Goal: Task Accomplishment & Management: Manage account settings

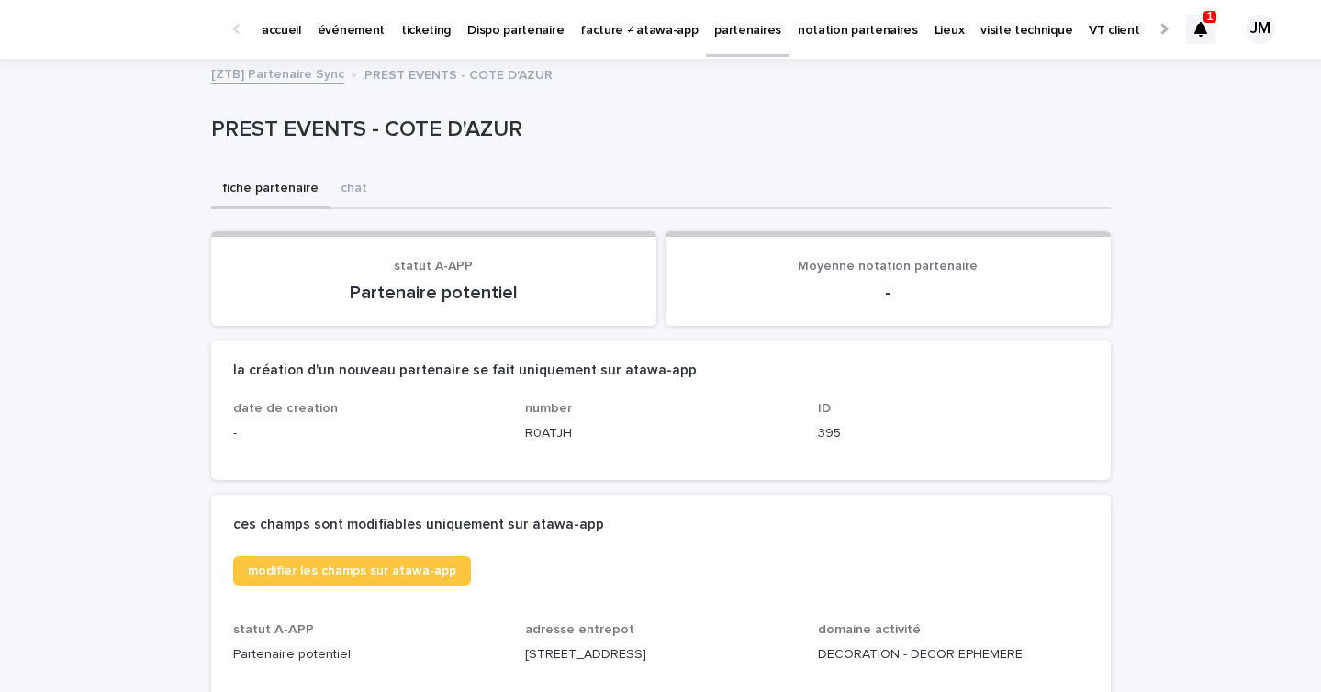
click at [1203, 28] on icon at bounding box center [1200, 29] width 13 height 15
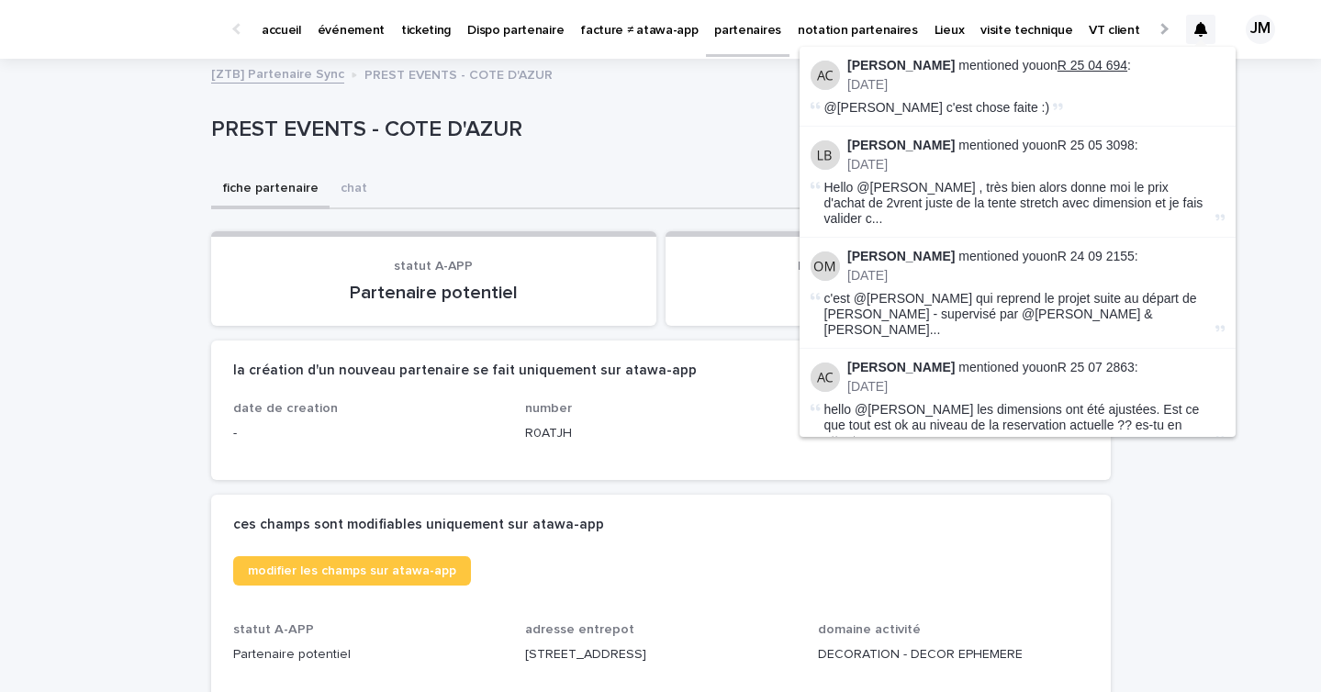
click at [1113, 58] on link "R 25 04 694" at bounding box center [1092, 65] width 70 height 15
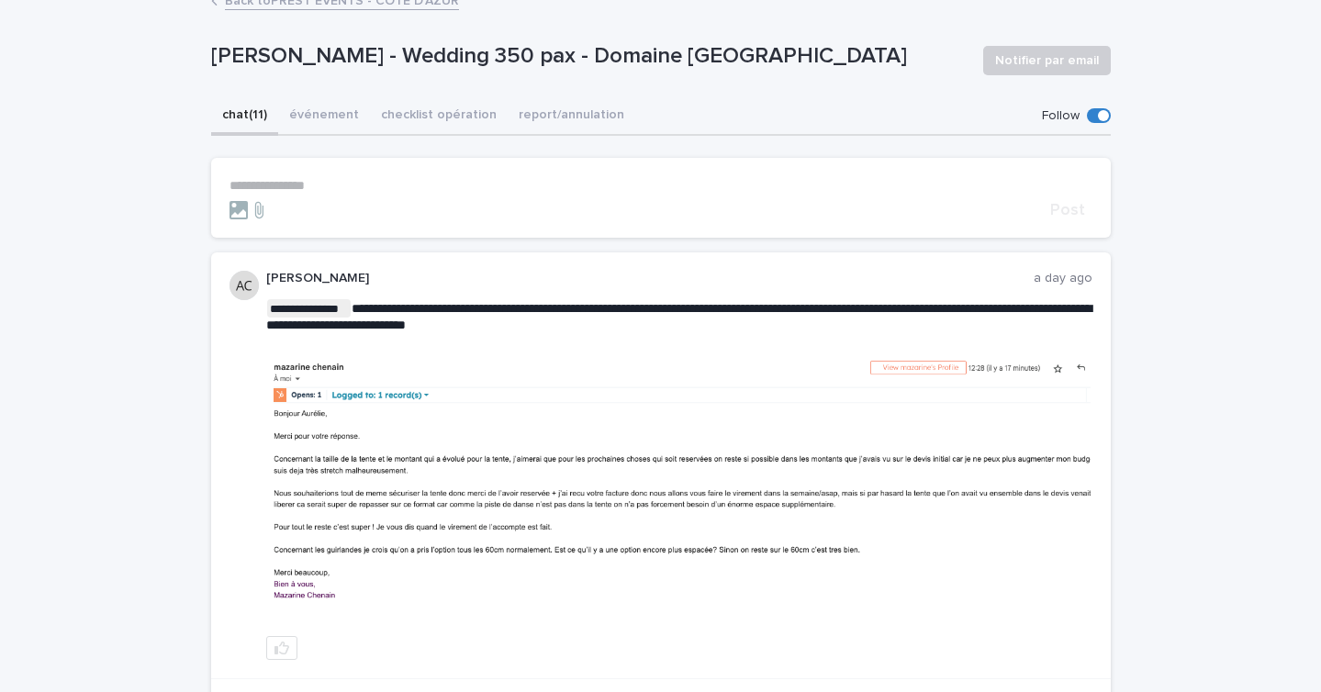
scroll to position [116, 0]
click at [275, 652] on icon "button" at bounding box center [281, 648] width 15 height 13
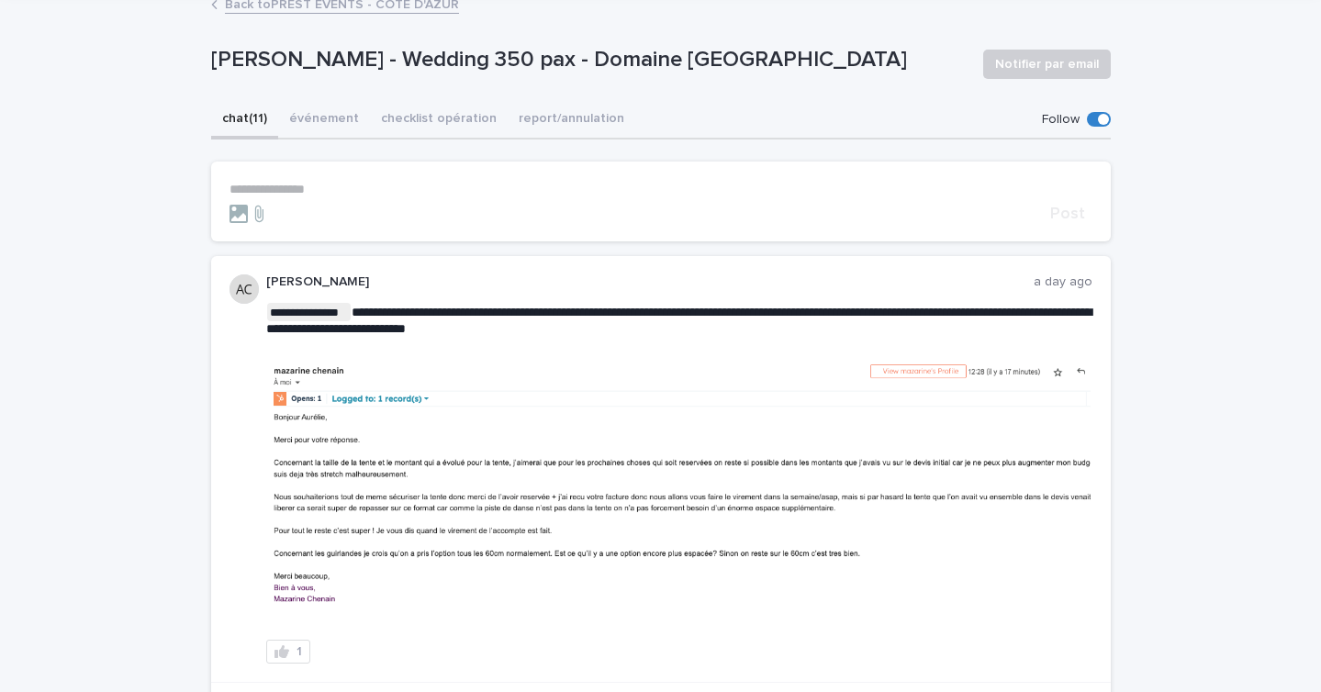
scroll to position [0, 0]
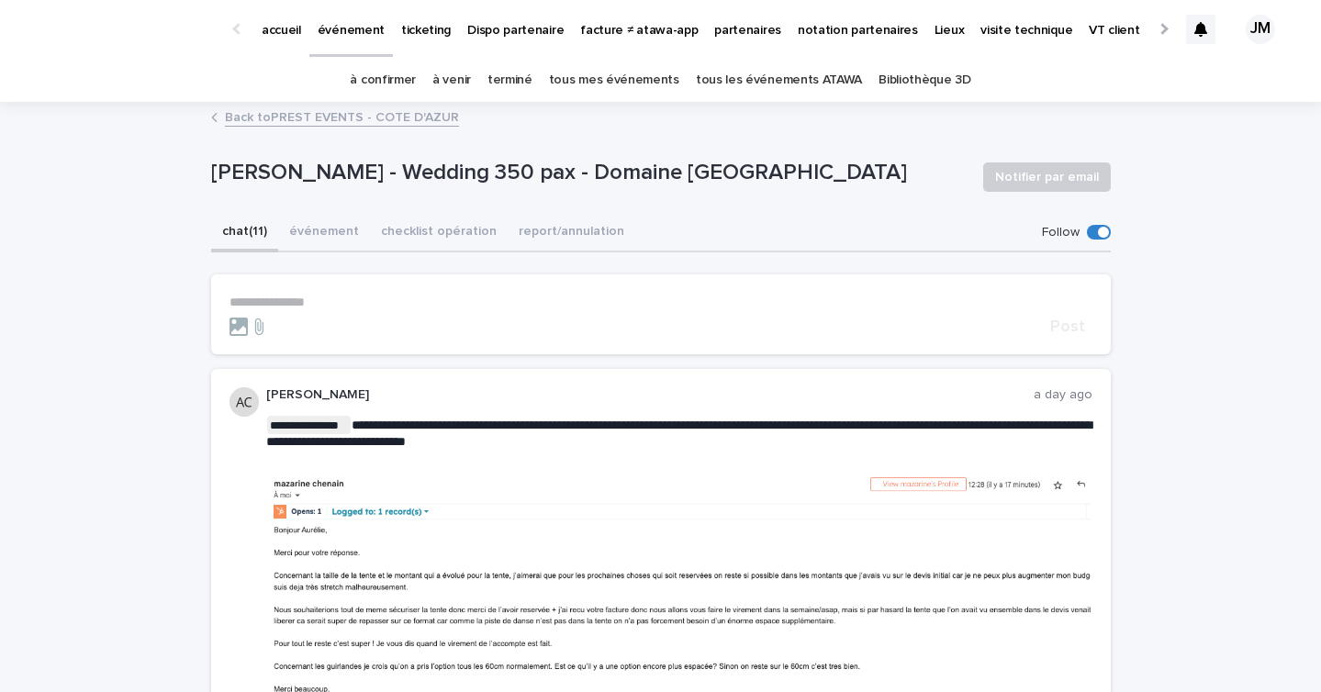
click at [1187, 37] on div at bounding box center [1200, 29] width 29 height 29
click at [1188, 29] on div at bounding box center [1200, 29] width 29 height 29
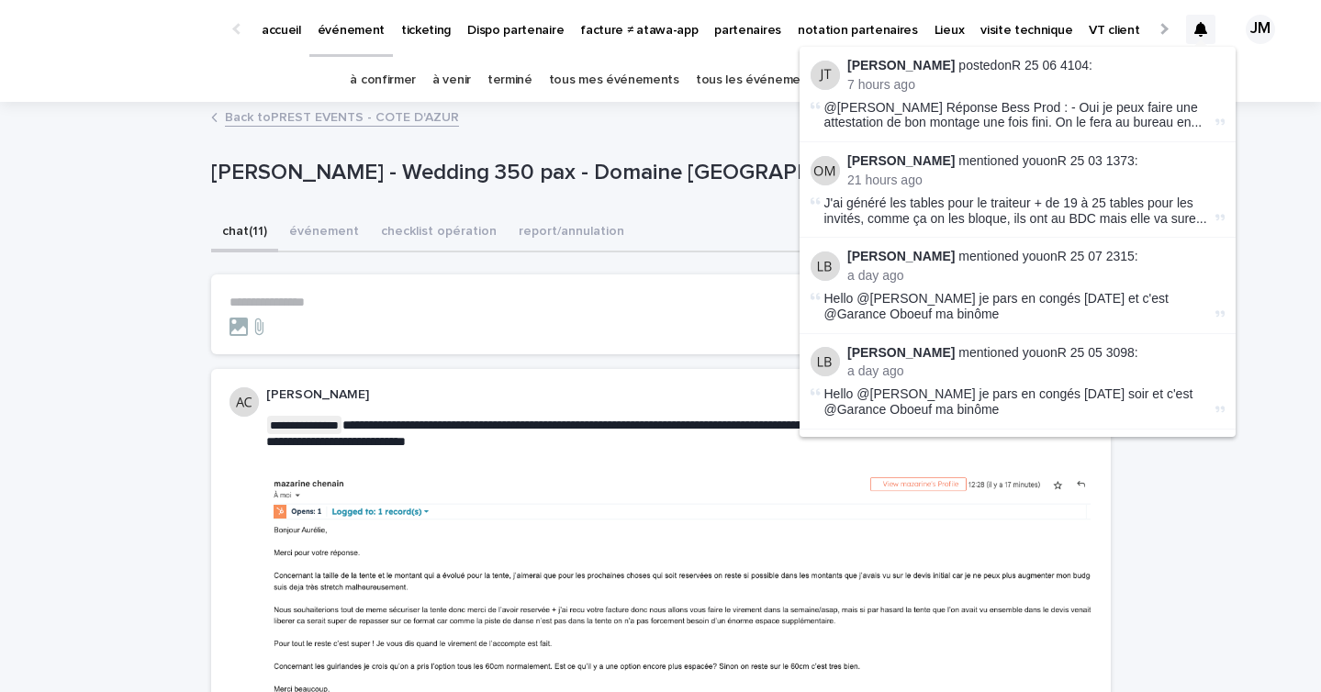
scroll to position [361, 0]
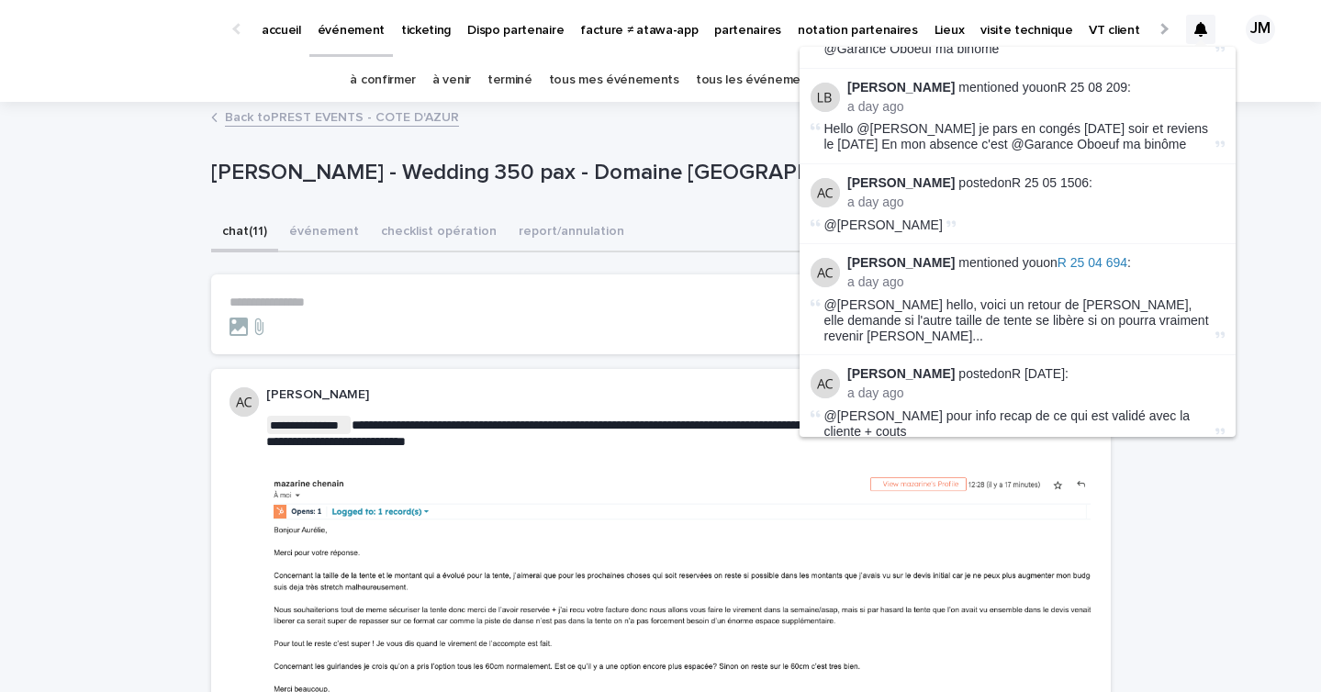
click at [957, 586] on img at bounding box center [678, 607] width 823 height 273
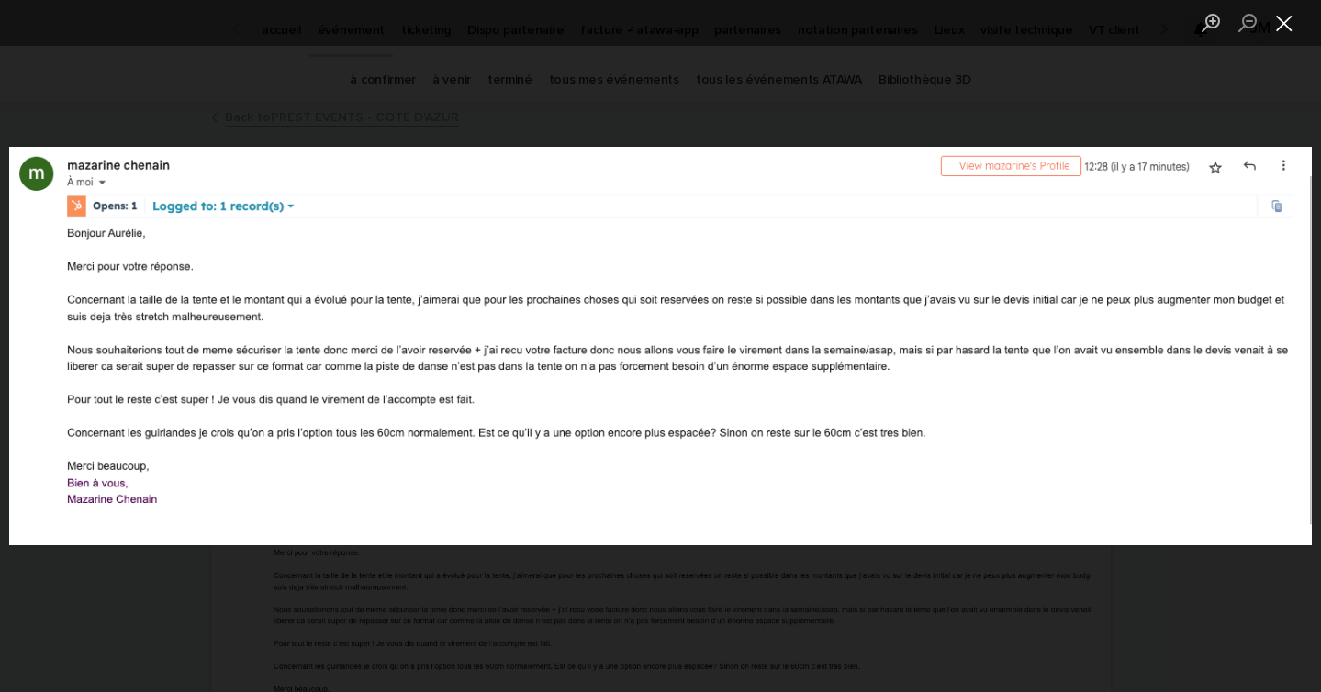
click at [1288, 18] on button "Close lightbox" at bounding box center [1284, 22] width 37 height 32
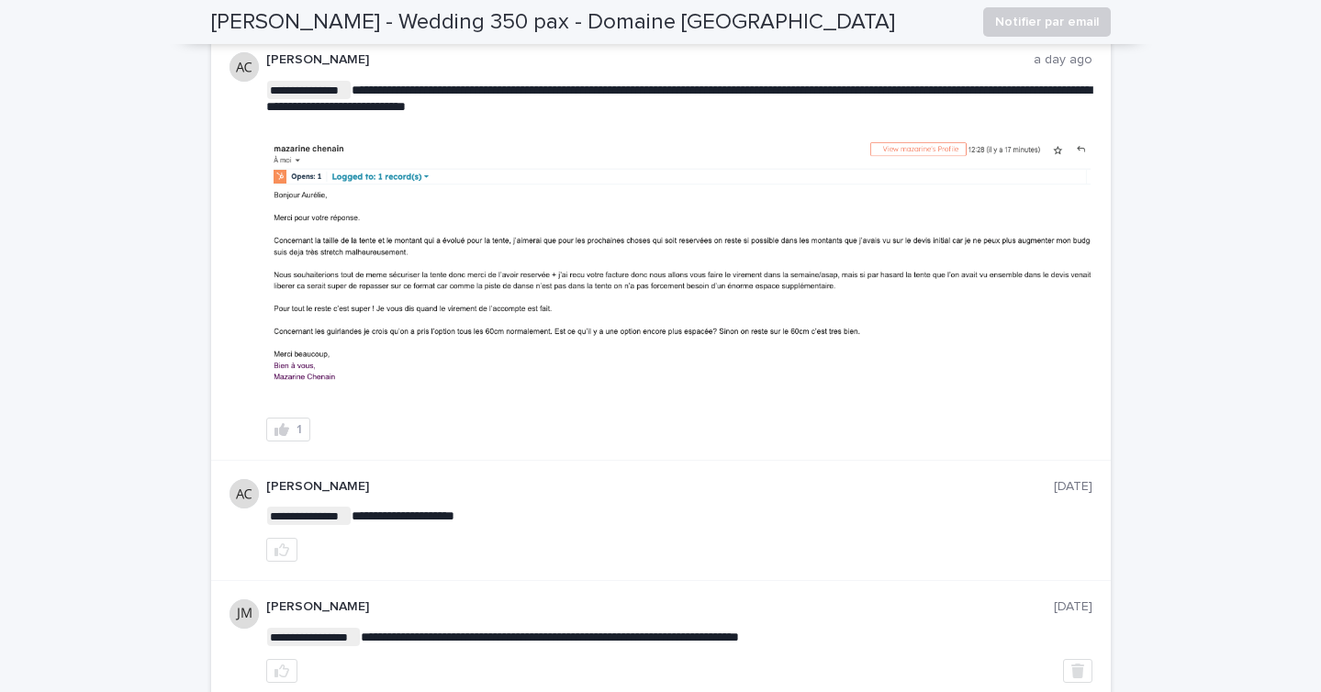
scroll to position [0, 0]
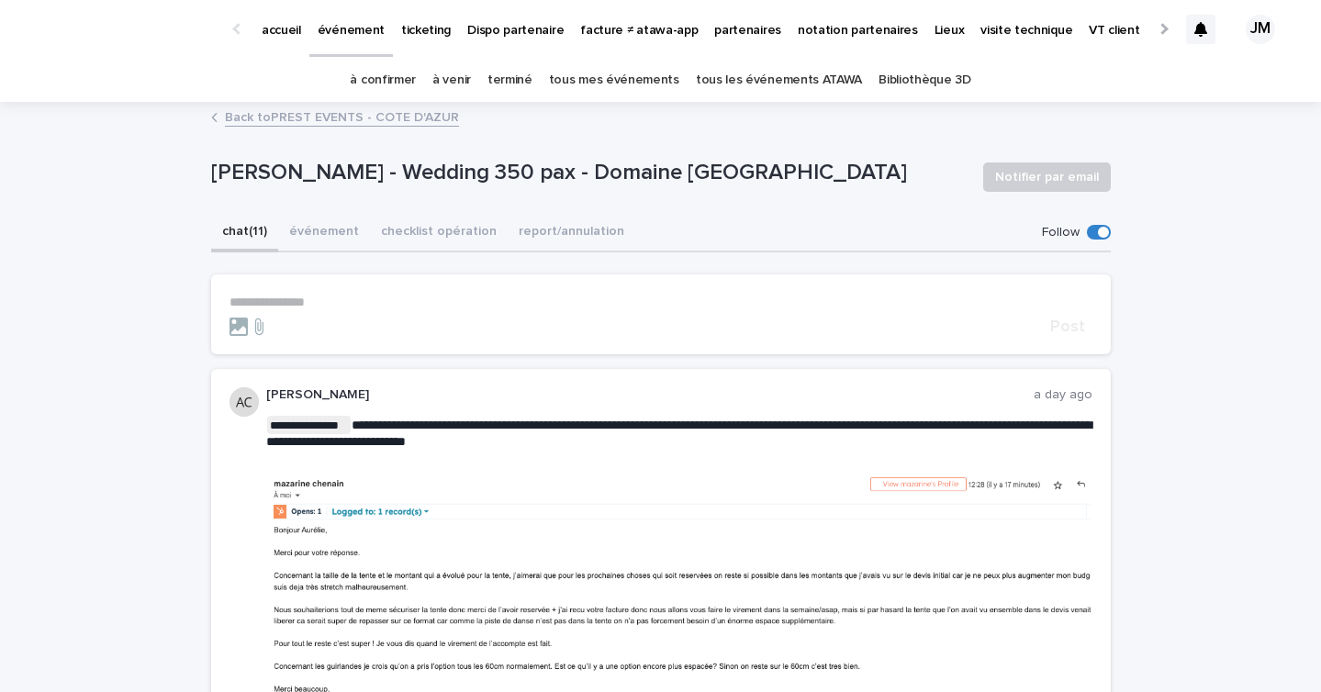
click at [404, 80] on link "à confirmer" at bounding box center [383, 80] width 66 height 43
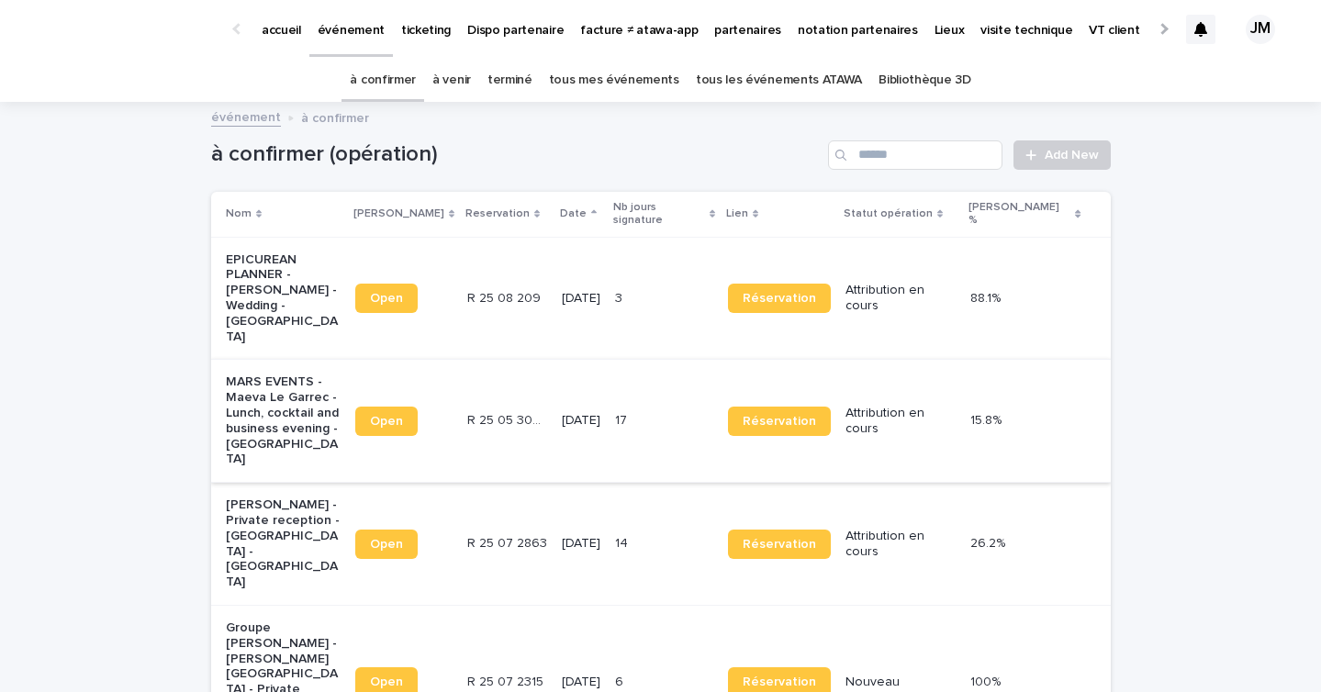
scroll to position [34, 0]
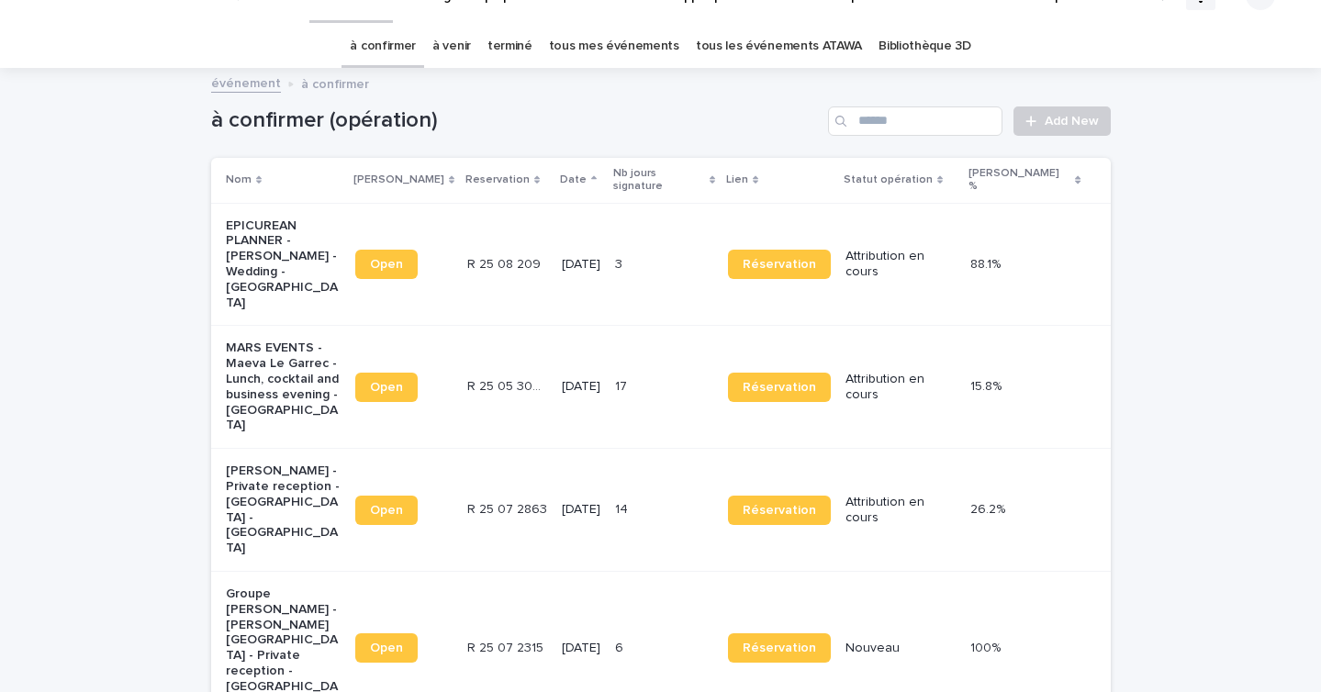
click at [594, 502] on p "26/9/2025" at bounding box center [581, 510] width 39 height 16
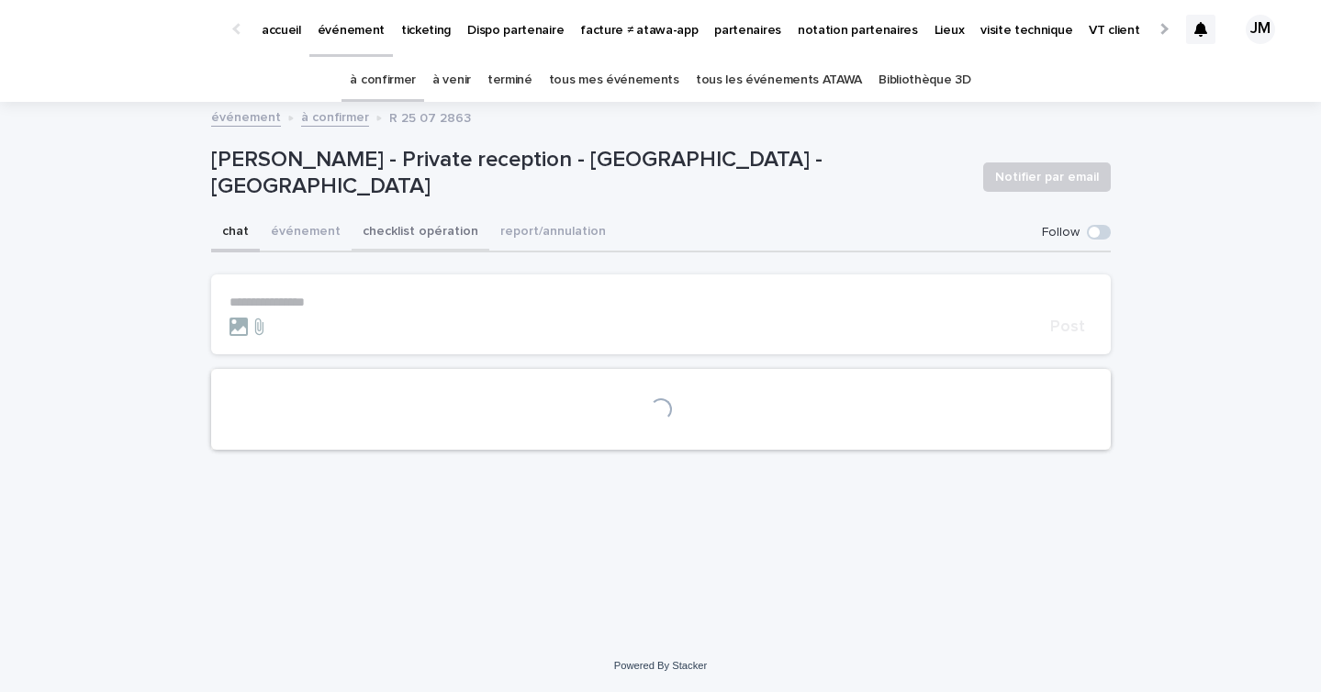
click at [422, 231] on button "checklist opération" at bounding box center [420, 233] width 138 height 39
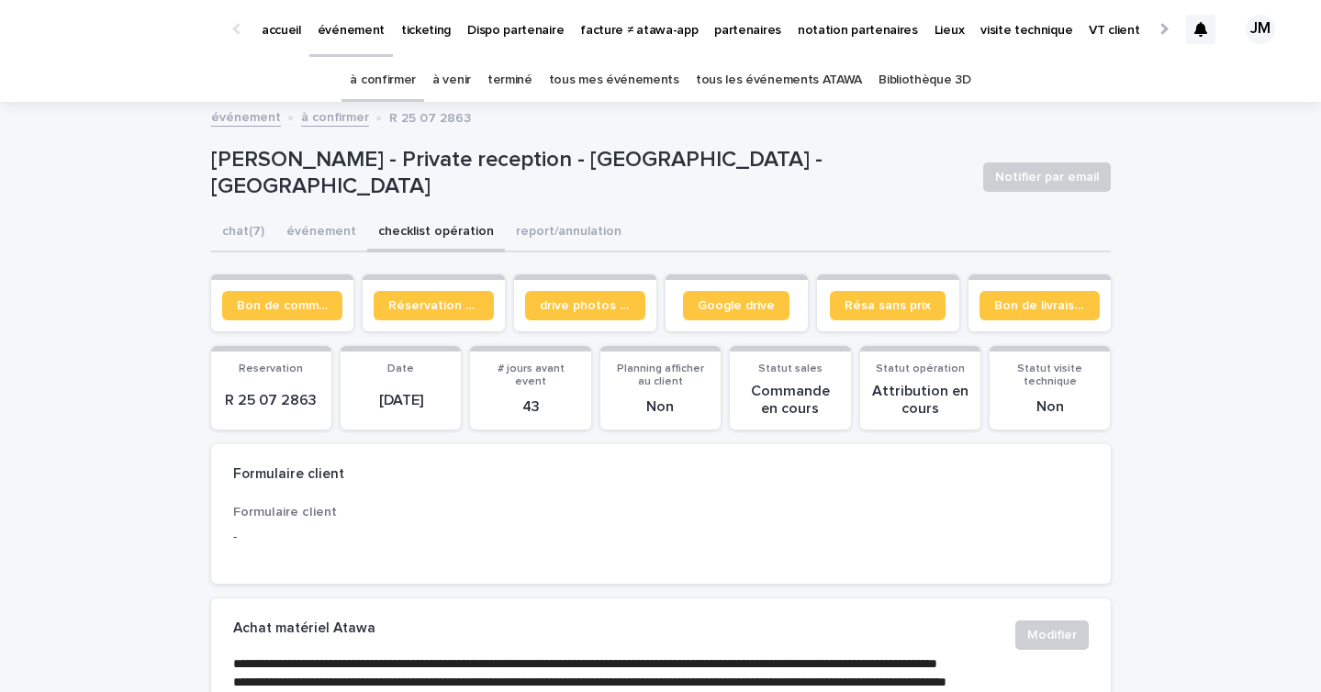
click at [261, 323] on section "Bon de commande" at bounding box center [282, 302] width 142 height 57
click at [253, 316] on link "Bon de commande" at bounding box center [282, 305] width 120 height 29
click at [380, 67] on link "à confirmer" at bounding box center [383, 80] width 66 height 43
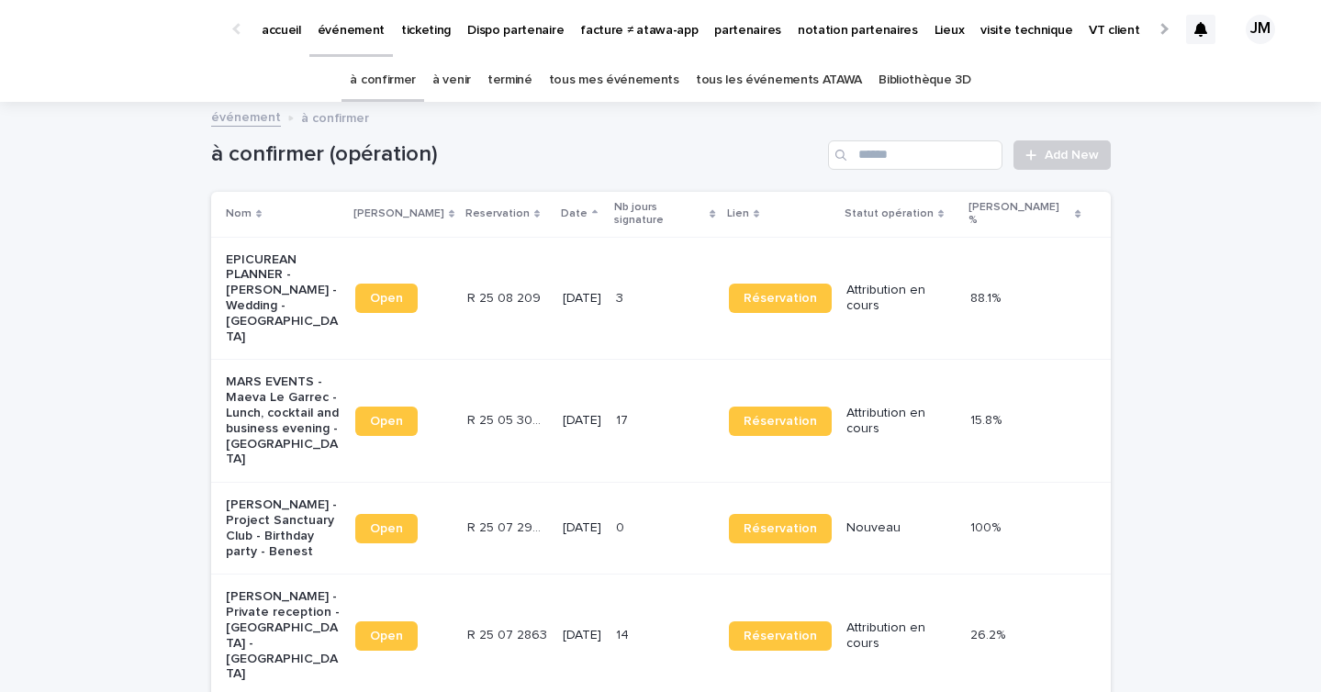
click at [387, 70] on link "à confirmer" at bounding box center [383, 80] width 66 height 43
click at [774, 67] on link "tous les événements ATAWA" at bounding box center [779, 80] width 166 height 43
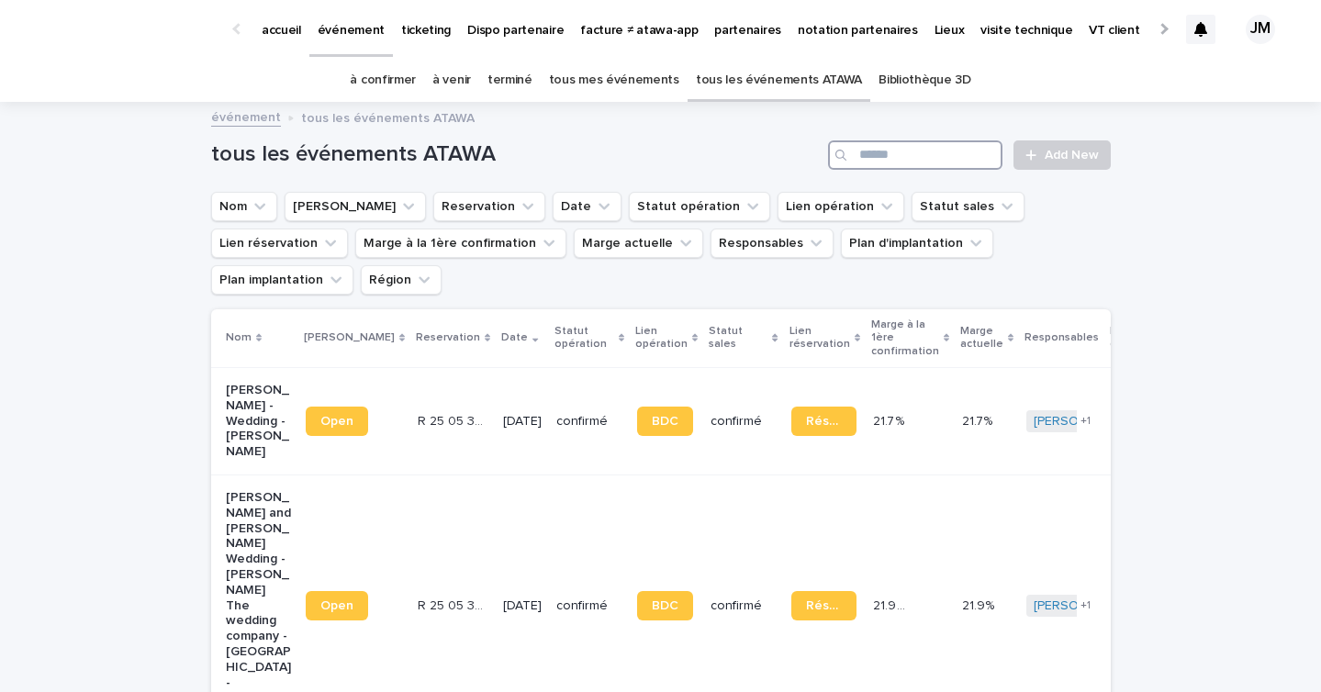
click at [859, 159] on input "Search" at bounding box center [915, 154] width 174 height 29
type input "*"
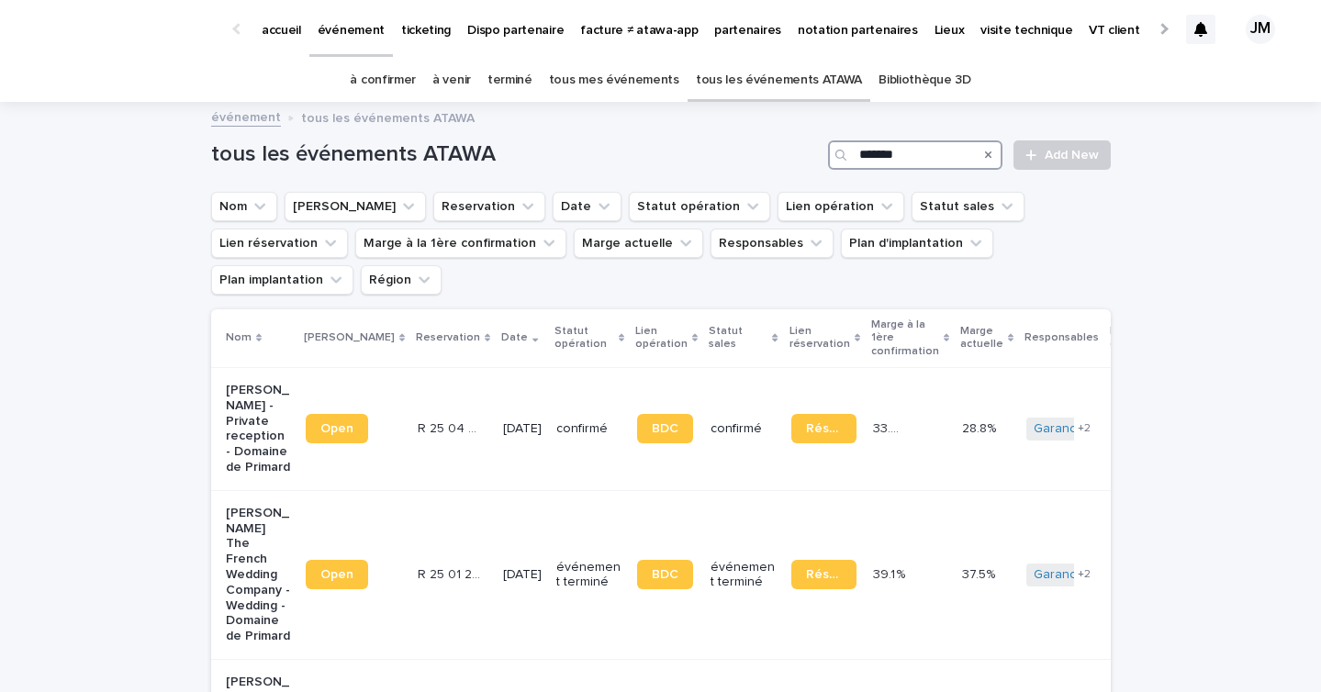
type input "*******"
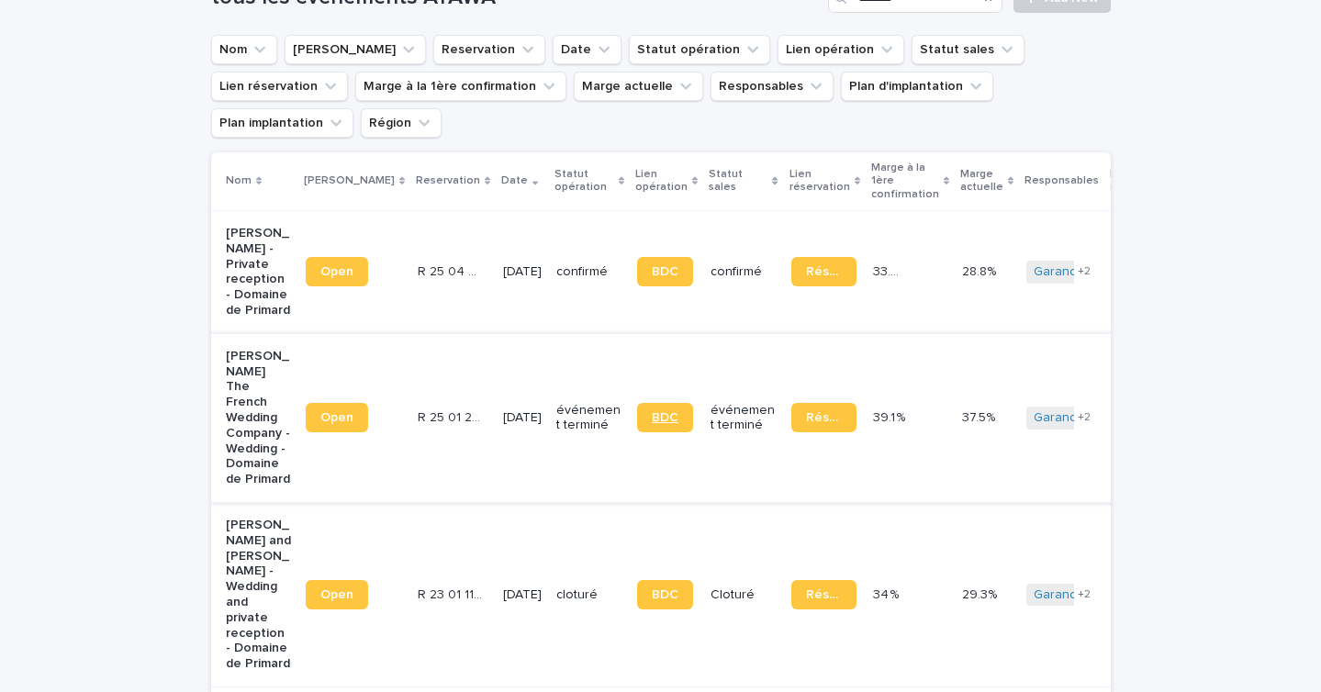
scroll to position [156, 0]
click at [784, 411] on td "Réservation" at bounding box center [825, 418] width 82 height 169
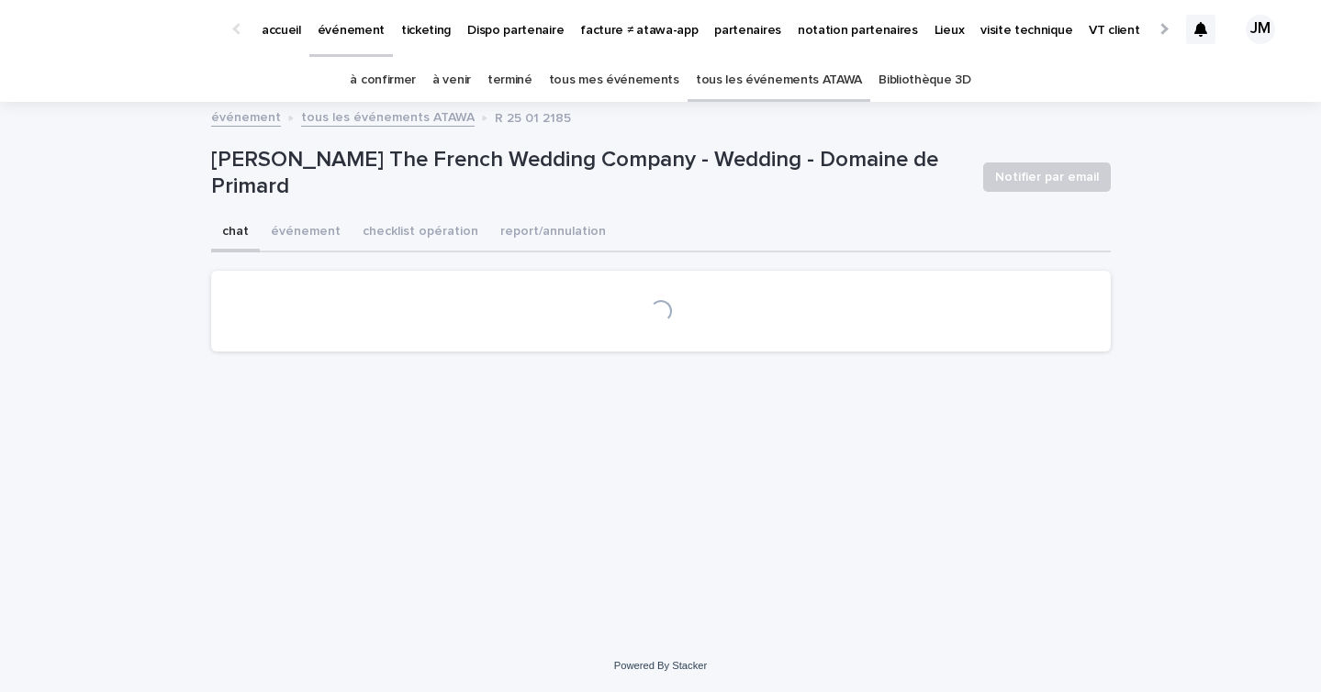
click at [403, 248] on button "checklist opération" at bounding box center [420, 233] width 138 height 39
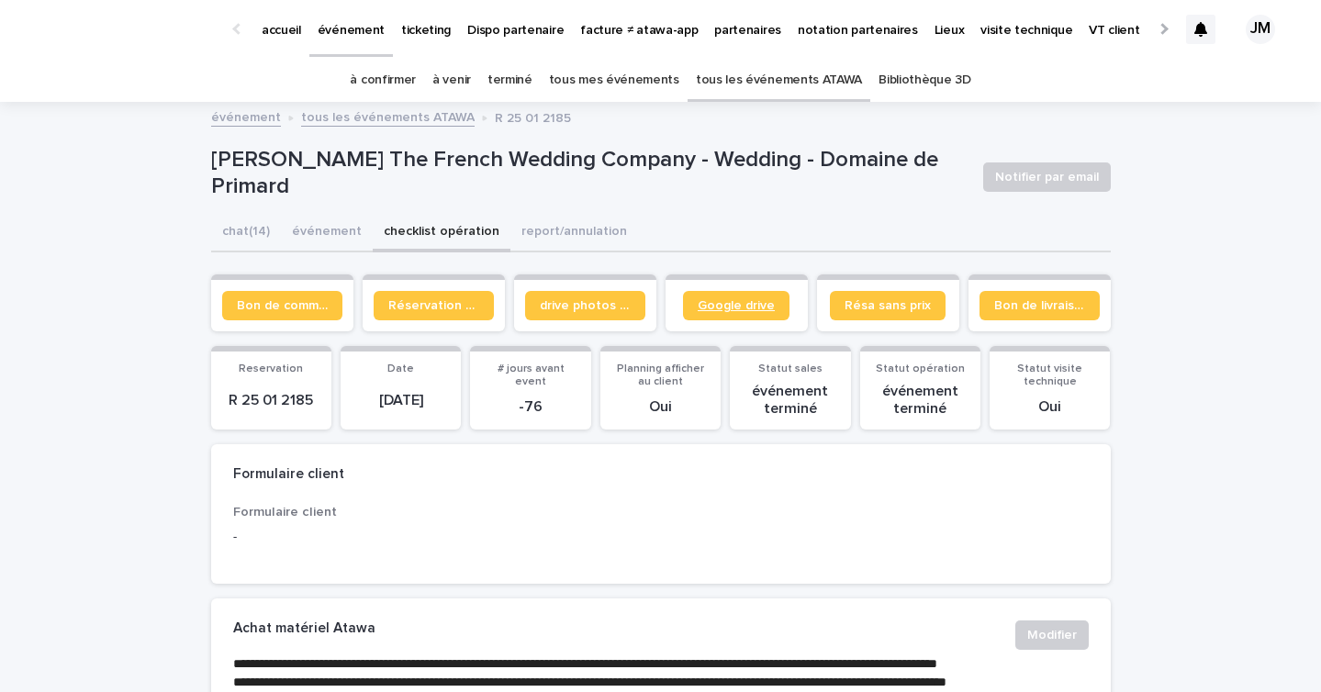
click at [700, 311] on span "Google drive" at bounding box center [735, 305] width 77 height 13
click at [740, 46] on link "partenaires" at bounding box center [748, 28] width 84 height 57
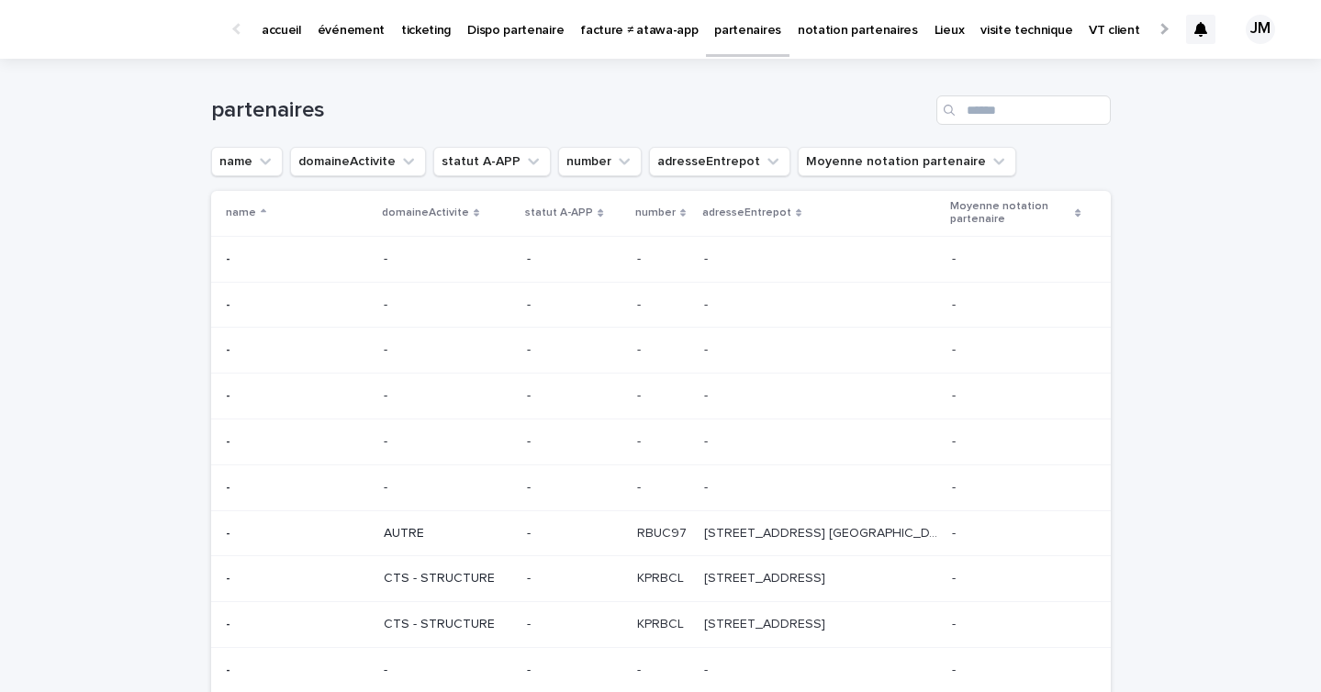
click at [959, 116] on div "Search" at bounding box center [950, 109] width 29 height 29
click at [976, 112] on input "Search" at bounding box center [1023, 109] width 174 height 29
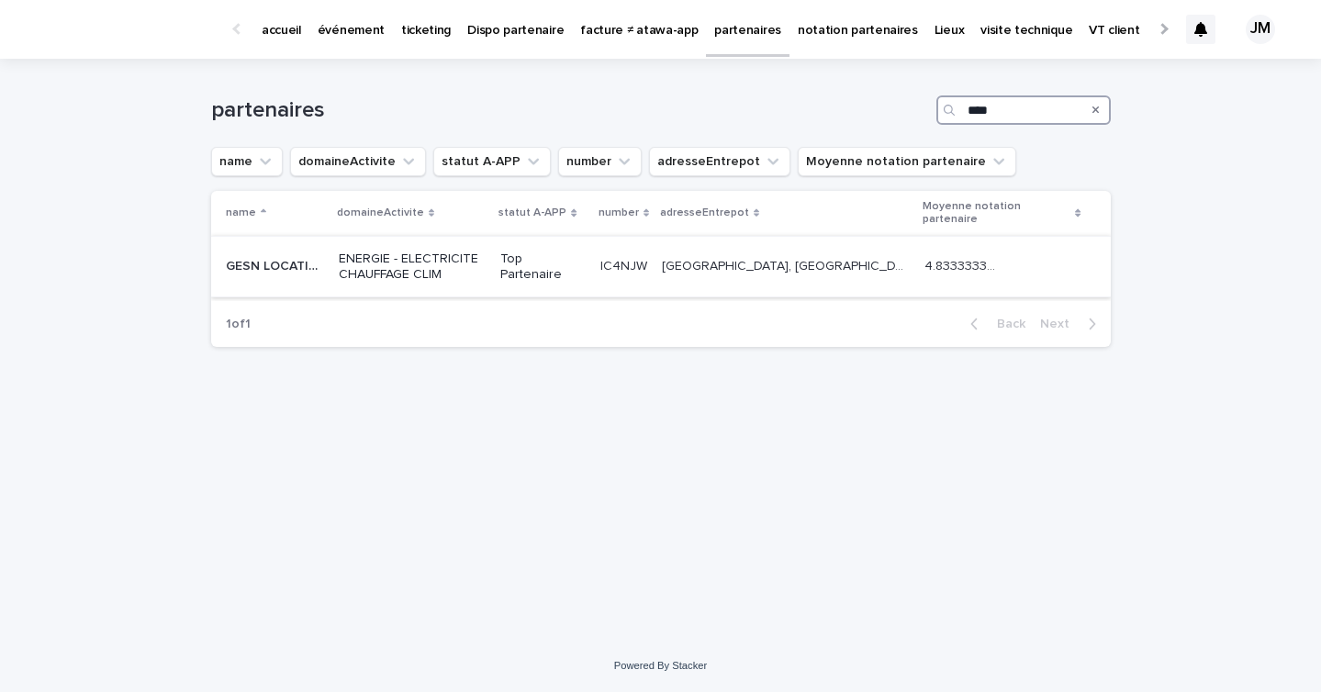
type input "****"
click at [740, 273] on p "Chemin Rural, Rue Saint André, 14320 May-sur-Orne" at bounding box center [787, 264] width 251 height 19
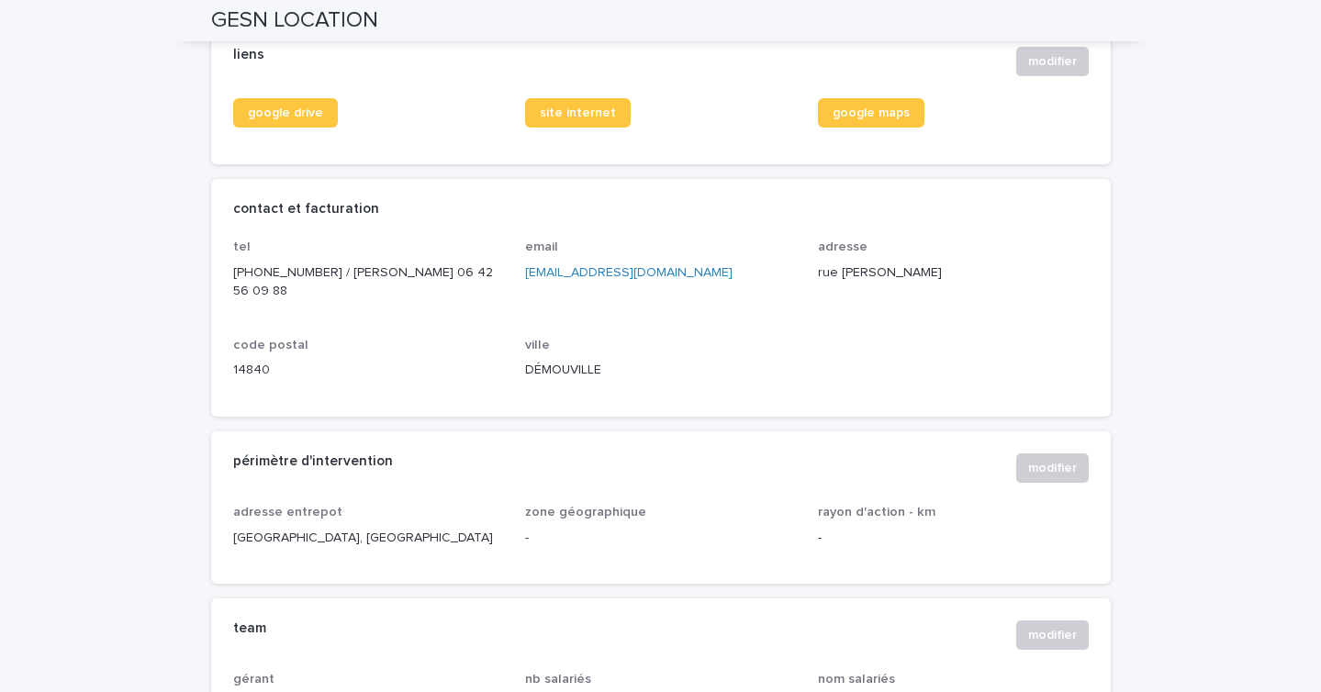
scroll to position [771, 0]
drag, startPoint x: 697, startPoint y: 288, endPoint x: 522, endPoint y: 295, distance: 174.5
click at [522, 295] on div "tel 02.31.35.21.76 / Guillaume 06 42 56 09 88 email commercial@gesnlocation.fr …" at bounding box center [660, 316] width 855 height 155
copy link "commercial@gesnlocation.fr"
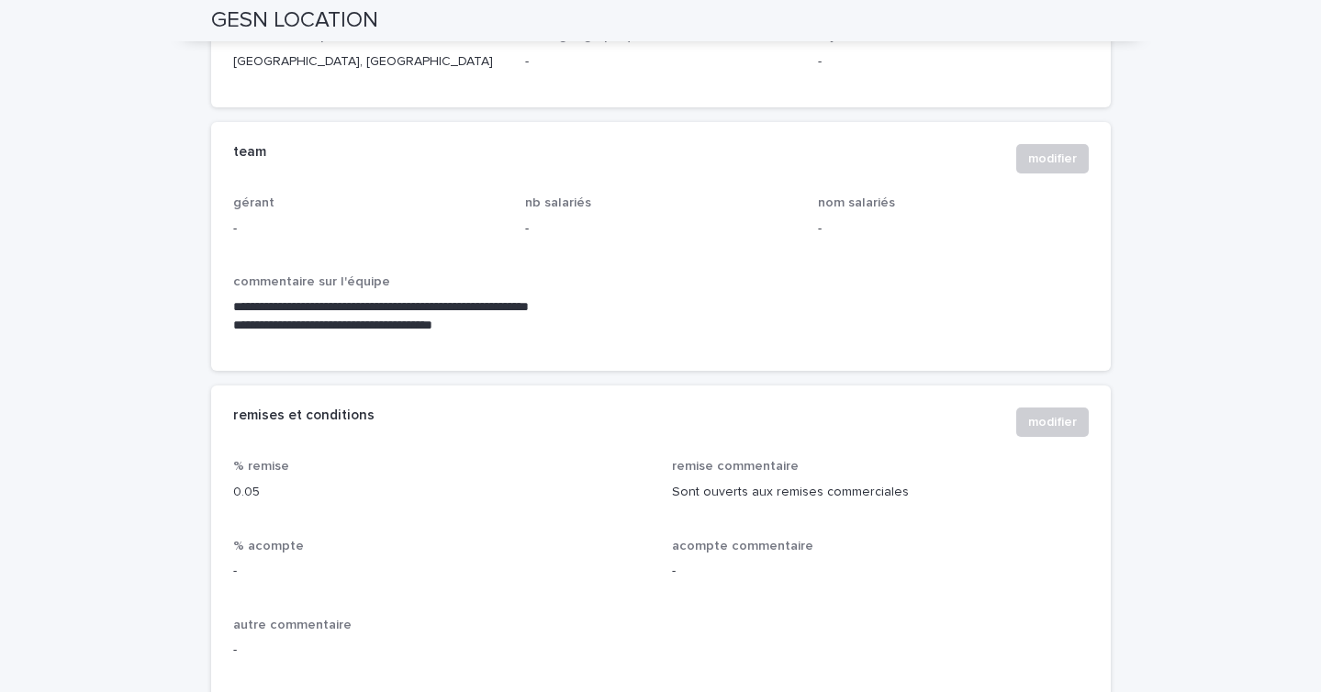
scroll to position [1240, 0]
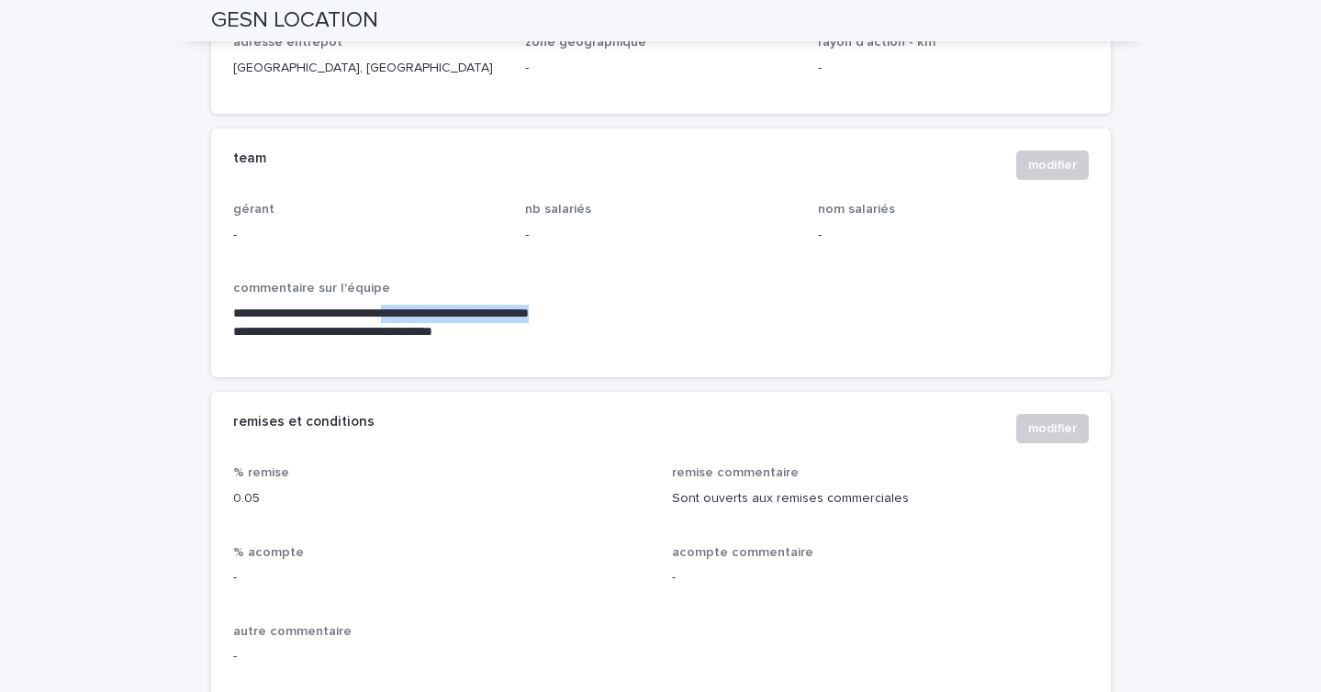
drag, startPoint x: 601, startPoint y: 334, endPoint x: 404, endPoint y: 330, distance: 197.3
click at [404, 323] on p "**********" at bounding box center [660, 314] width 855 height 18
copy p "**********"
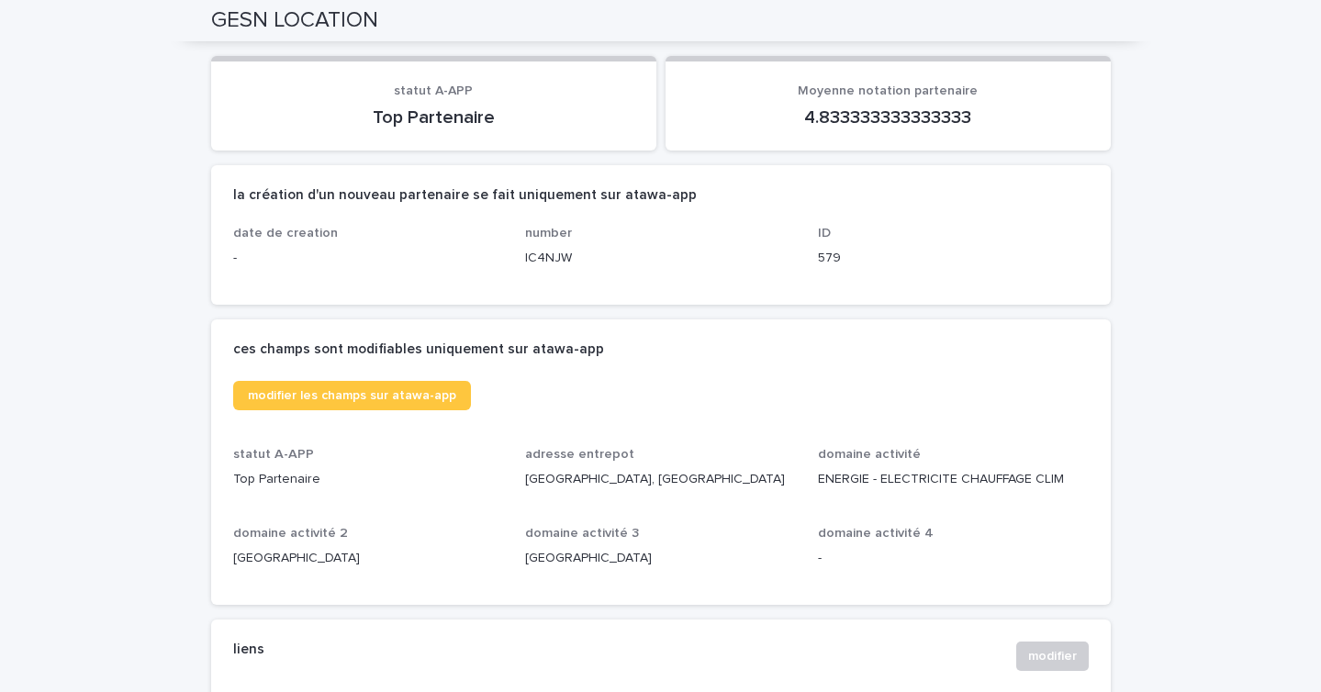
scroll to position [0, 0]
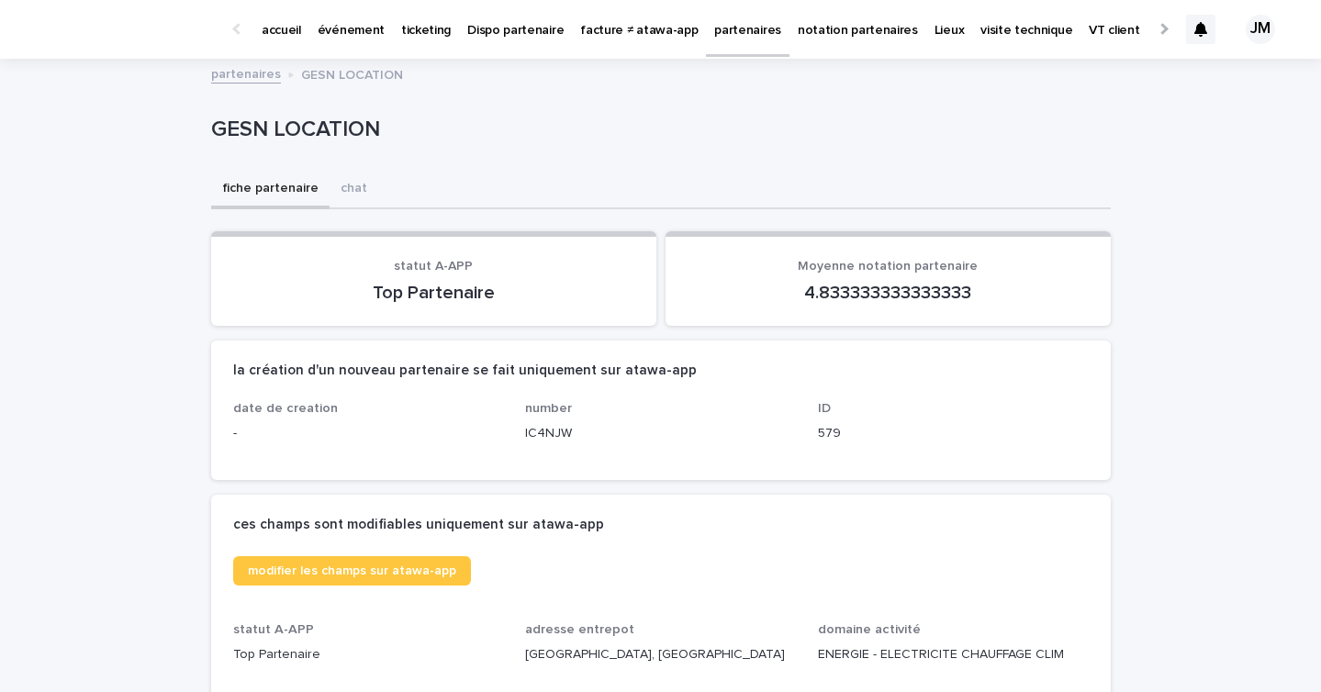
click at [337, 37] on p "événement" at bounding box center [351, 19] width 67 height 39
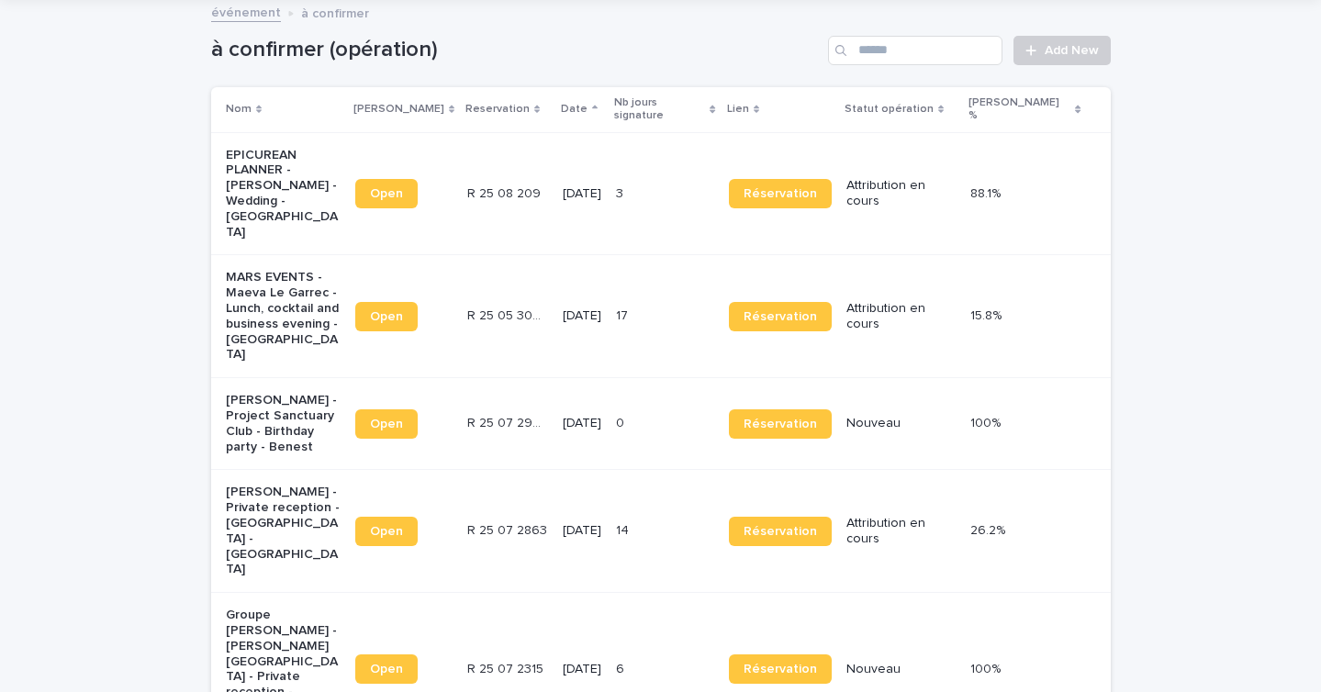
scroll to position [108, 0]
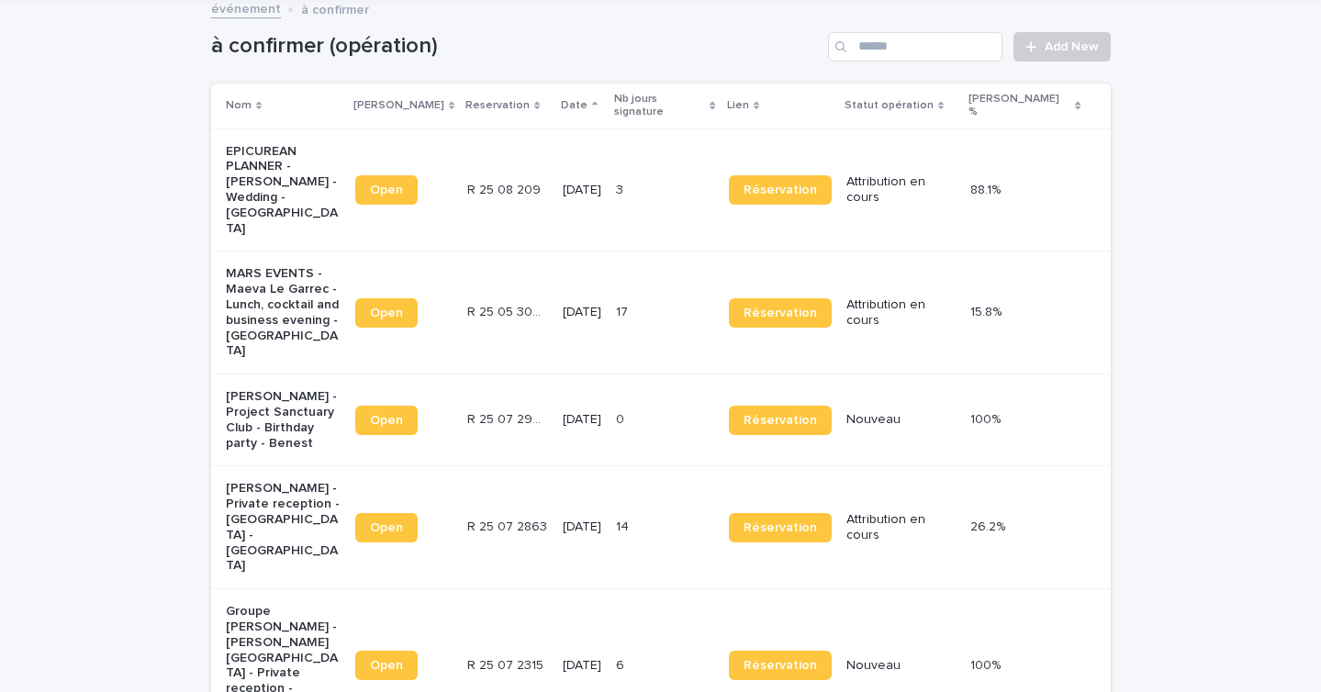
click at [637, 468] on td "14 14" at bounding box center [664, 527] width 113 height 123
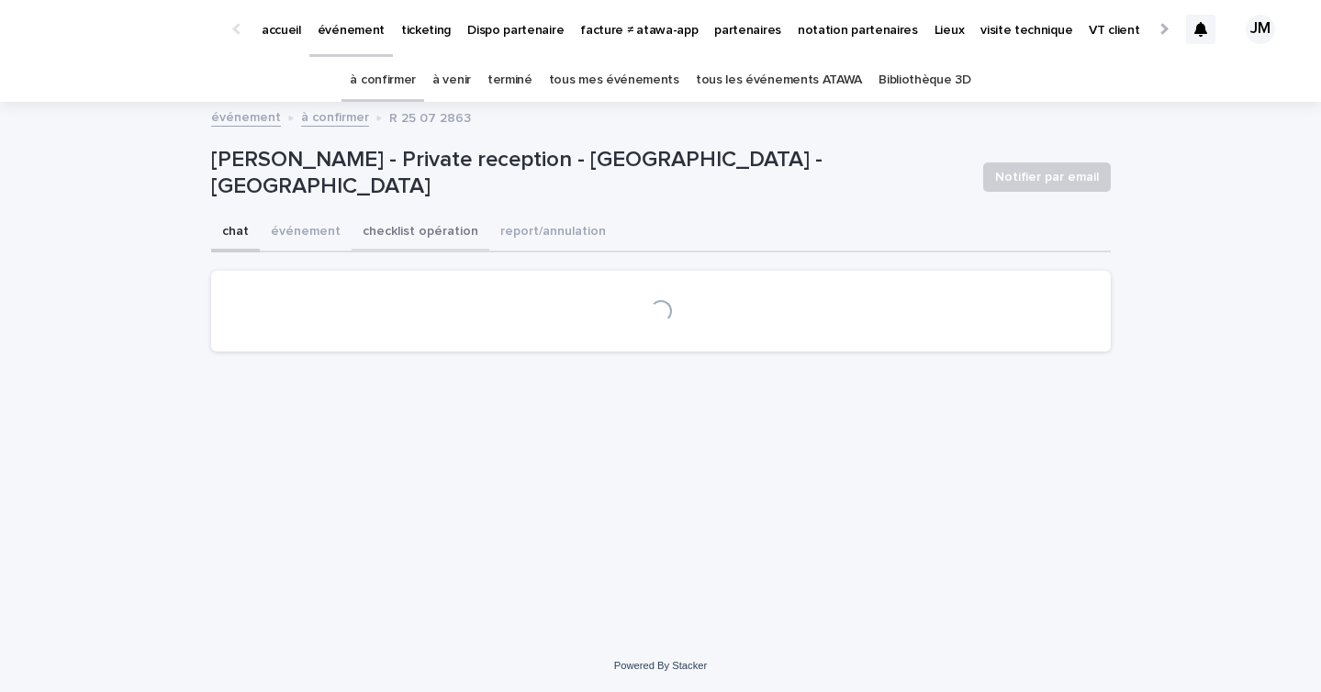
click at [408, 226] on button "checklist opération" at bounding box center [420, 233] width 138 height 39
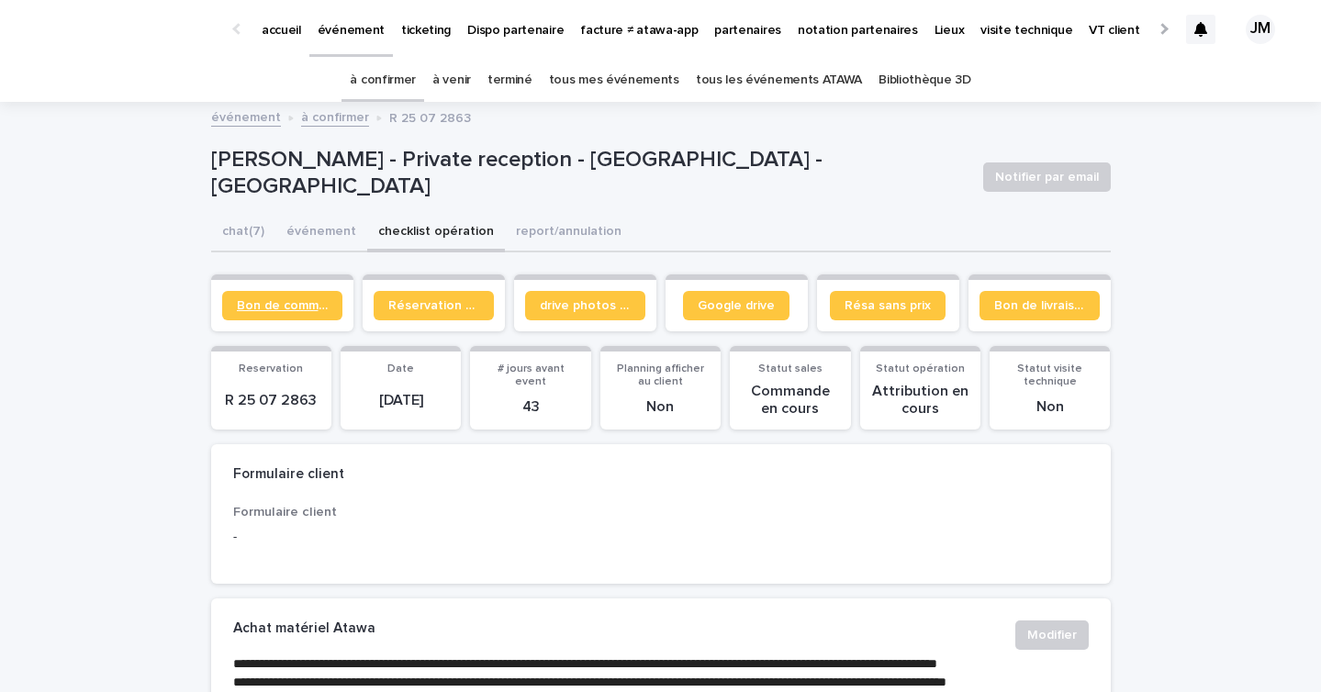
click at [282, 305] on span "Bon de commande" at bounding box center [282, 305] width 91 height 13
click at [376, 76] on link "à confirmer" at bounding box center [383, 80] width 66 height 43
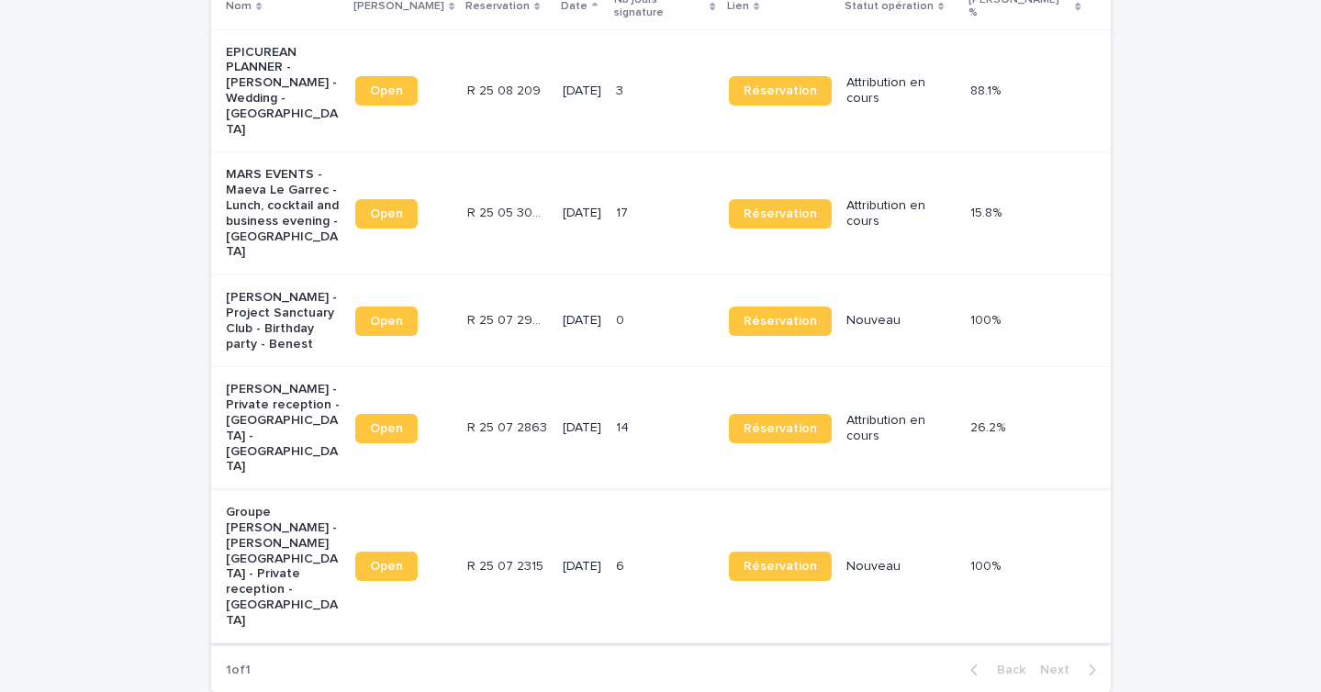
scroll to position [201, 0]
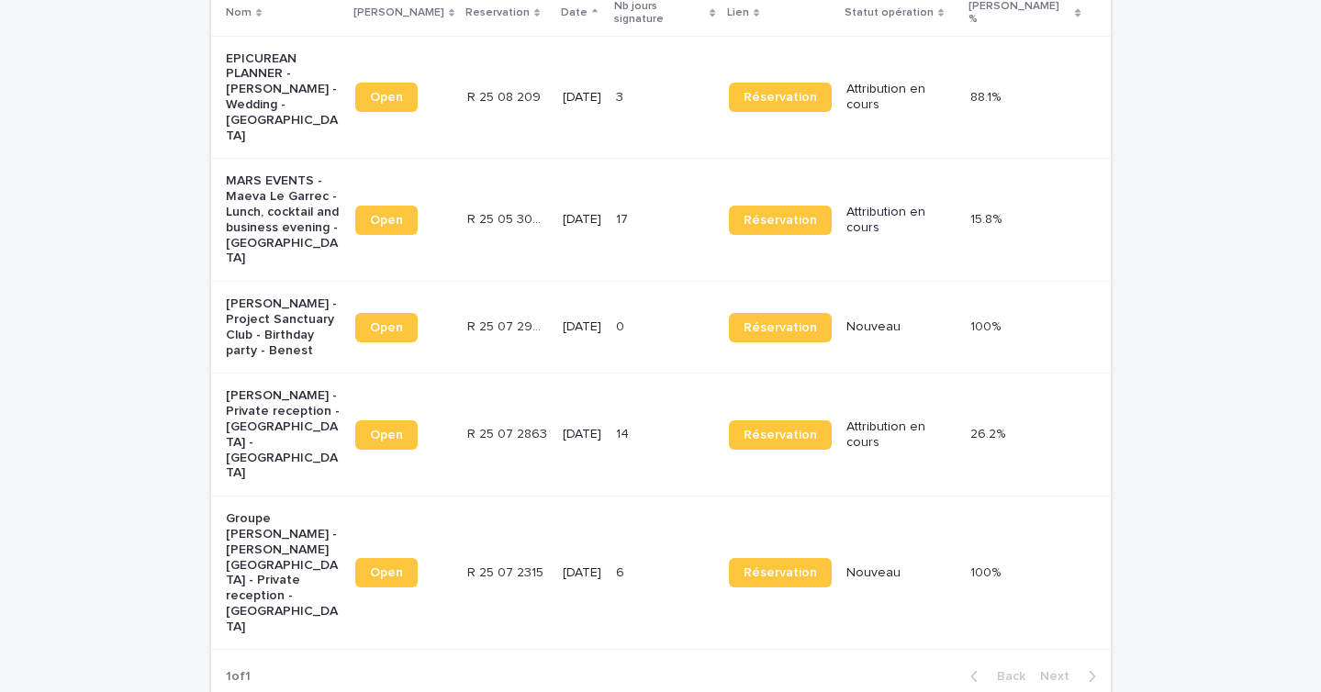
click at [601, 565] on p "4/10/2025" at bounding box center [582, 573] width 39 height 16
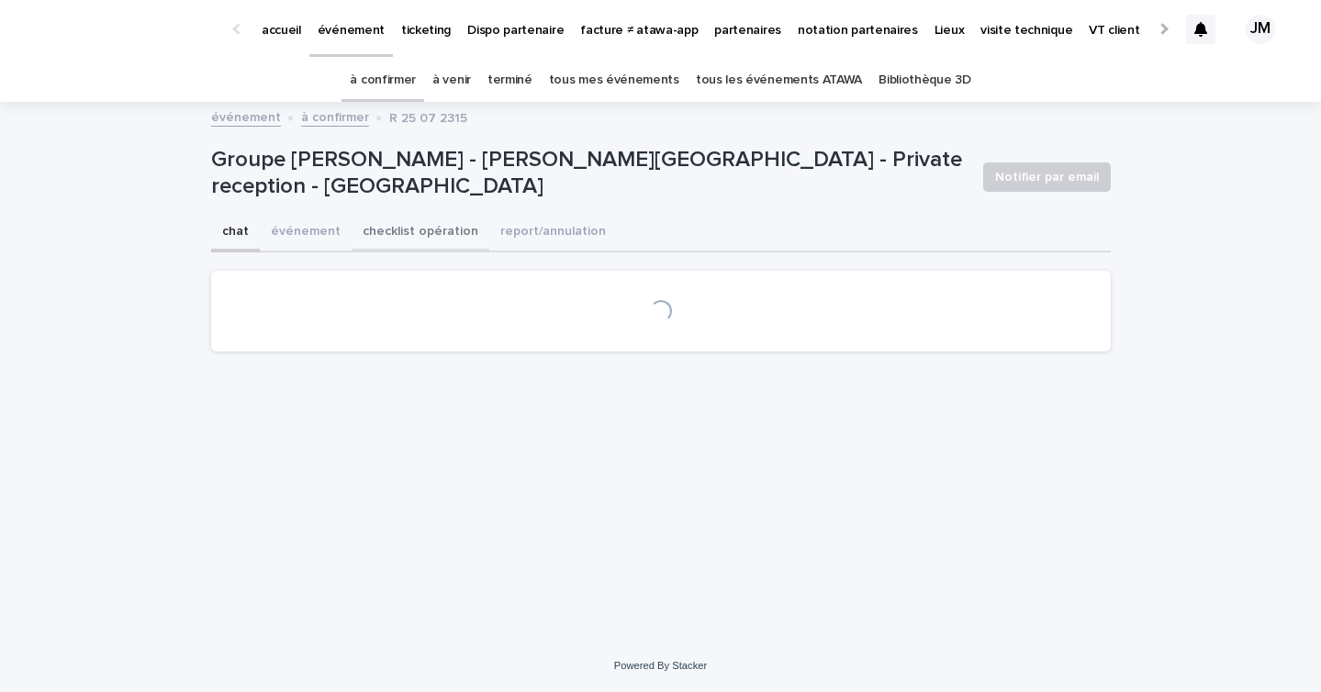
click at [418, 222] on button "checklist opération" at bounding box center [420, 233] width 138 height 39
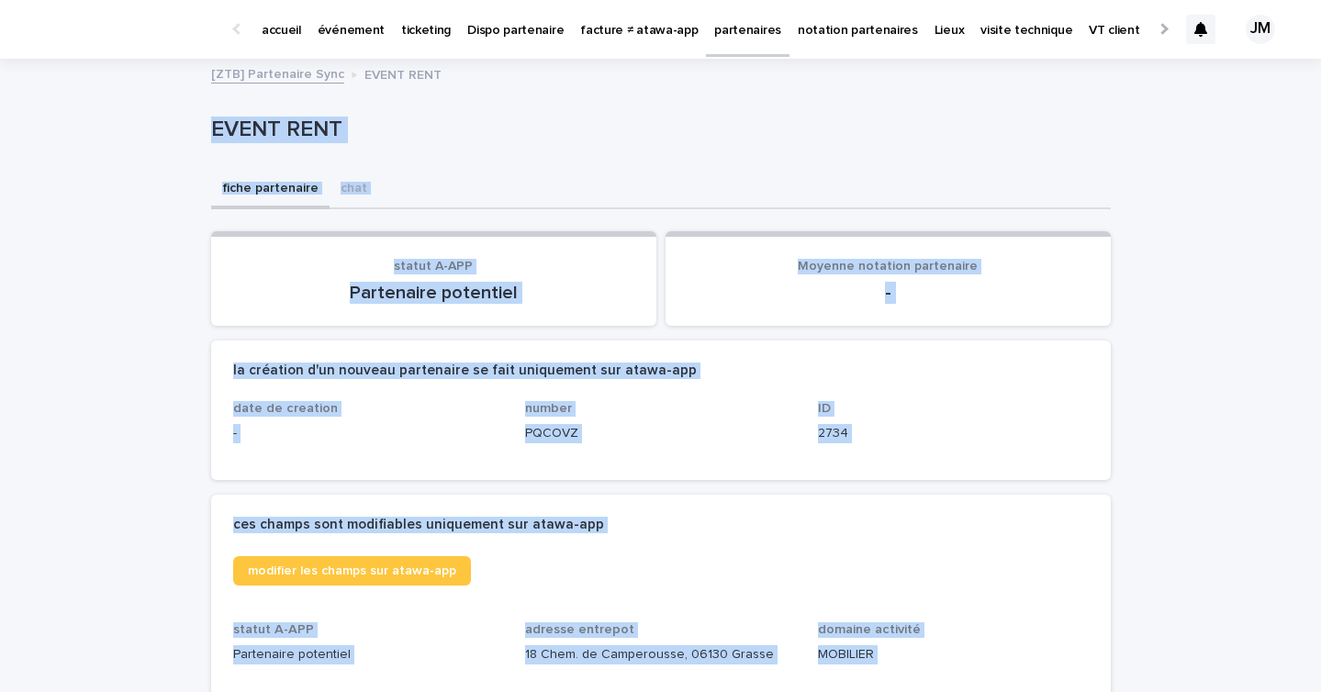
click at [322, 32] on p "événement" at bounding box center [351, 19] width 67 height 39
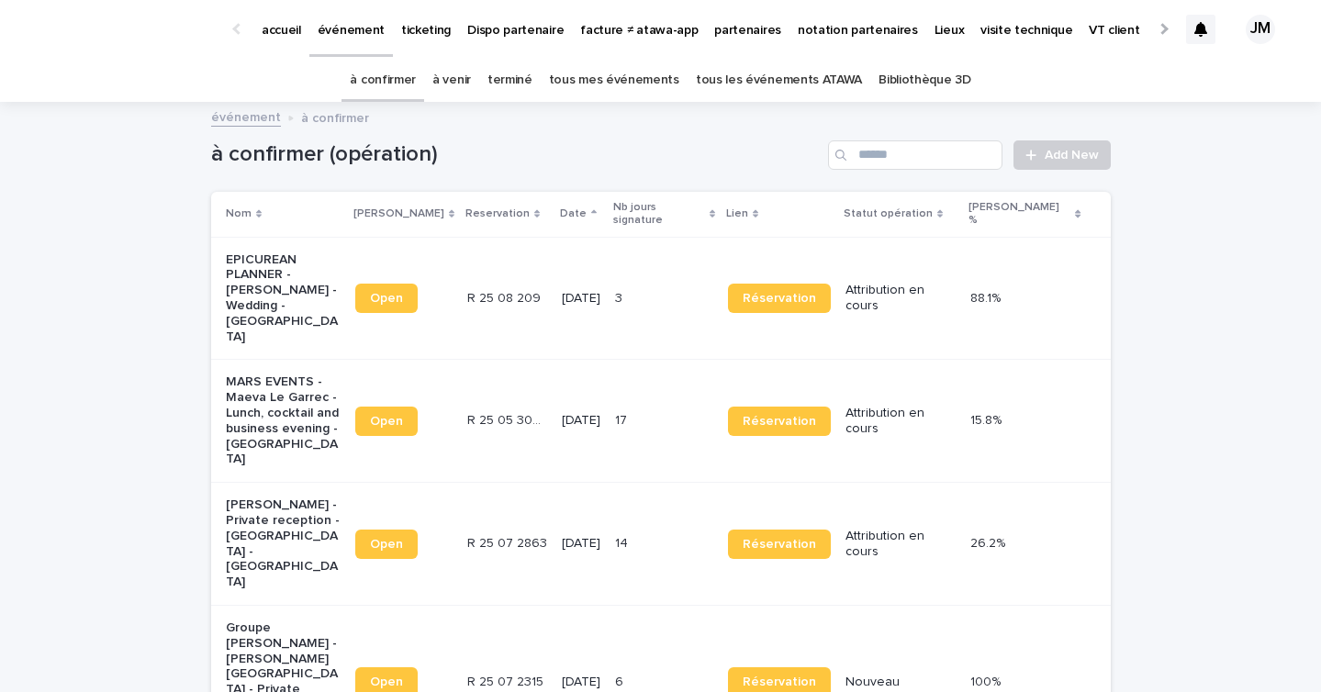
click at [573, 406] on div "[DATE]" at bounding box center [581, 421] width 39 height 30
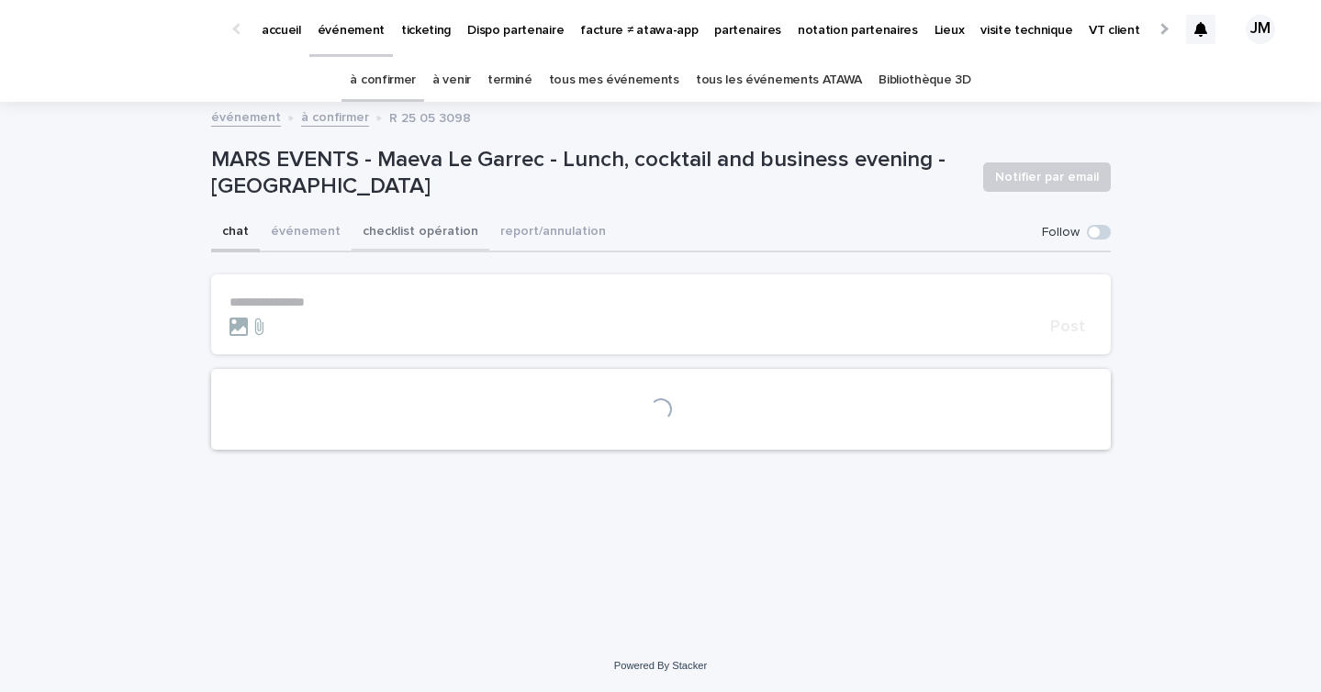
click at [404, 229] on button "checklist opération" at bounding box center [420, 233] width 138 height 39
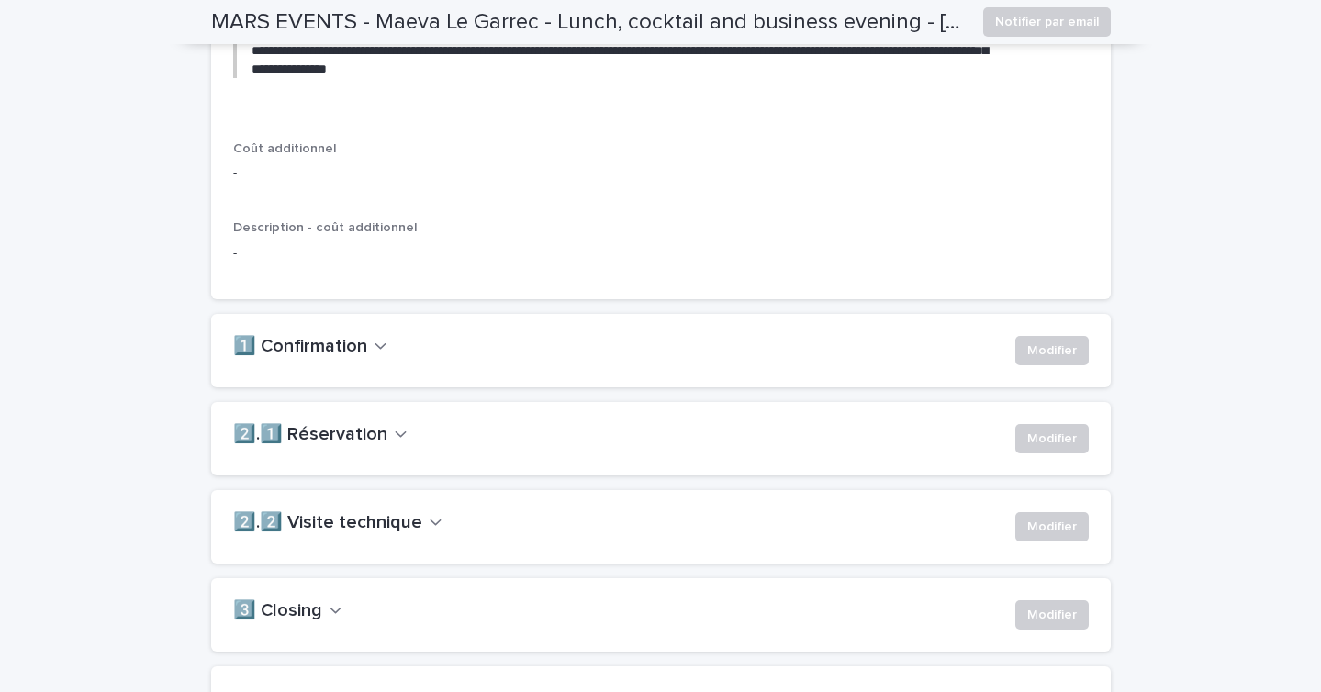
scroll to position [1099, 0]
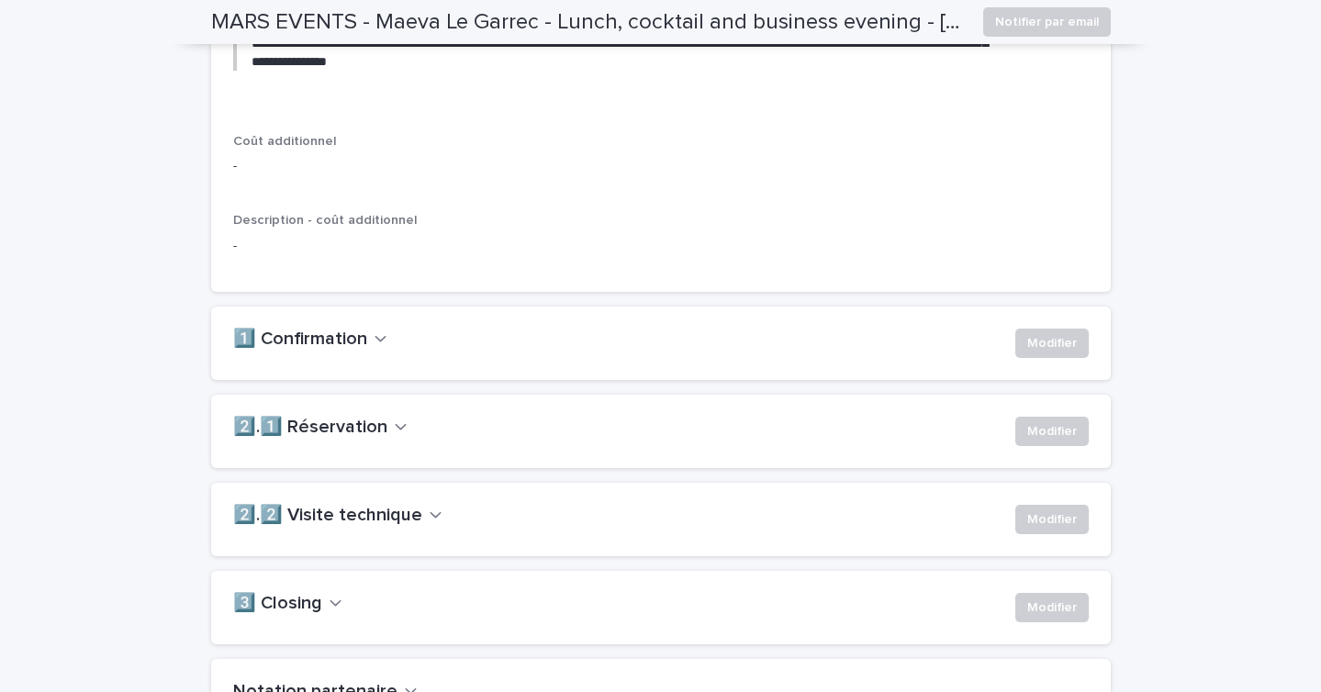
click at [375, 527] on div "2️⃣.2️⃣ Visite technique Modifier" at bounding box center [660, 519] width 899 height 73
click at [364, 446] on div "2️⃣.1️⃣ Réservation Modifier" at bounding box center [660, 431] width 855 height 29
click at [360, 439] on h2 "2️⃣.1️⃣ Réservation" at bounding box center [310, 428] width 154 height 22
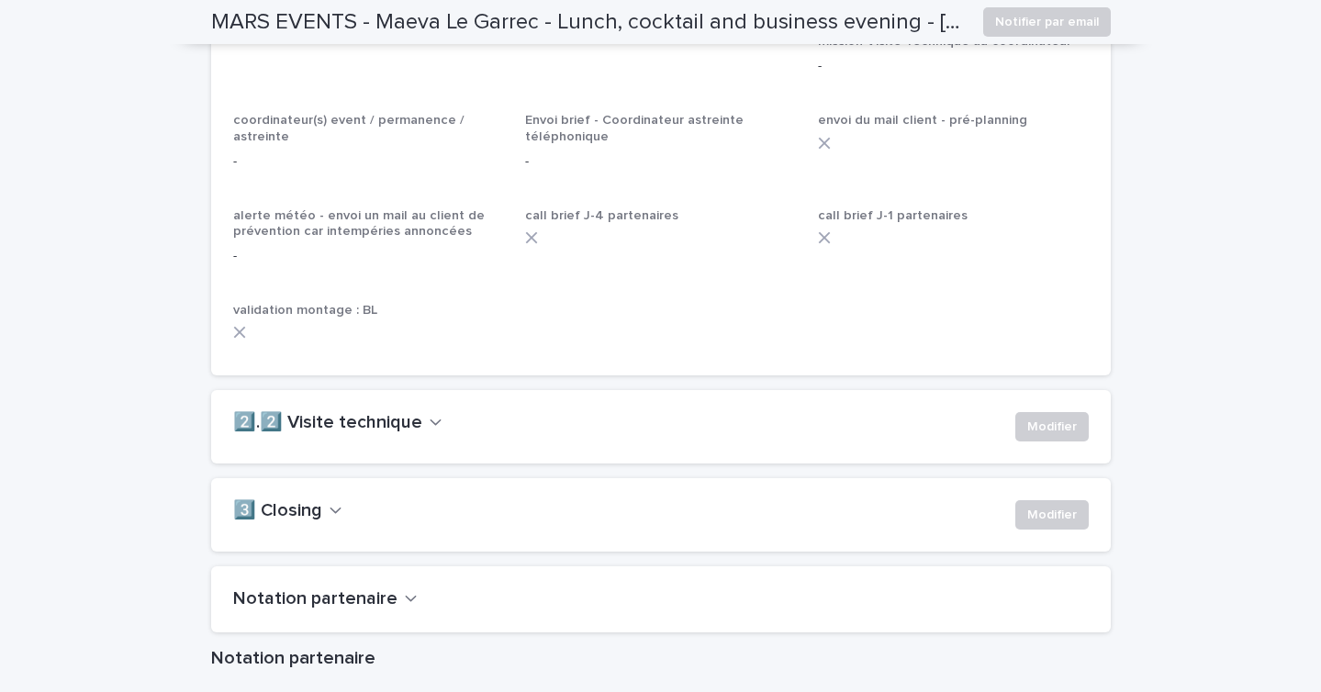
scroll to position [1583, 0]
click at [358, 432] on h2 "2️⃣.2️⃣ Visite technique" at bounding box center [327, 421] width 189 height 22
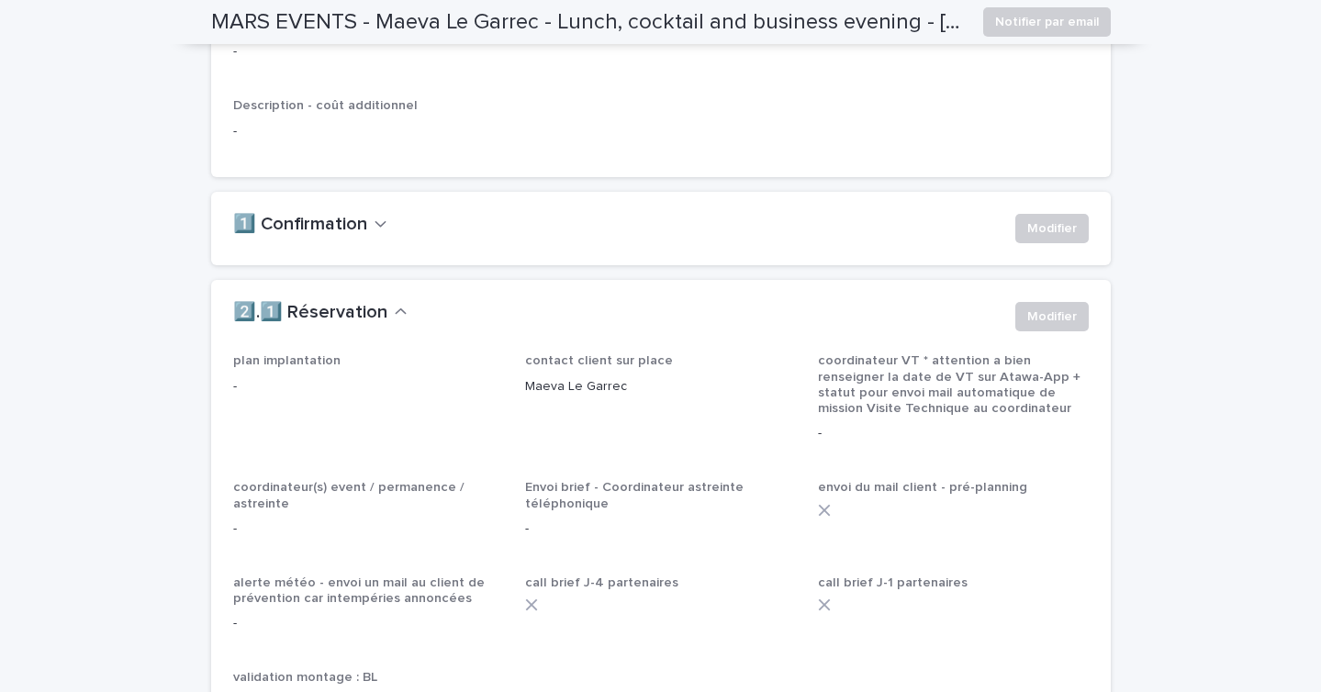
click at [338, 236] on h2 "1️⃣ Confirmation" at bounding box center [300, 225] width 134 height 22
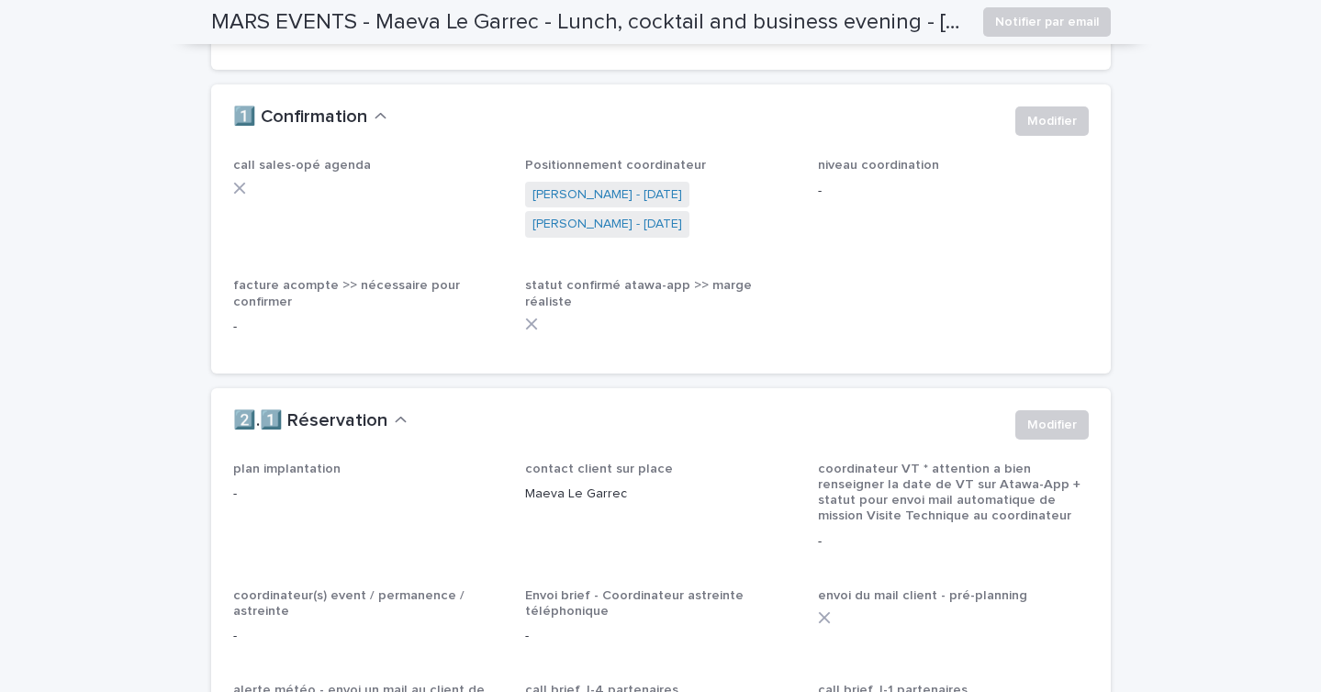
scroll to position [1322, 0]
click at [1062, 130] on span "Modifier" at bounding box center [1052, 121] width 50 height 18
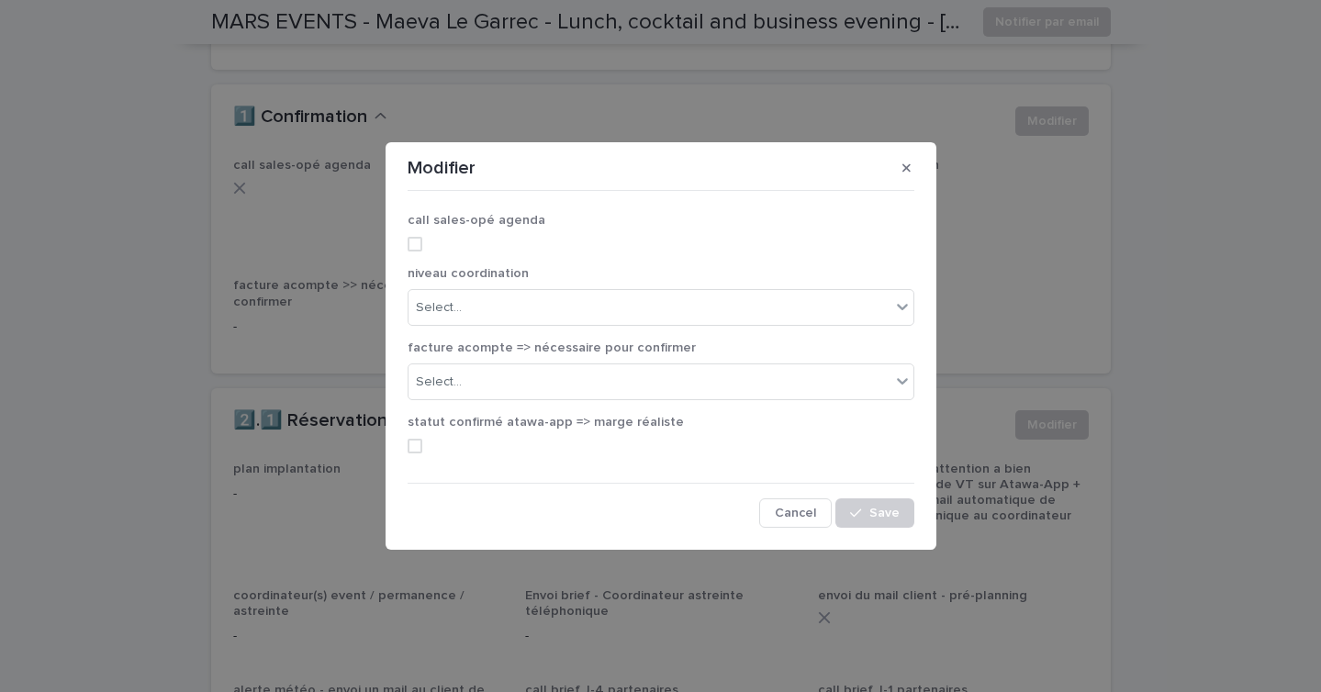
click at [422, 229] on div "call sales-opé agenda" at bounding box center [660, 239] width 507 height 52
click at [418, 254] on div "call sales-opé agenda" at bounding box center [660, 239] width 507 height 52
click at [418, 242] on span at bounding box center [414, 244] width 15 height 15
click at [425, 307] on div "Select..." at bounding box center [439, 307] width 46 height 19
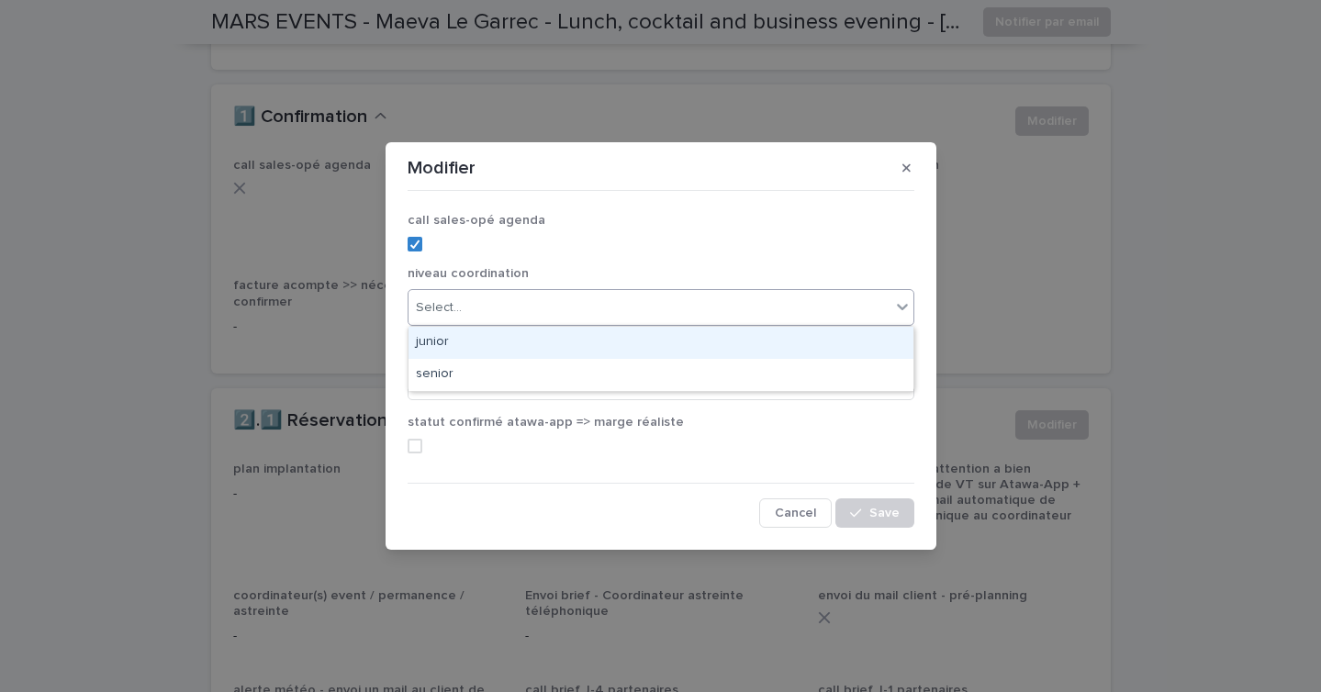
click at [435, 340] on div "junior" at bounding box center [660, 343] width 505 height 32
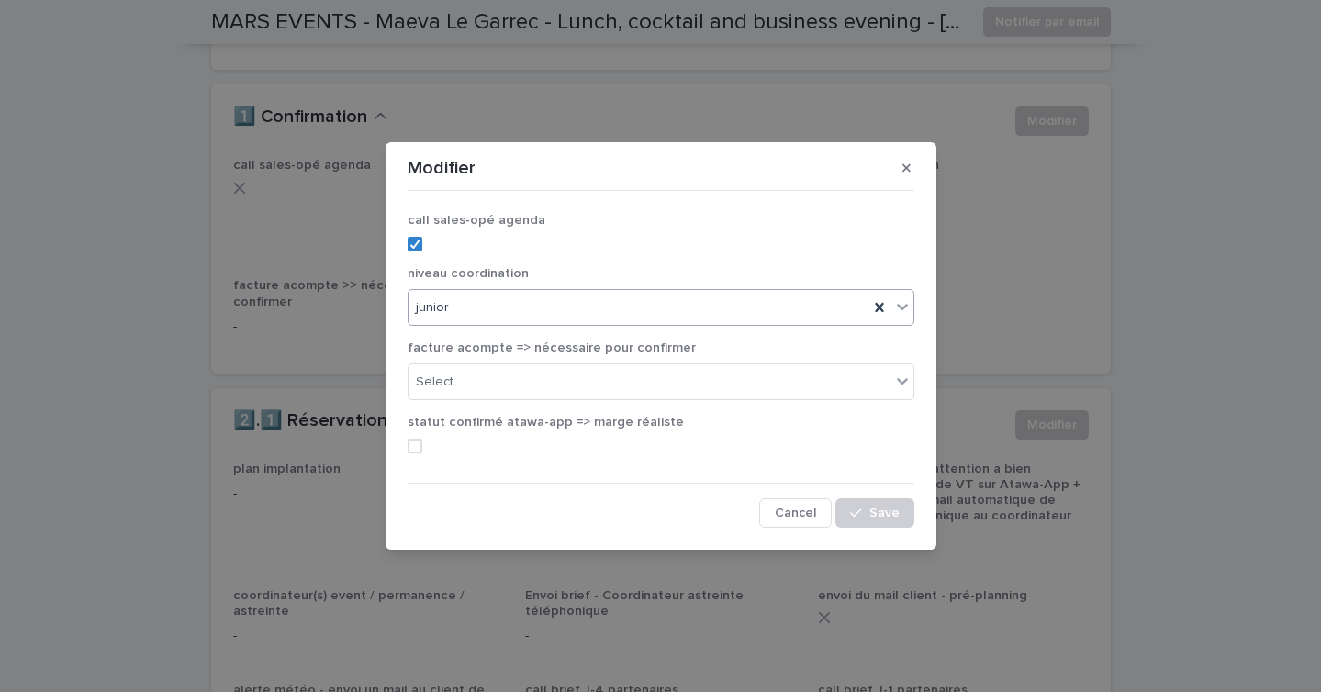
click at [444, 320] on div "junior" at bounding box center [638, 308] width 460 height 30
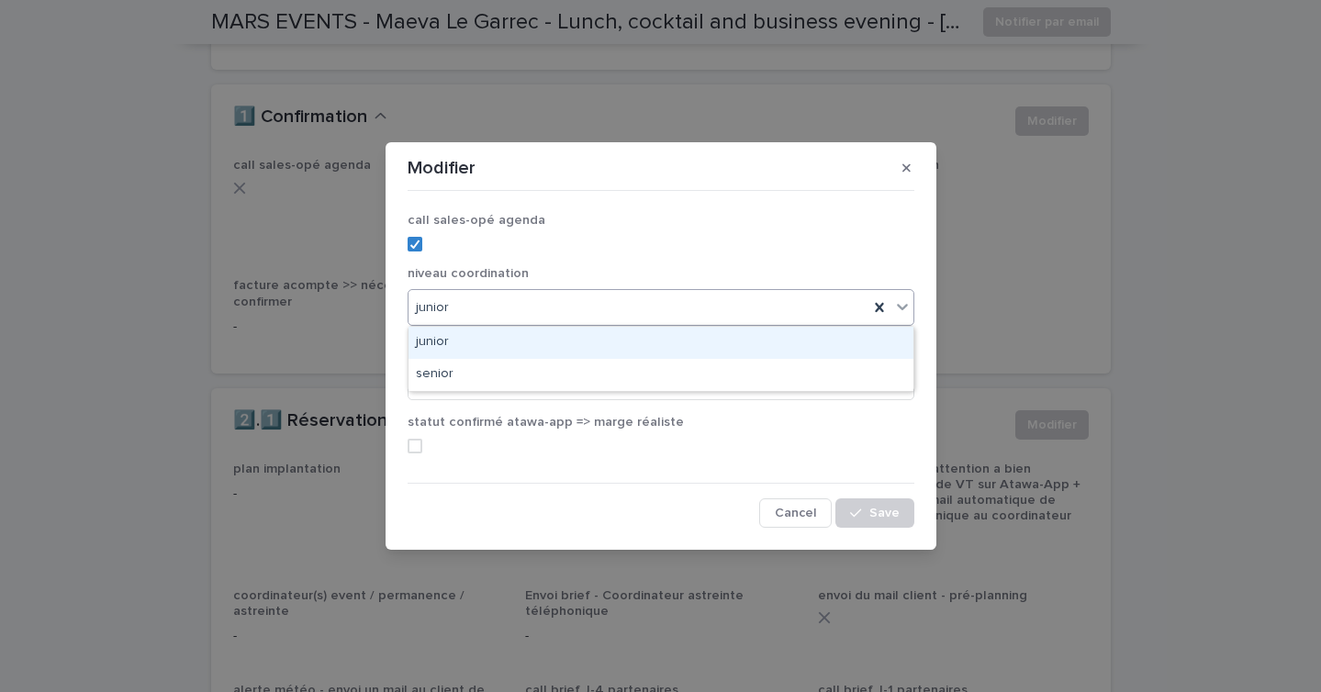
click at [439, 344] on div "junior" at bounding box center [660, 343] width 505 height 32
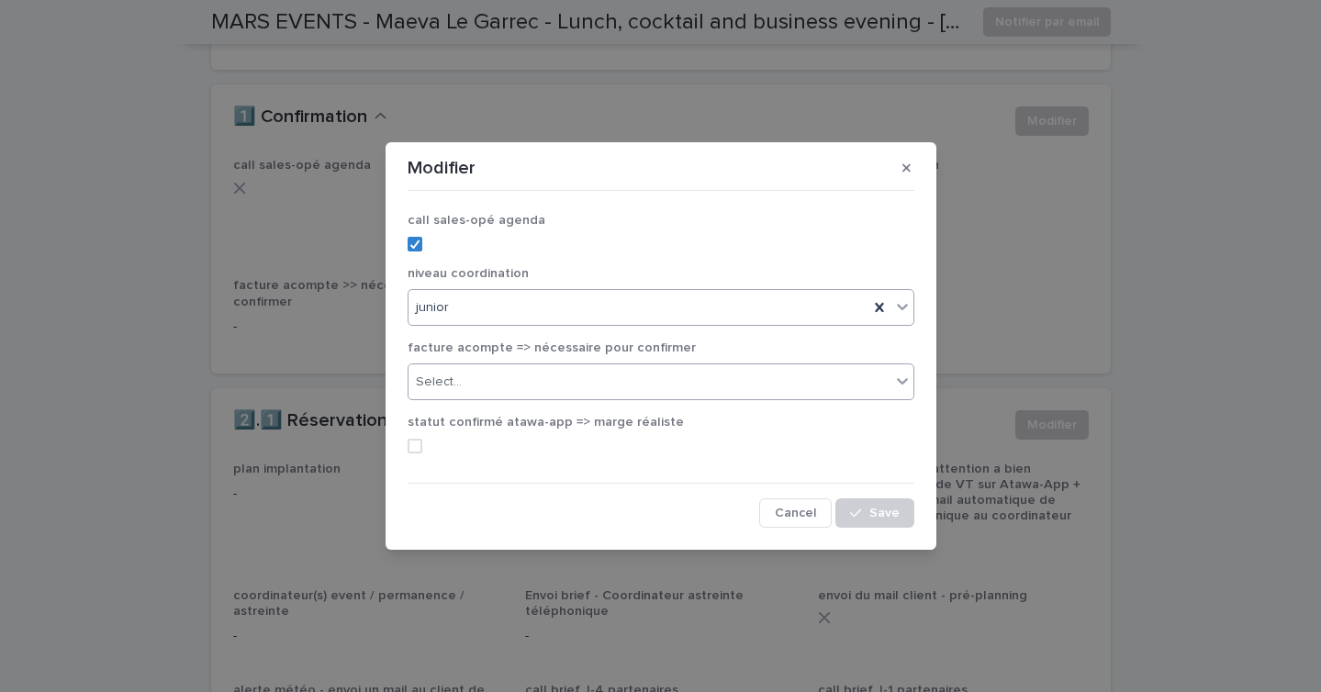
click at [439, 373] on div "Select..." at bounding box center [439, 382] width 46 height 19
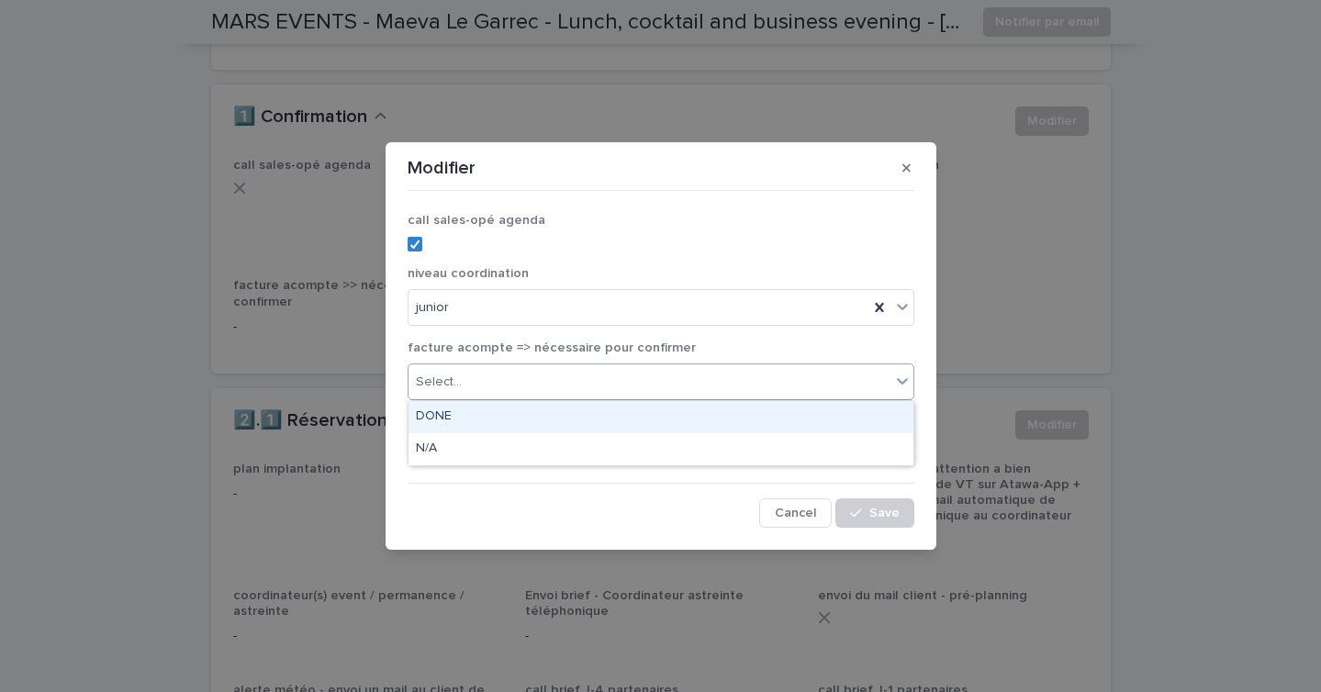
click at [442, 420] on div "DONE" at bounding box center [660, 417] width 505 height 32
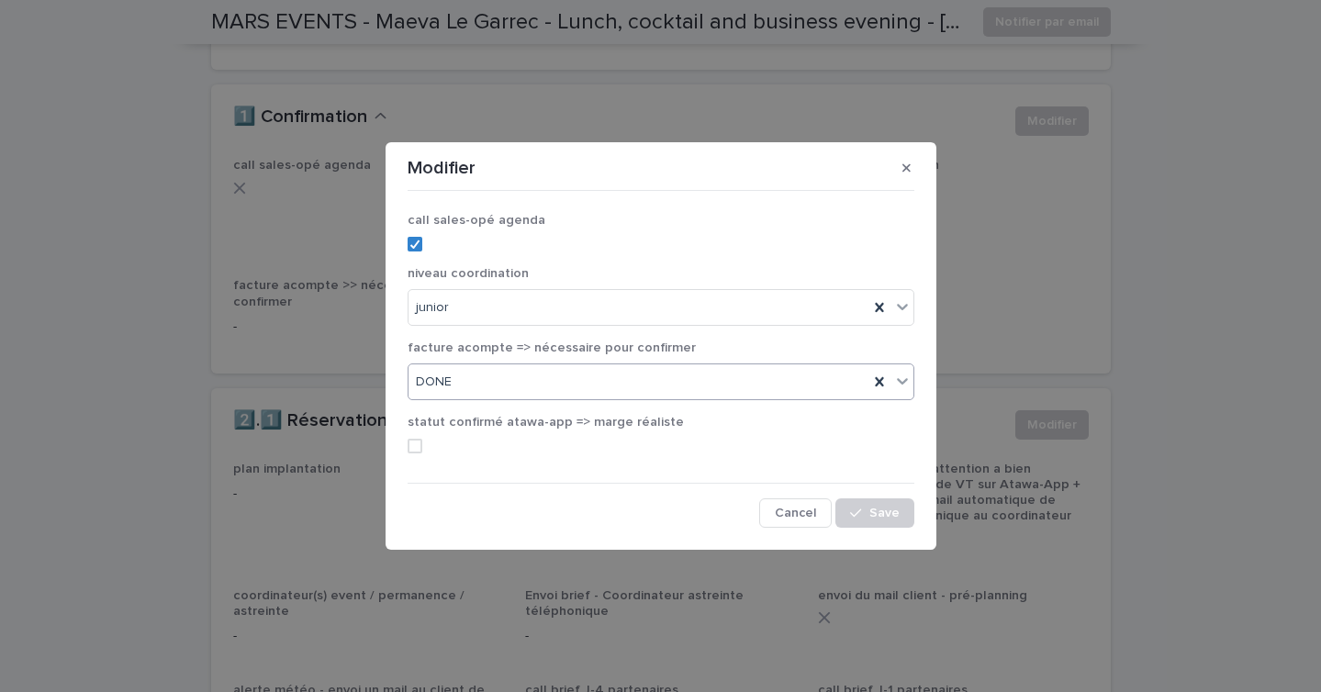
click at [584, 425] on span "statut confirmé atawa-app => marge réaliste" at bounding box center [545, 422] width 276 height 13
click at [413, 453] on div "statut confirmé atawa-app => marge réaliste" at bounding box center [660, 441] width 507 height 52
click at [416, 449] on span at bounding box center [414, 446] width 15 height 15
click at [875, 514] on span "Save" at bounding box center [884, 513] width 30 height 13
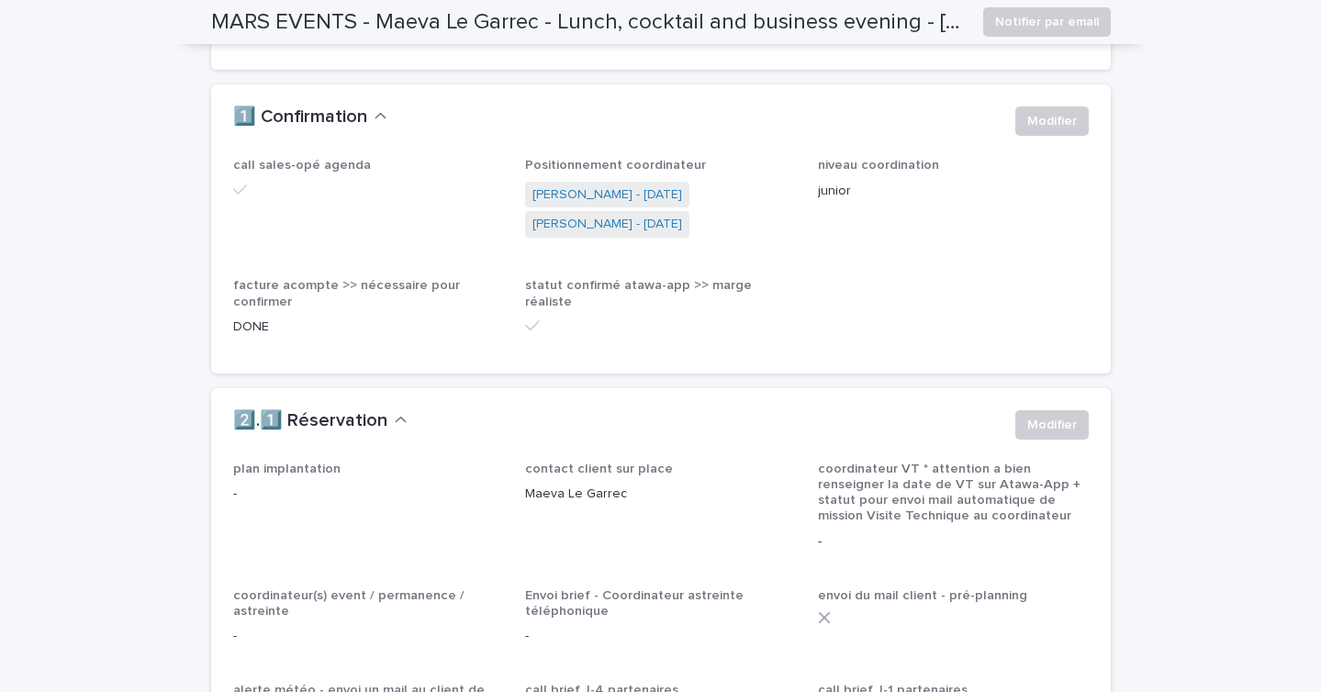
scroll to position [0, 0]
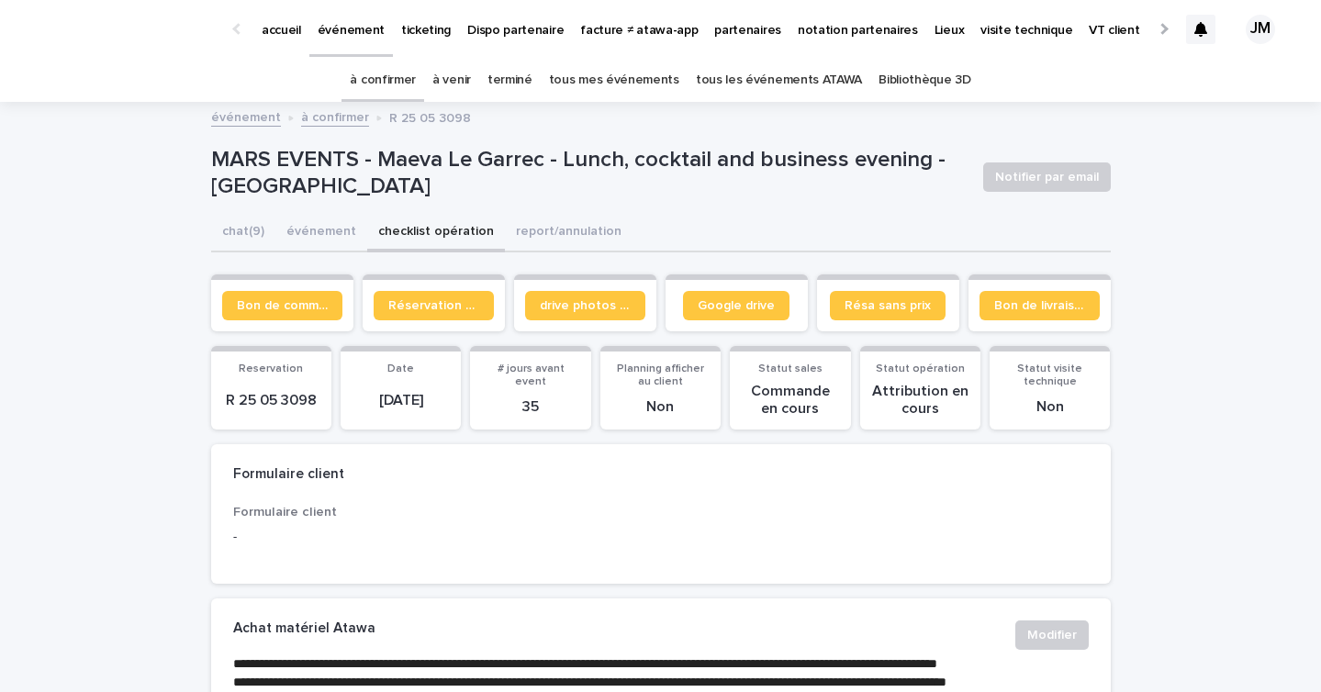
click at [711, 77] on link "tous les événements ATAWA" at bounding box center [779, 80] width 166 height 43
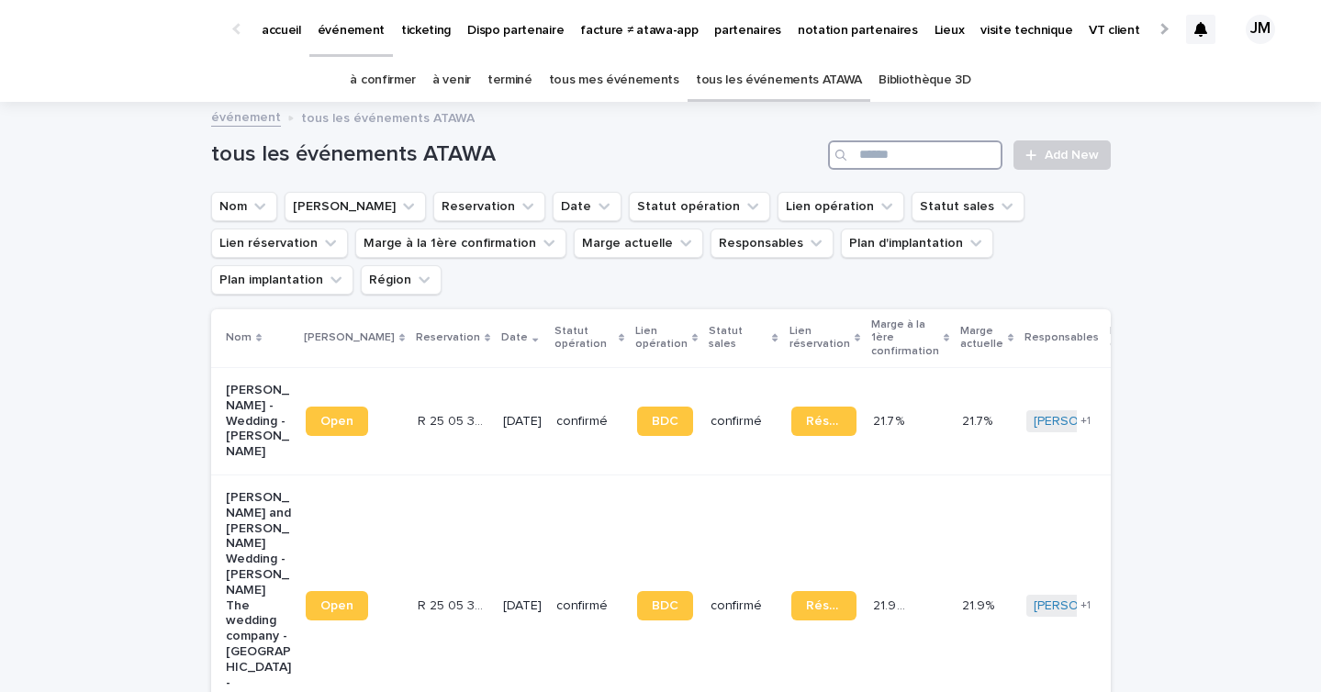
click at [904, 167] on input "Search" at bounding box center [915, 154] width 174 height 29
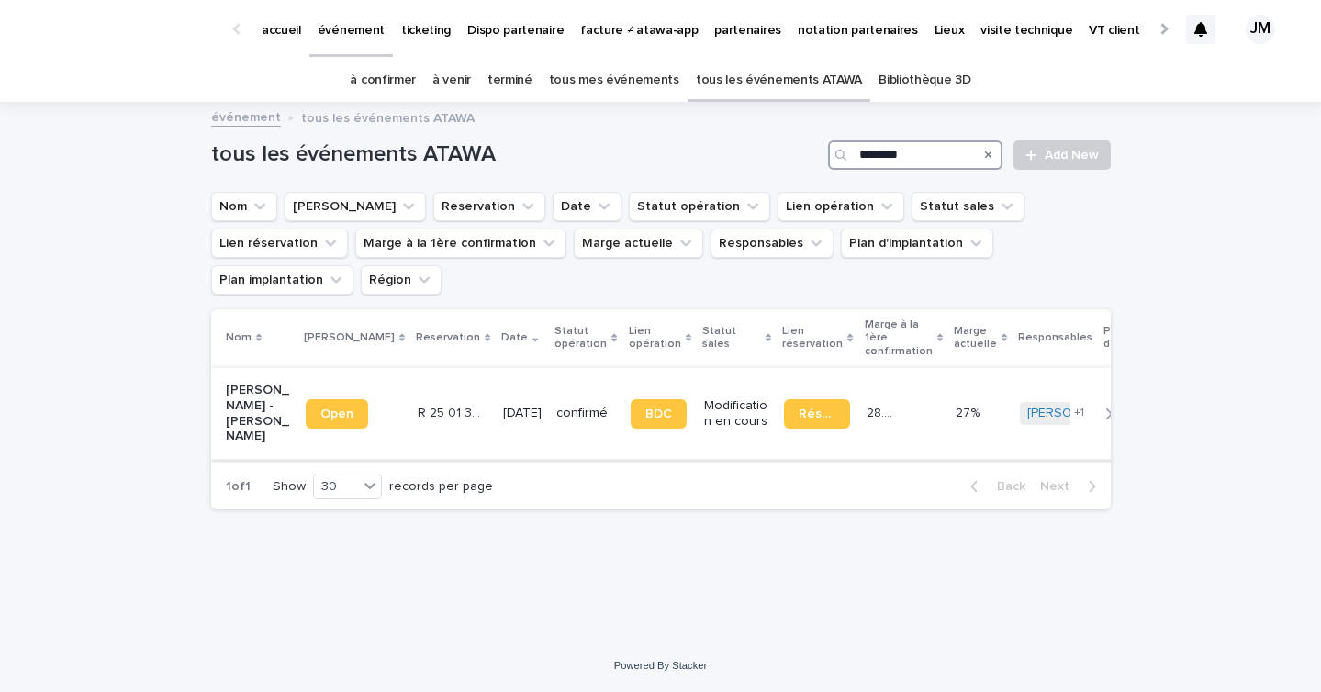
type input "********"
click at [503, 398] on div "[DATE]" at bounding box center [522, 413] width 39 height 30
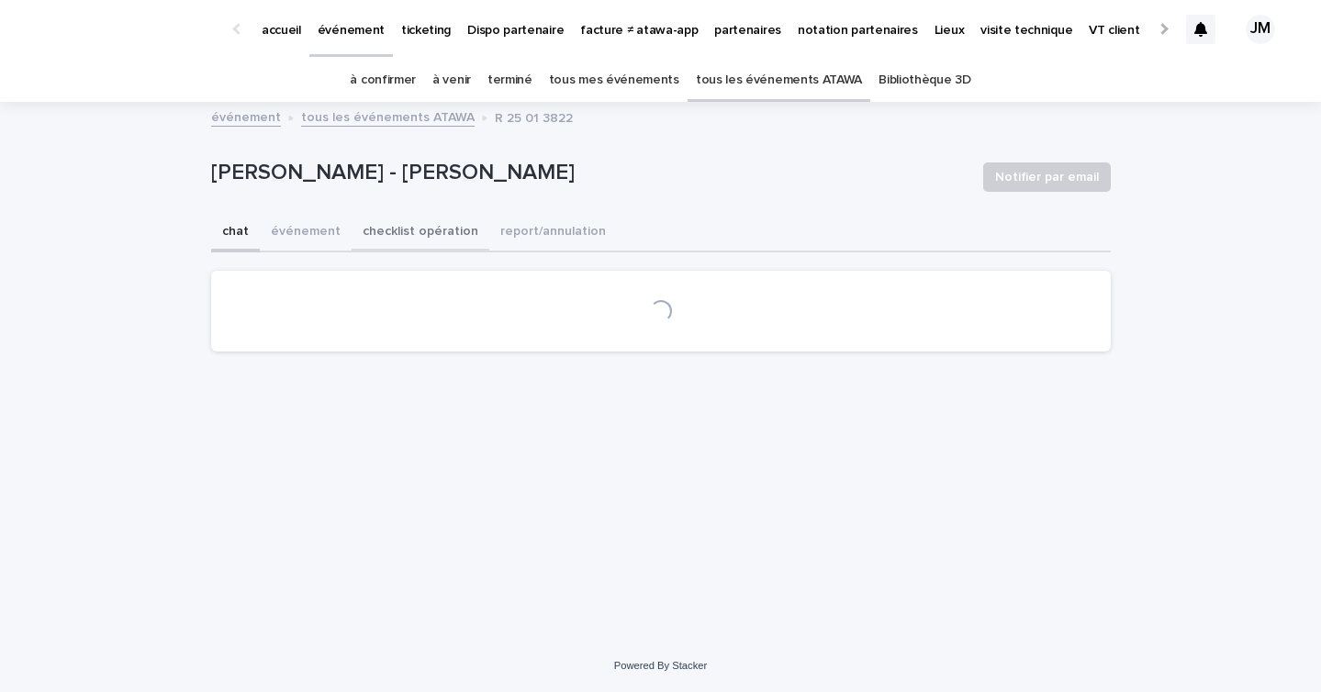
click at [395, 226] on button "checklist opération" at bounding box center [420, 233] width 138 height 39
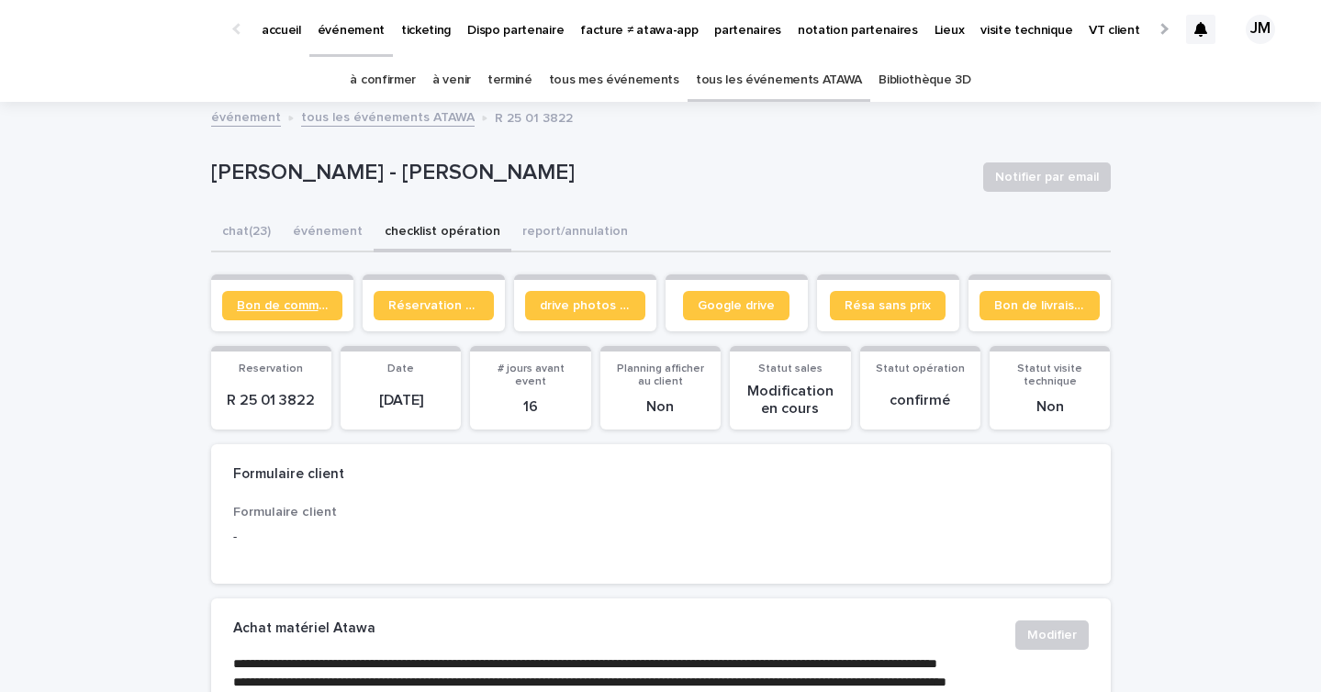
click at [246, 297] on link "Bon de commande" at bounding box center [282, 305] width 120 height 29
click at [739, 95] on link "tous les événements ATAWA" at bounding box center [779, 80] width 166 height 43
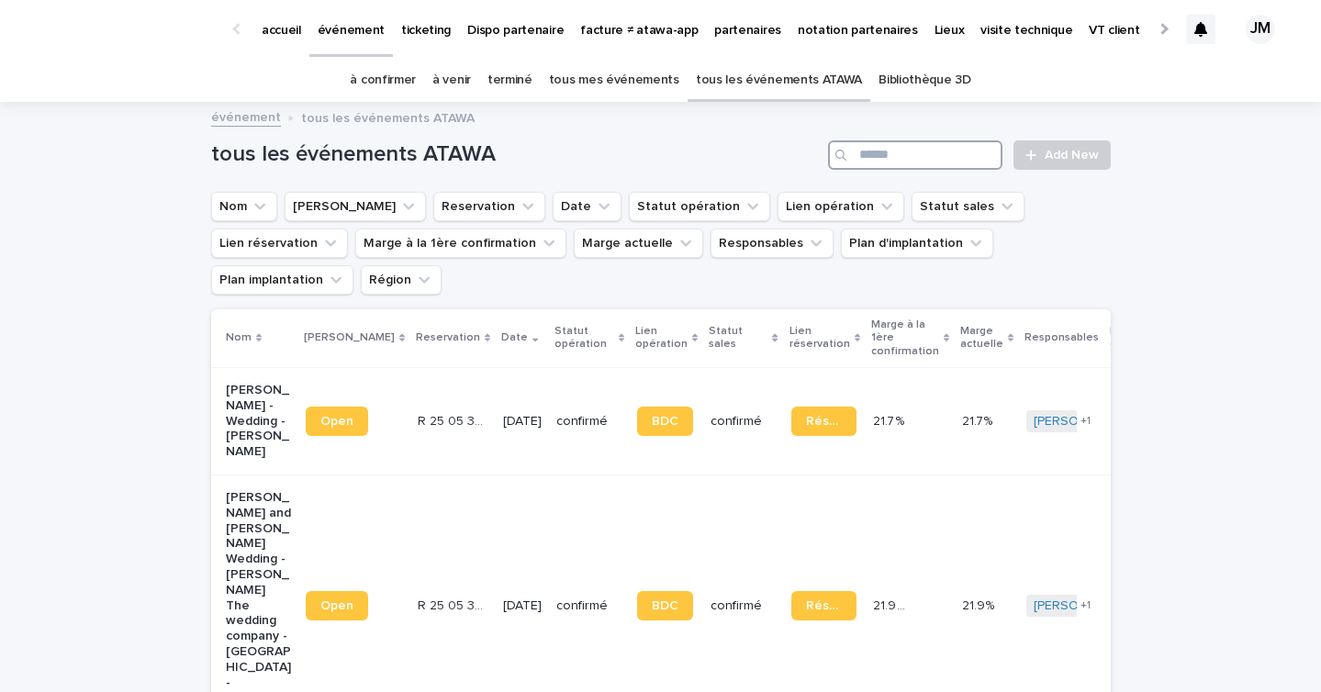
click at [900, 151] on input "Search" at bounding box center [915, 154] width 174 height 29
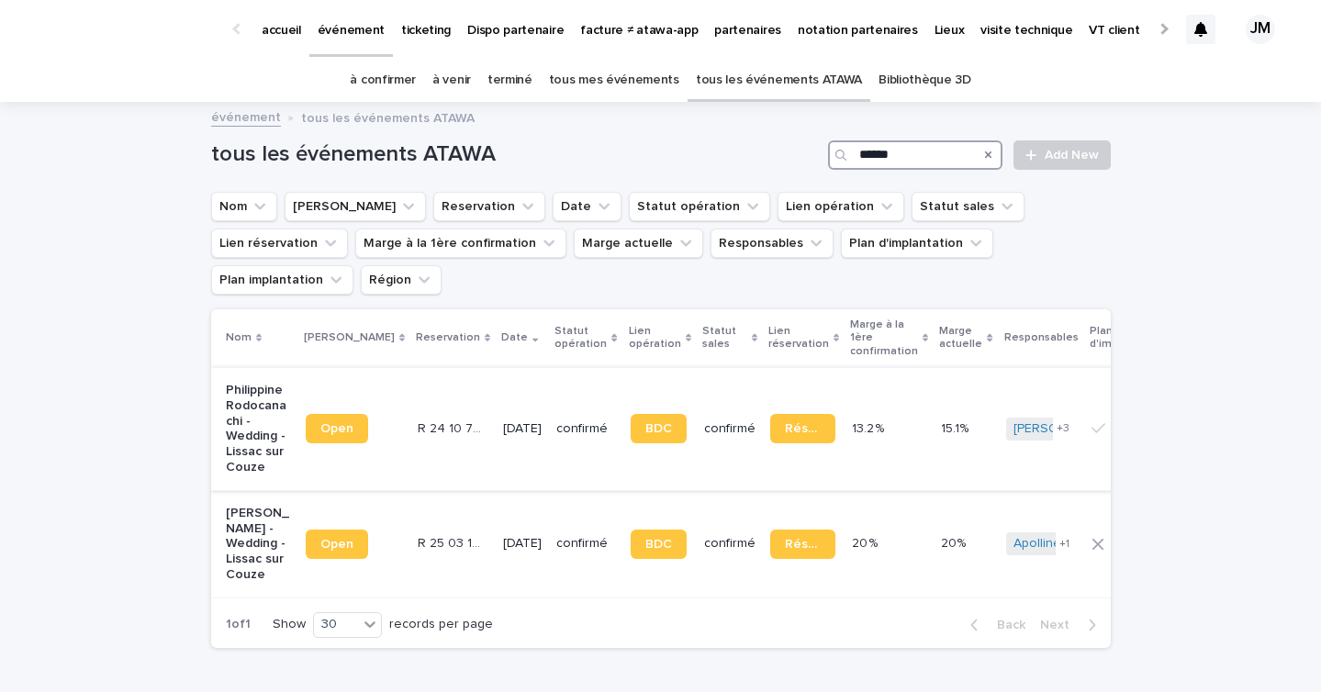
type input "******"
drag, startPoint x: 447, startPoint y: 394, endPoint x: 384, endPoint y: 394, distance: 63.3
click at [410, 394] on td "R 24 10 771 R 24 10 771" at bounding box center [452, 428] width 85 height 123
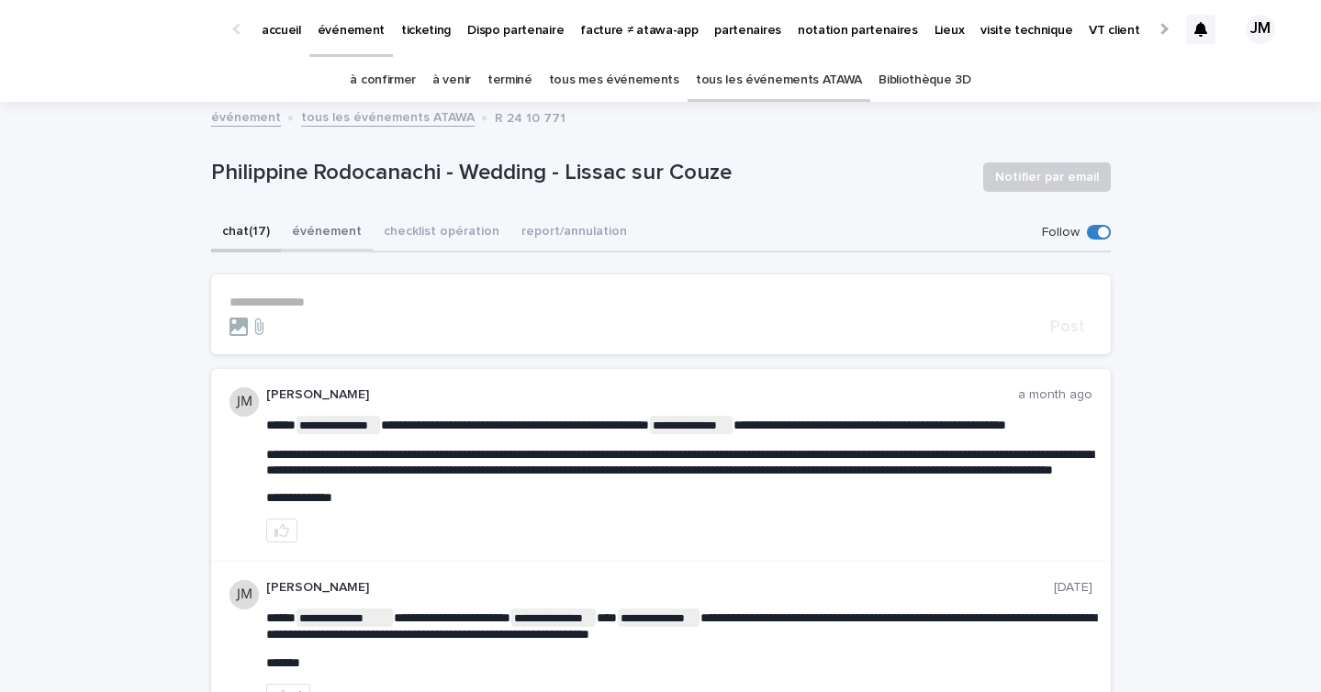
click at [320, 236] on button "événement" at bounding box center [327, 233] width 92 height 39
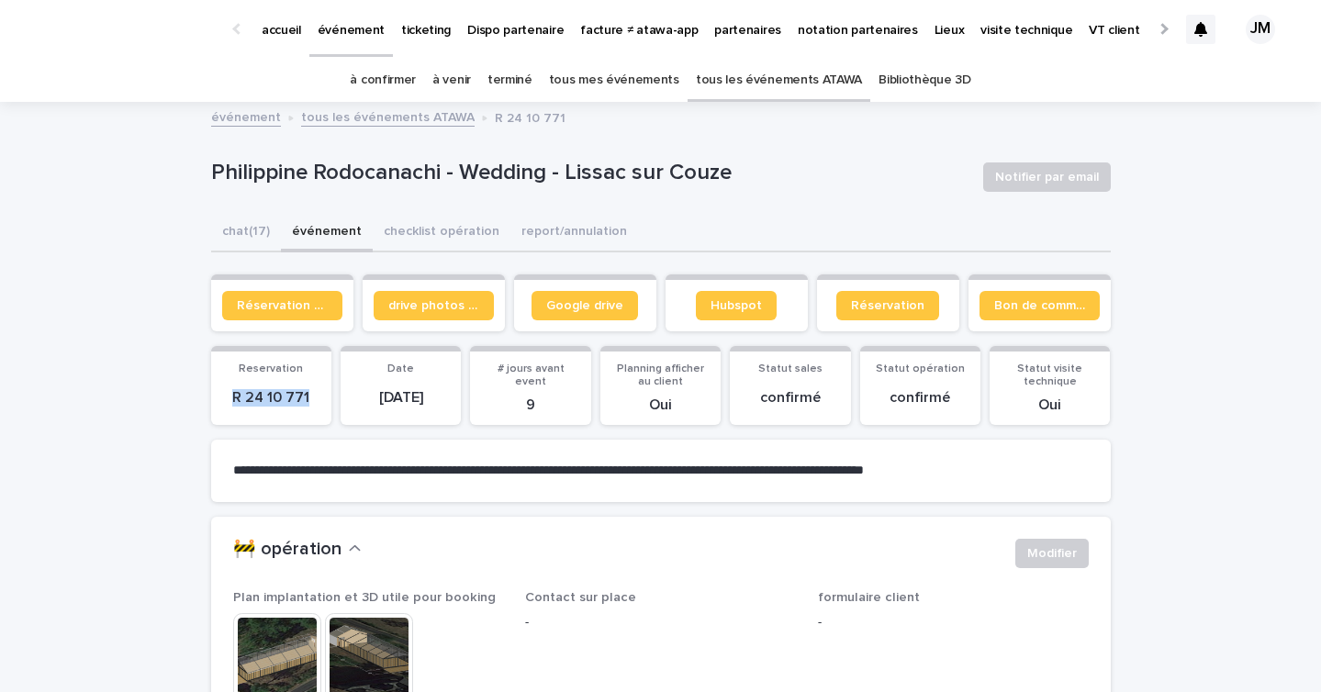
drag, startPoint x: 323, startPoint y: 399, endPoint x: 213, endPoint y: 392, distance: 110.4
click at [213, 392] on section "Reservation R 24 10 771" at bounding box center [271, 385] width 120 height 79
copy p "R 24 10 771"
click at [296, 35] on p "accueil" at bounding box center [281, 19] width 39 height 39
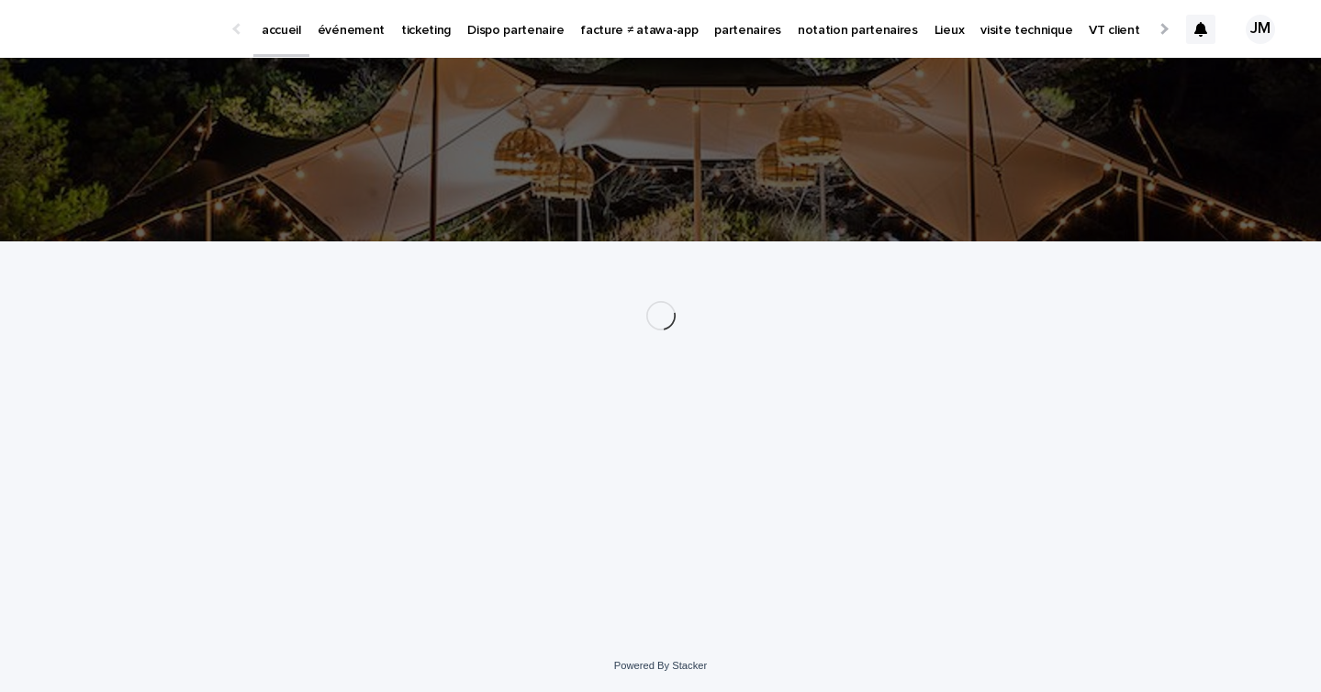
click at [355, 32] on p "événement" at bounding box center [351, 19] width 67 height 39
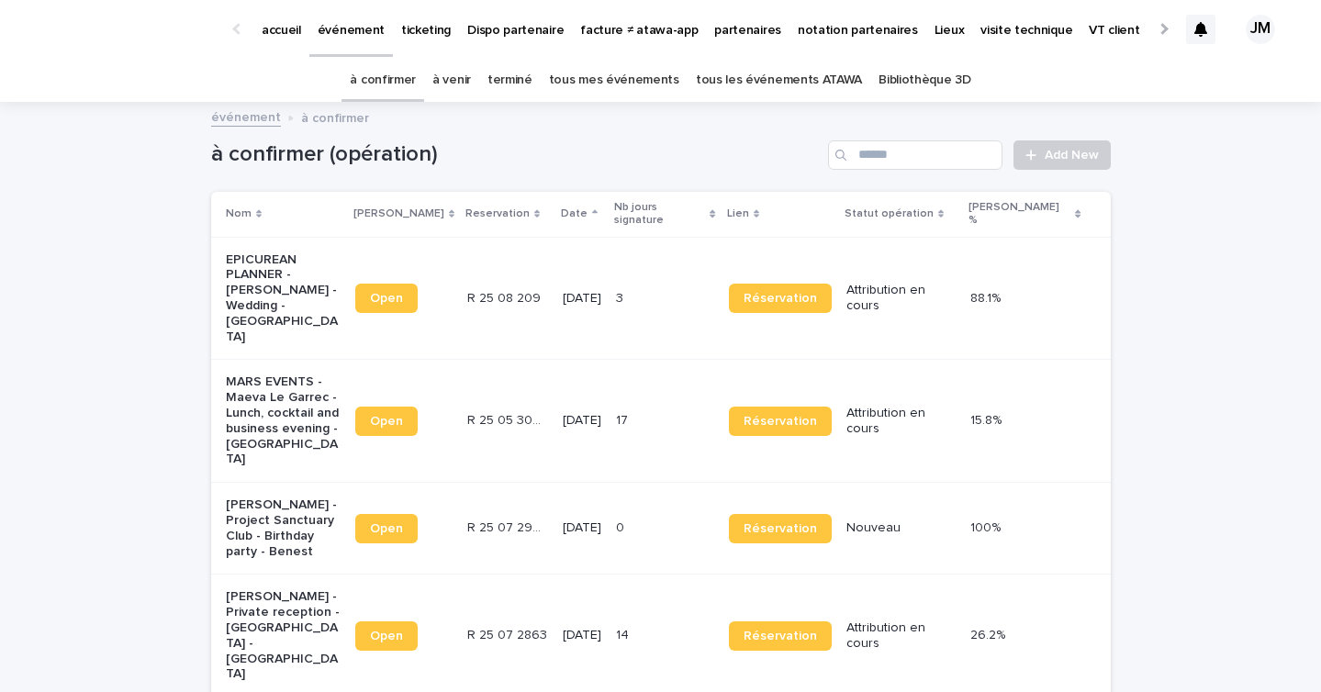
click at [775, 82] on link "tous les événements ATAWA" at bounding box center [779, 80] width 166 height 43
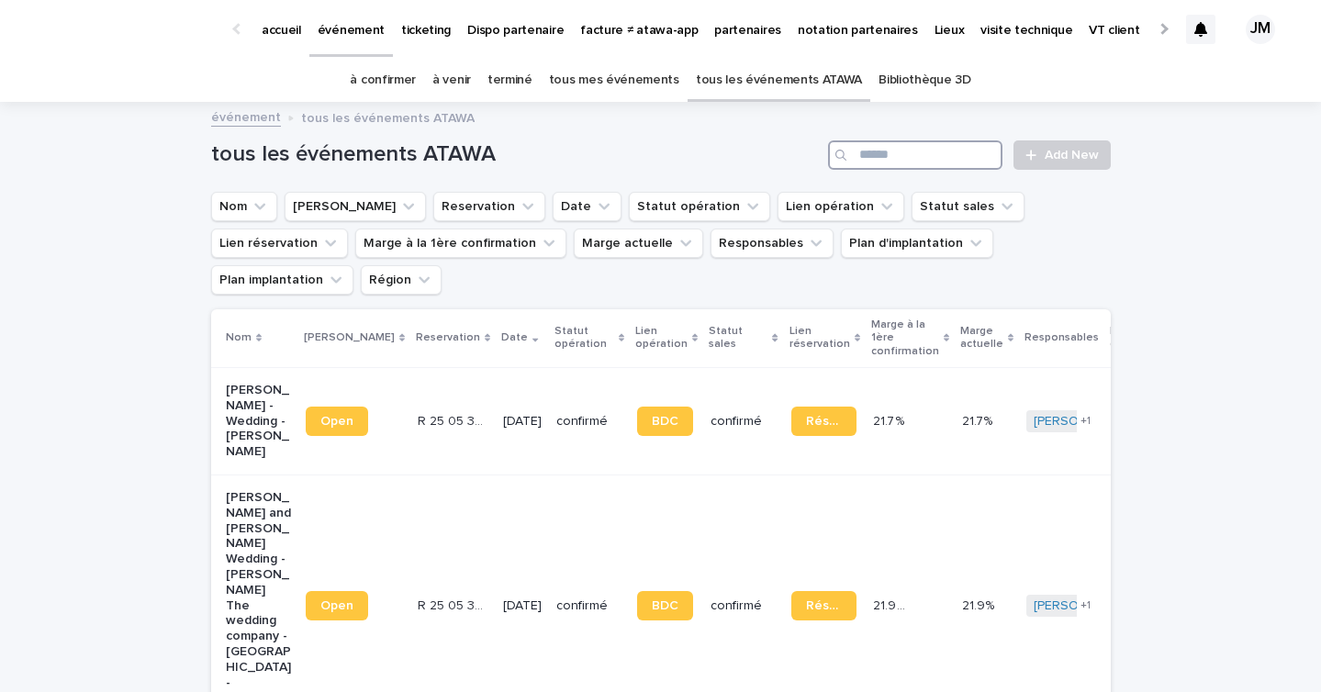
click at [894, 149] on input "Search" at bounding box center [915, 154] width 174 height 29
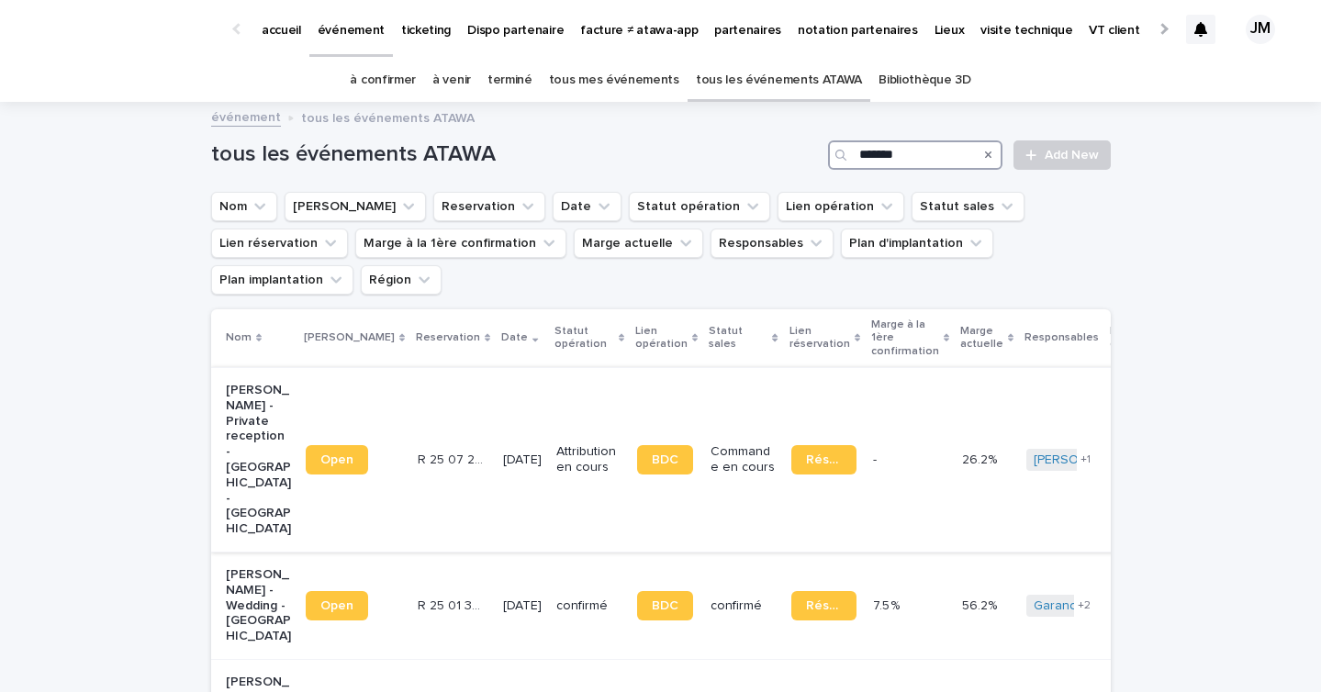
scroll to position [71, 0]
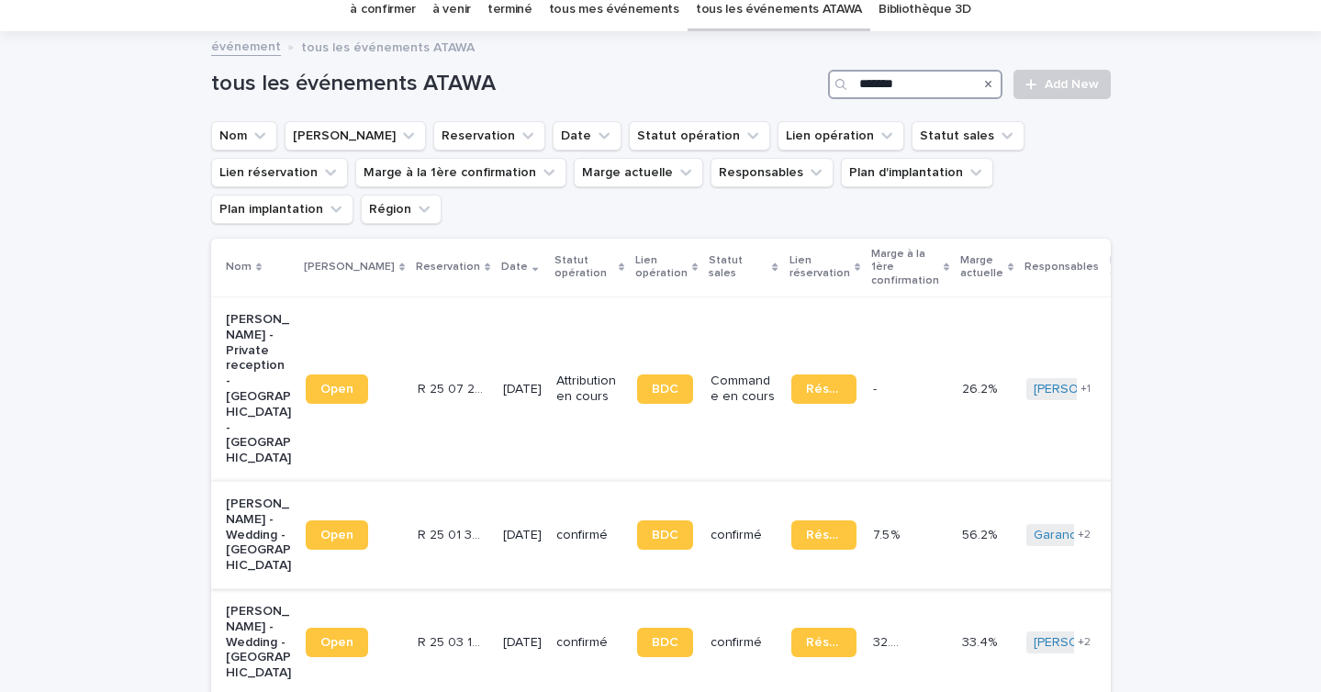
type input "*******"
click at [703, 483] on td "confirmé" at bounding box center [743, 534] width 80 height 107
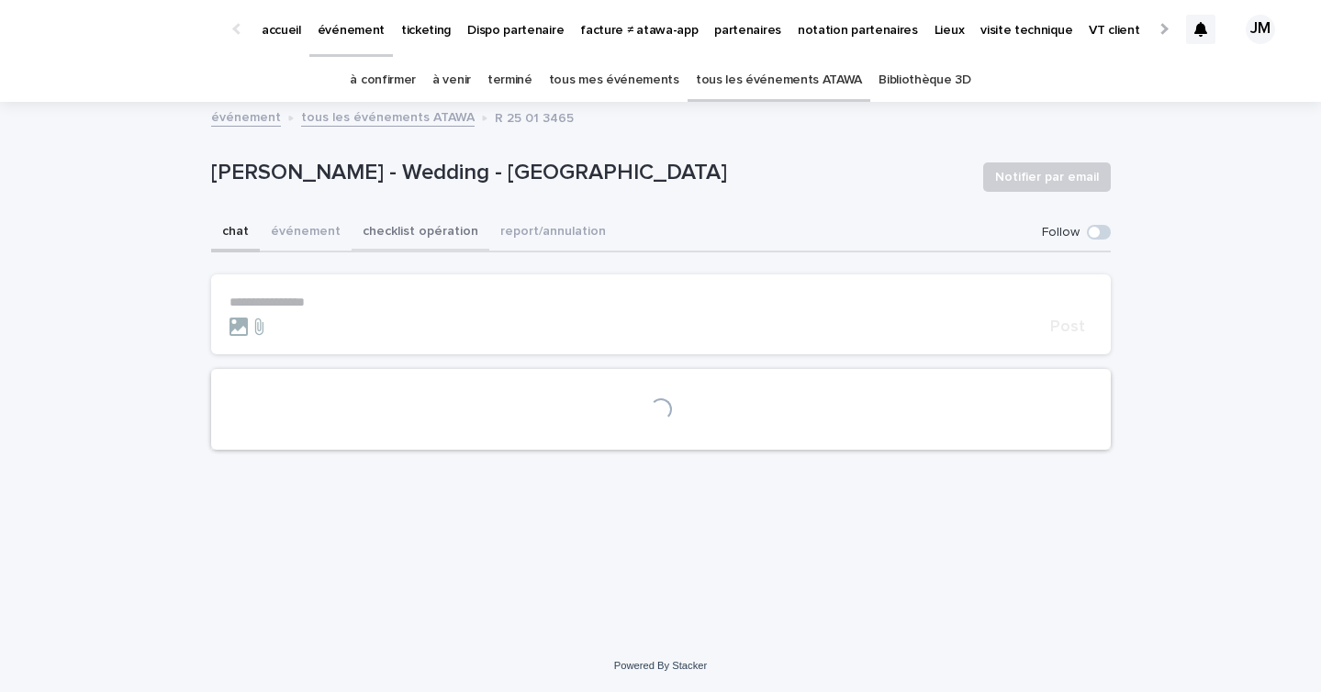
drag, startPoint x: 393, startPoint y: 240, endPoint x: 376, endPoint y: 247, distance: 17.7
click at [393, 240] on button "checklist opération" at bounding box center [420, 233] width 138 height 39
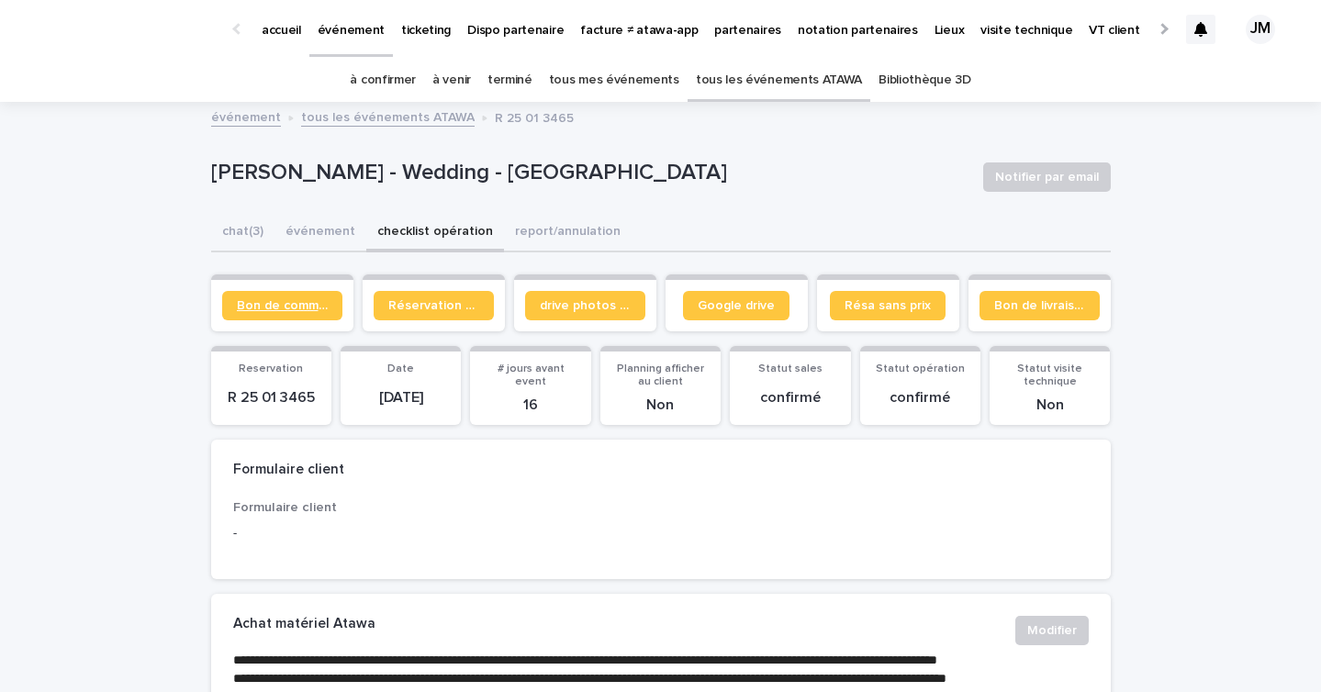
click at [261, 306] on span "Bon de commande" at bounding box center [282, 305] width 91 height 13
click at [298, 236] on button "événement" at bounding box center [320, 233] width 92 height 39
click at [251, 236] on button "chat (3)" at bounding box center [242, 233] width 63 height 39
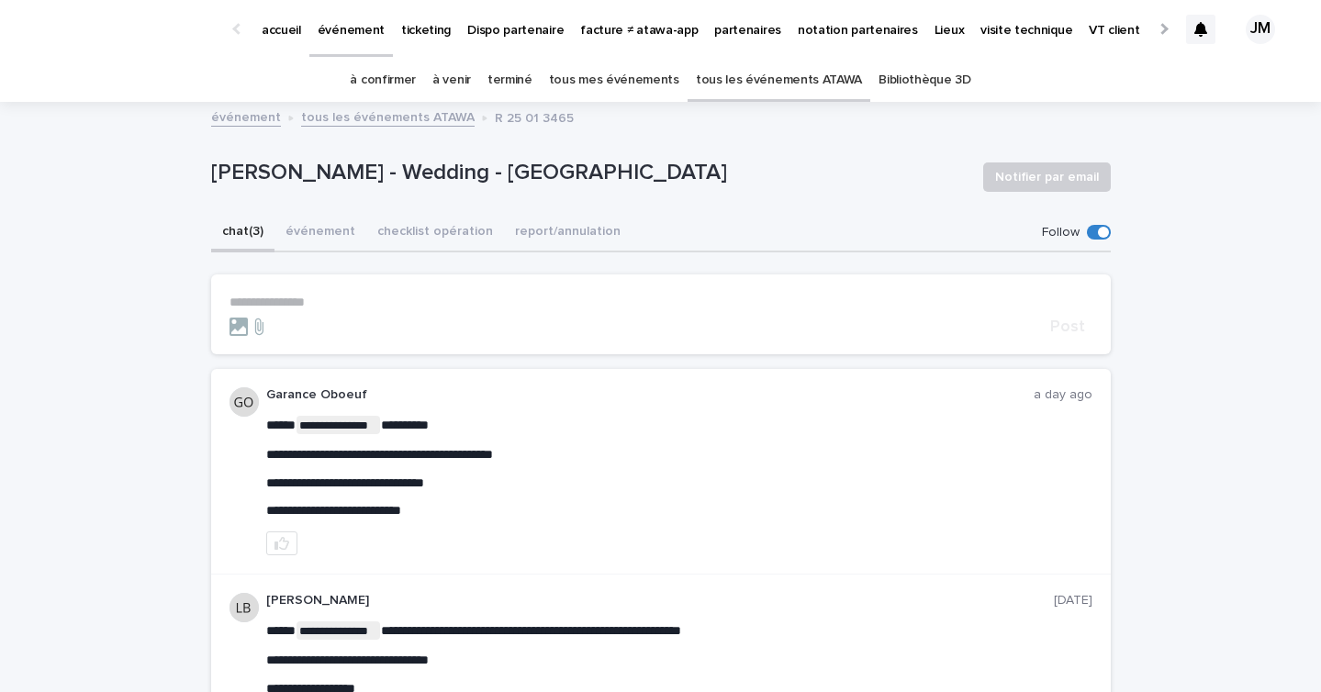
click at [407, 79] on link "à confirmer" at bounding box center [383, 80] width 66 height 43
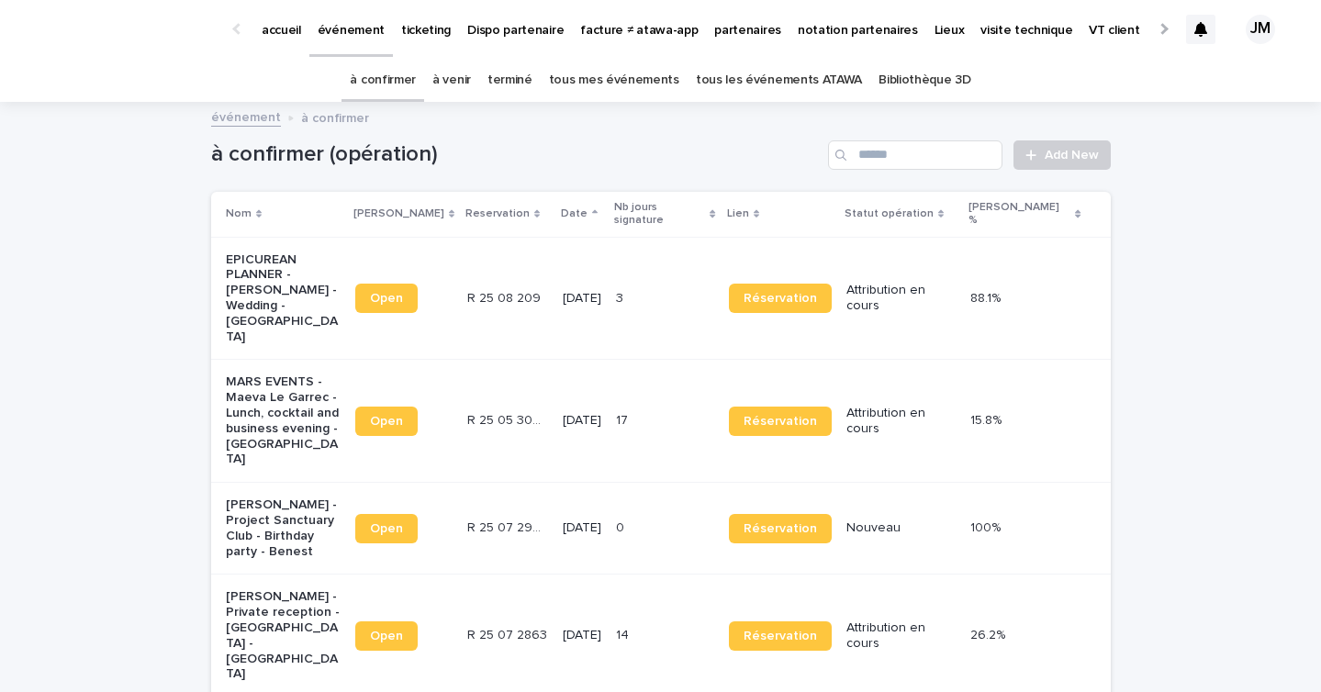
click at [355, 70] on div "à confirmer à venir terminé tous mes événements tous les événements ATAWA Bibli…" at bounding box center [660, 80] width 1321 height 43
click at [382, 77] on link "à confirmer" at bounding box center [383, 80] width 66 height 43
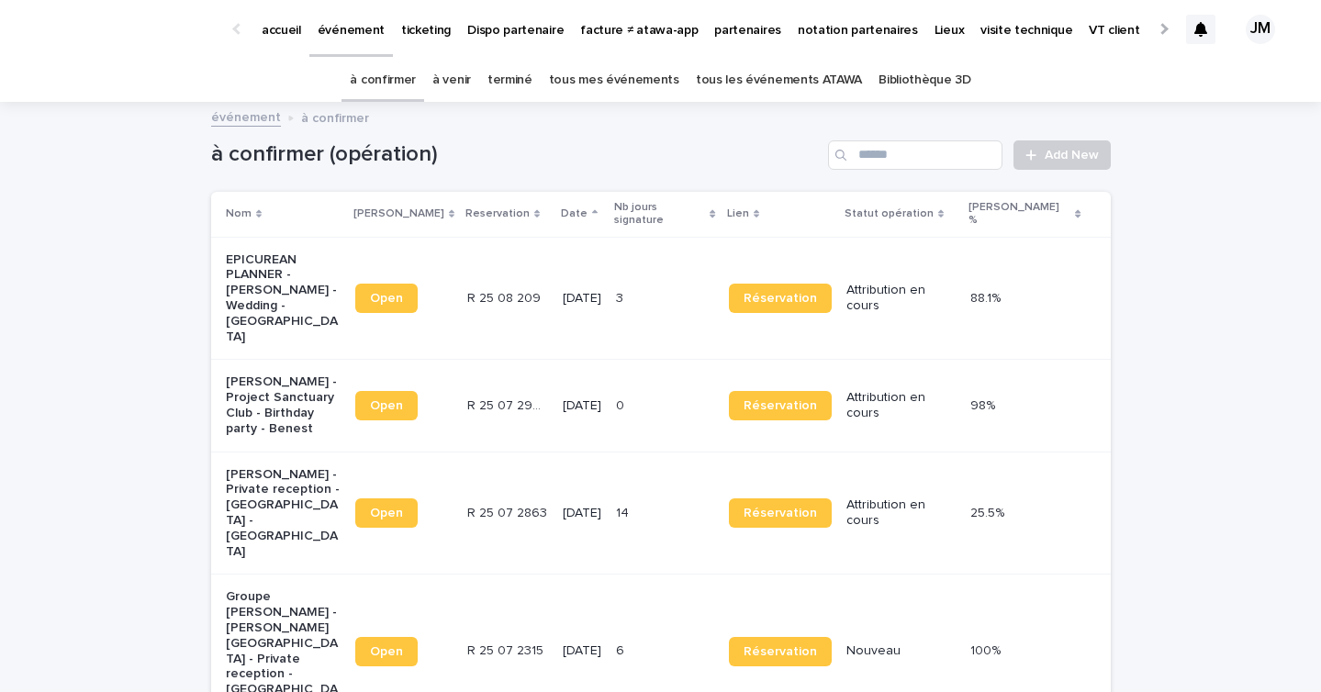
click at [716, 39] on link "partenaires" at bounding box center [748, 28] width 84 height 57
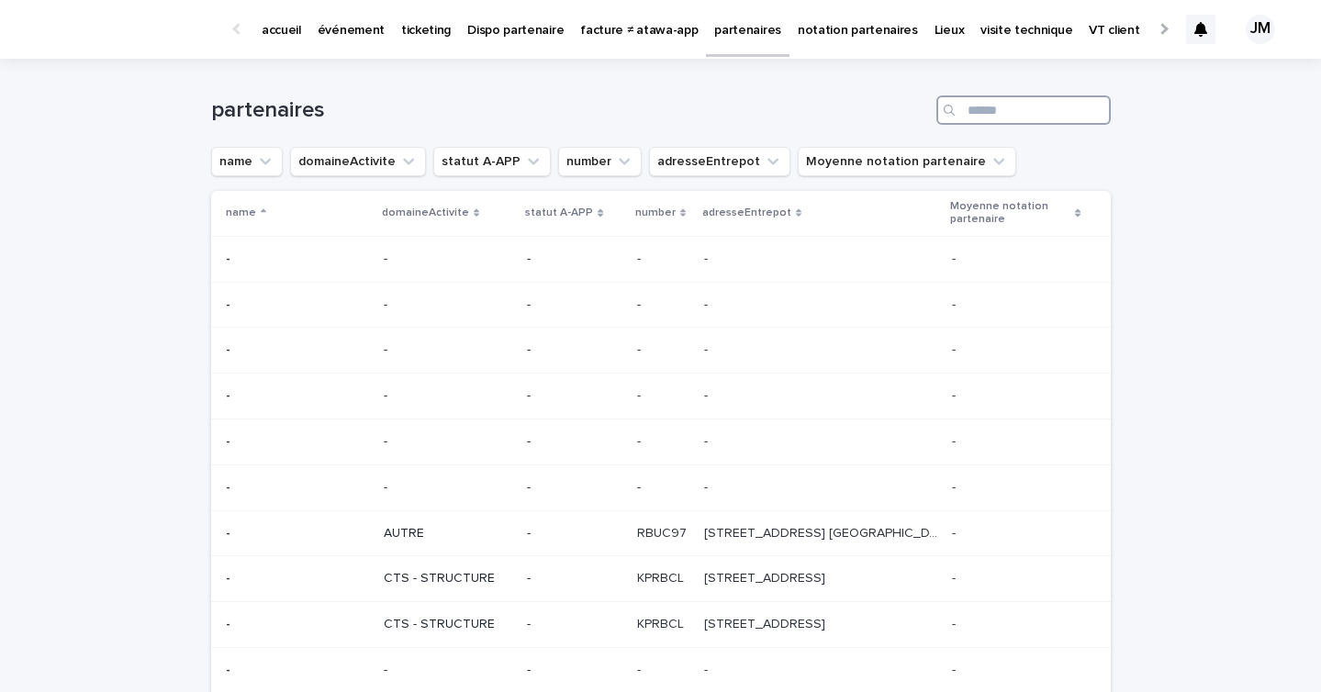
click at [983, 108] on input "Search" at bounding box center [1023, 109] width 174 height 29
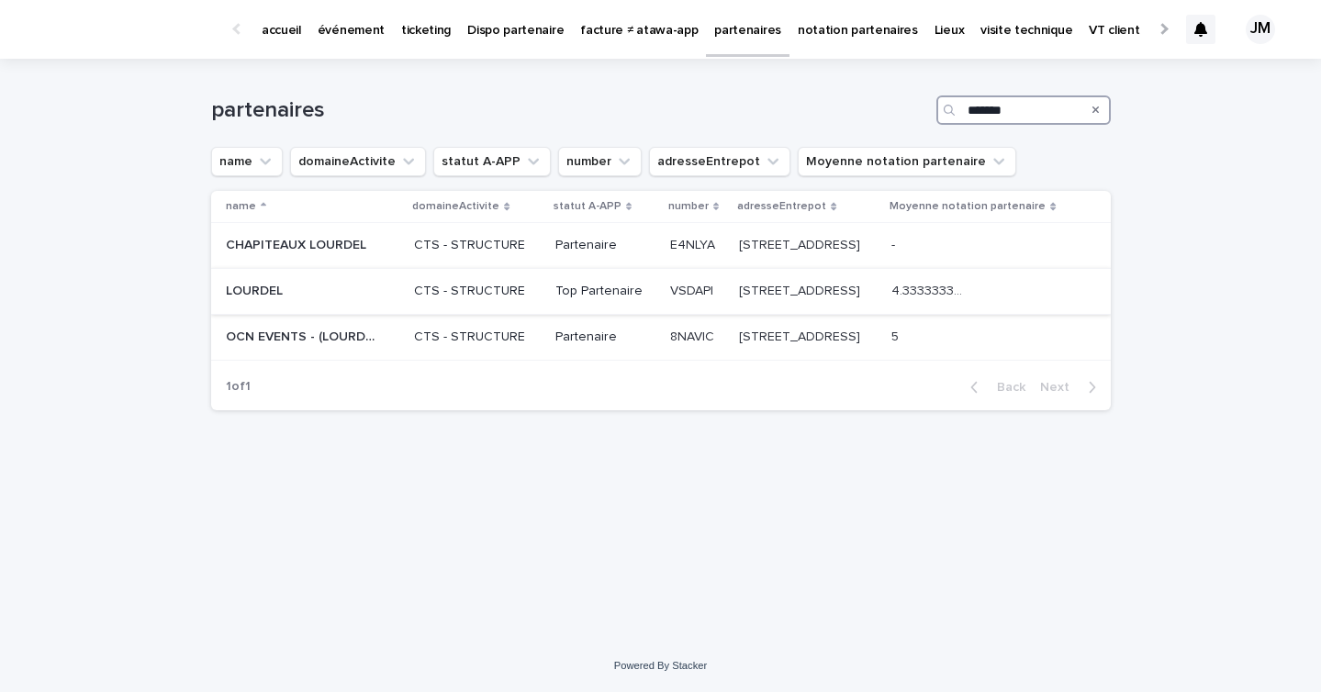
type input "*******"
click at [603, 296] on td "Top Partenaire" at bounding box center [605, 292] width 115 height 46
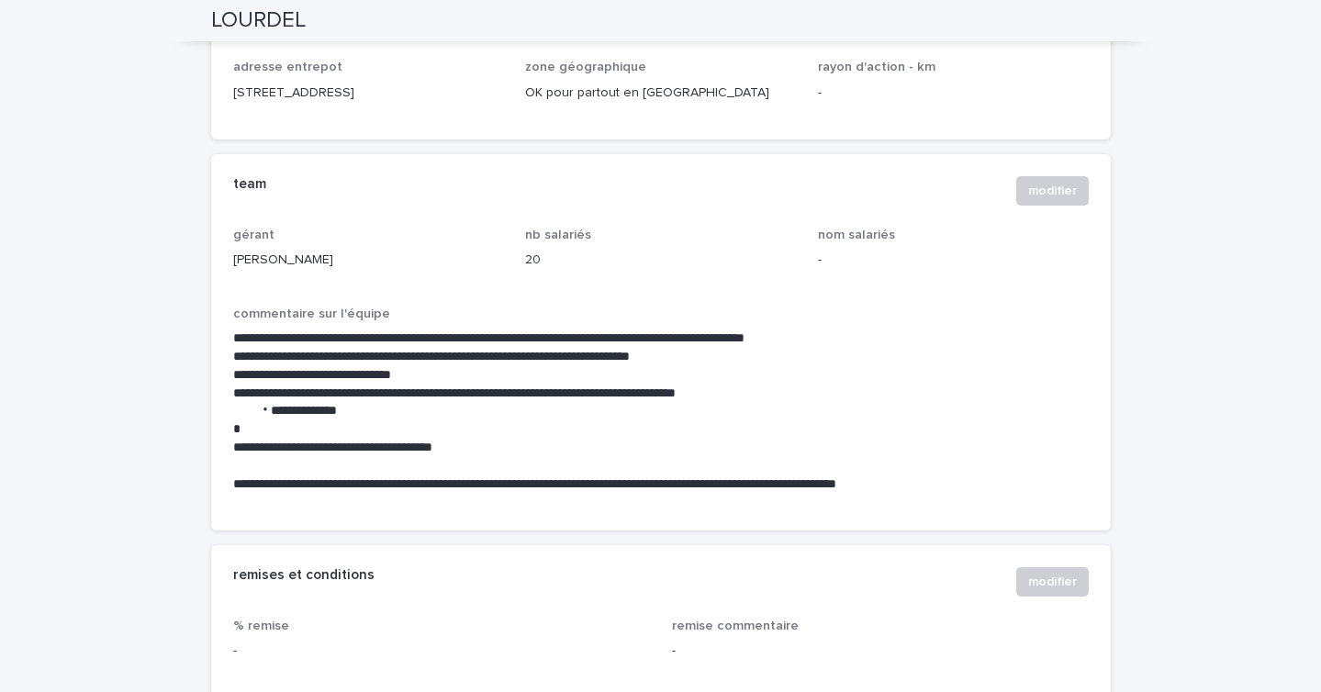
scroll to position [1199, 0]
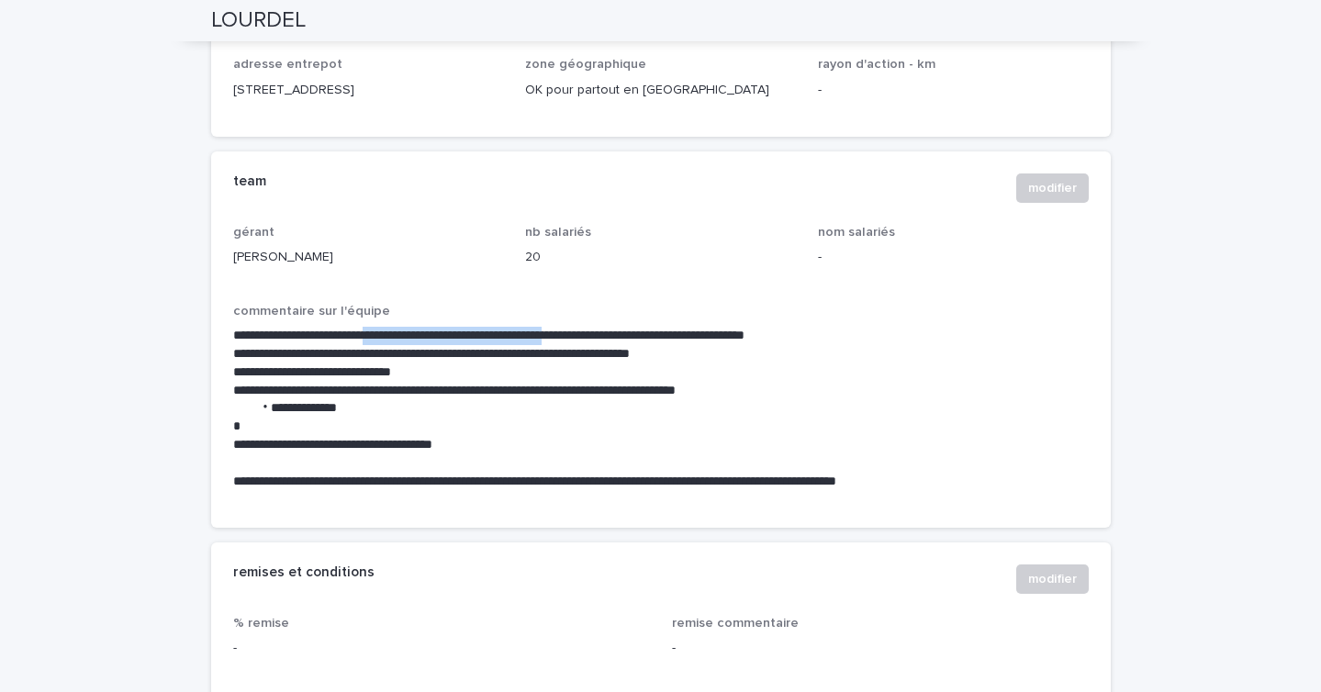
drag, startPoint x: 597, startPoint y: 335, endPoint x: 383, endPoint y: 329, distance: 213.9
click at [383, 329] on p "**********" at bounding box center [660, 336] width 855 height 18
copy p "**********"
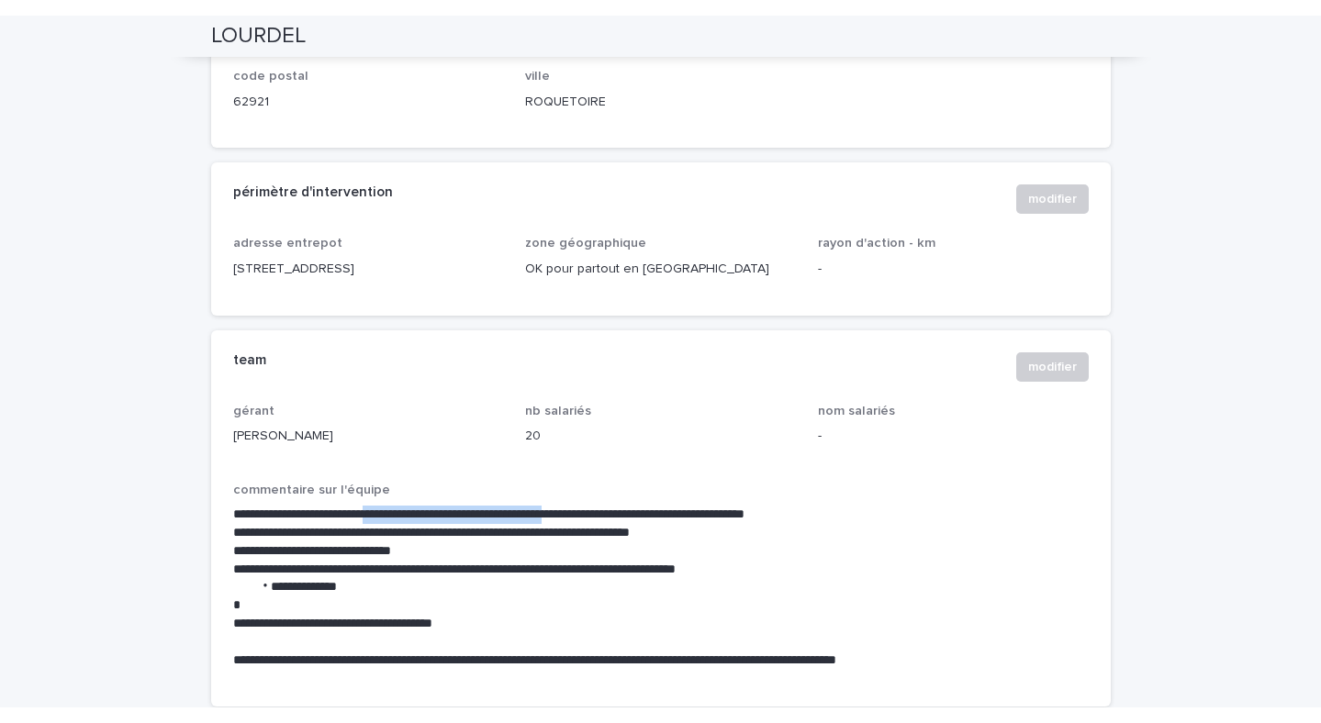
scroll to position [0, 0]
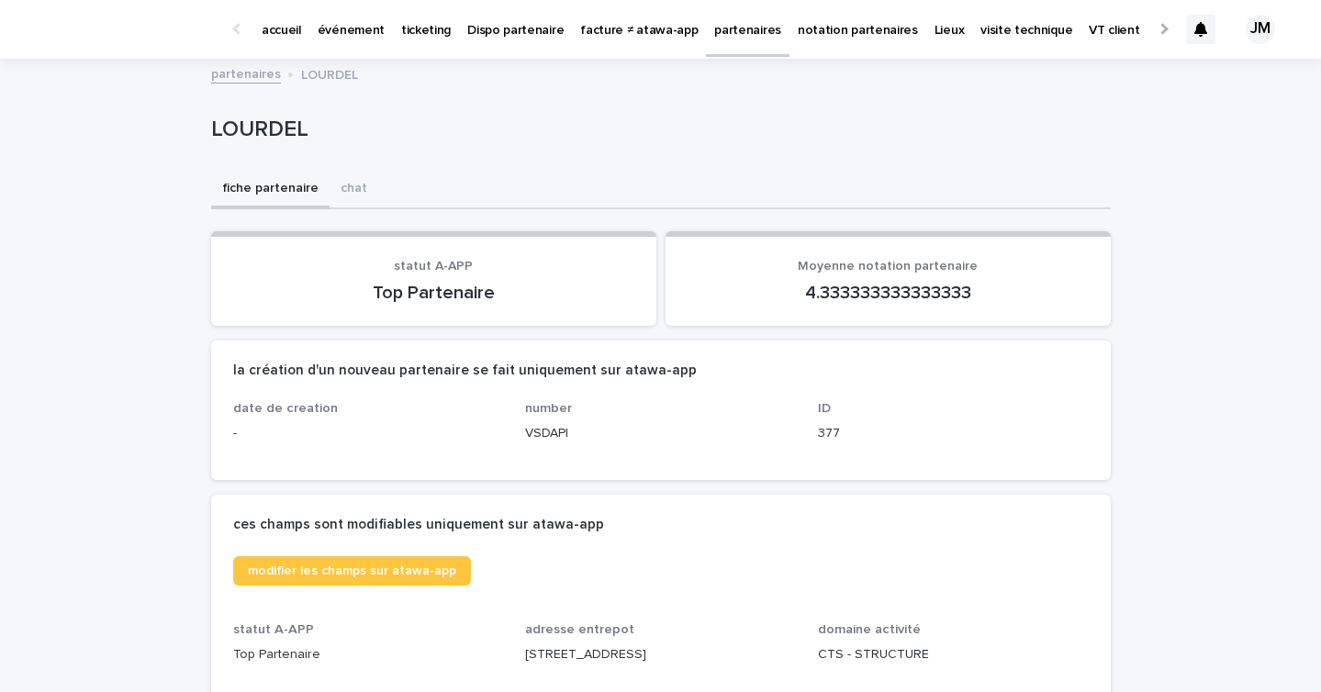
click at [329, 35] on p "événement" at bounding box center [351, 19] width 67 height 39
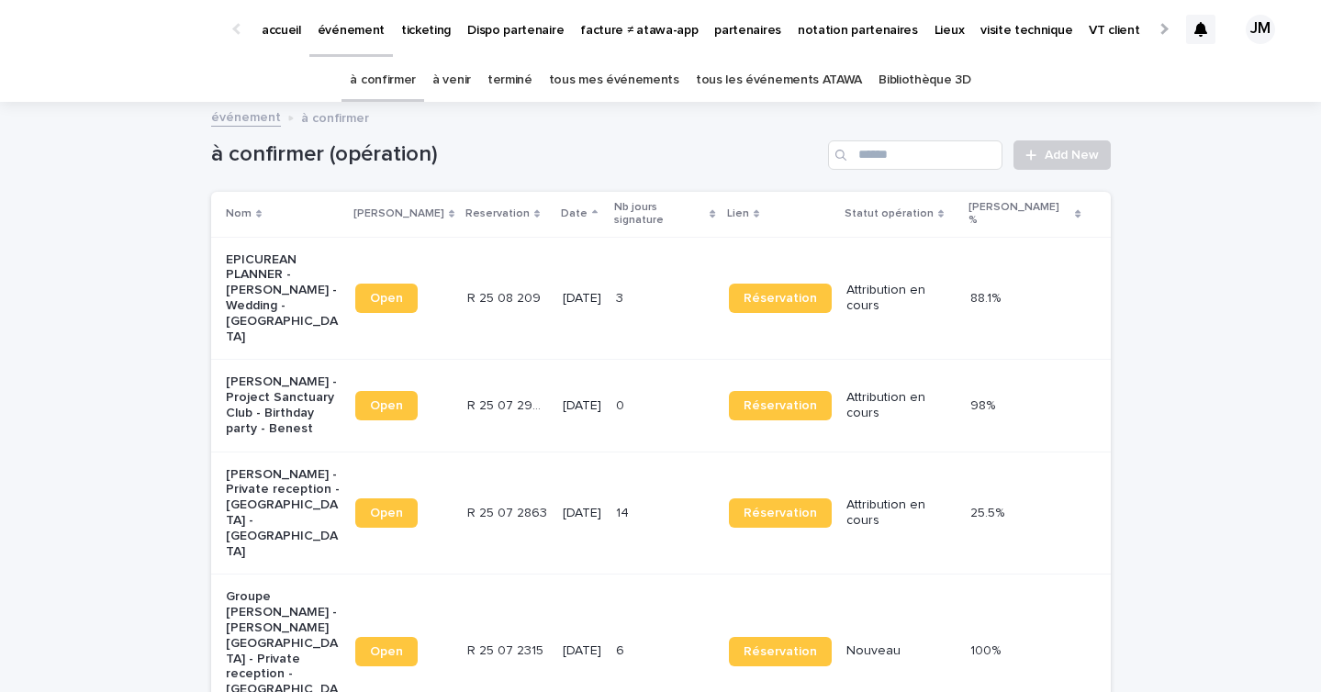
click at [594, 636] on div "4/10/2025" at bounding box center [582, 651] width 39 height 30
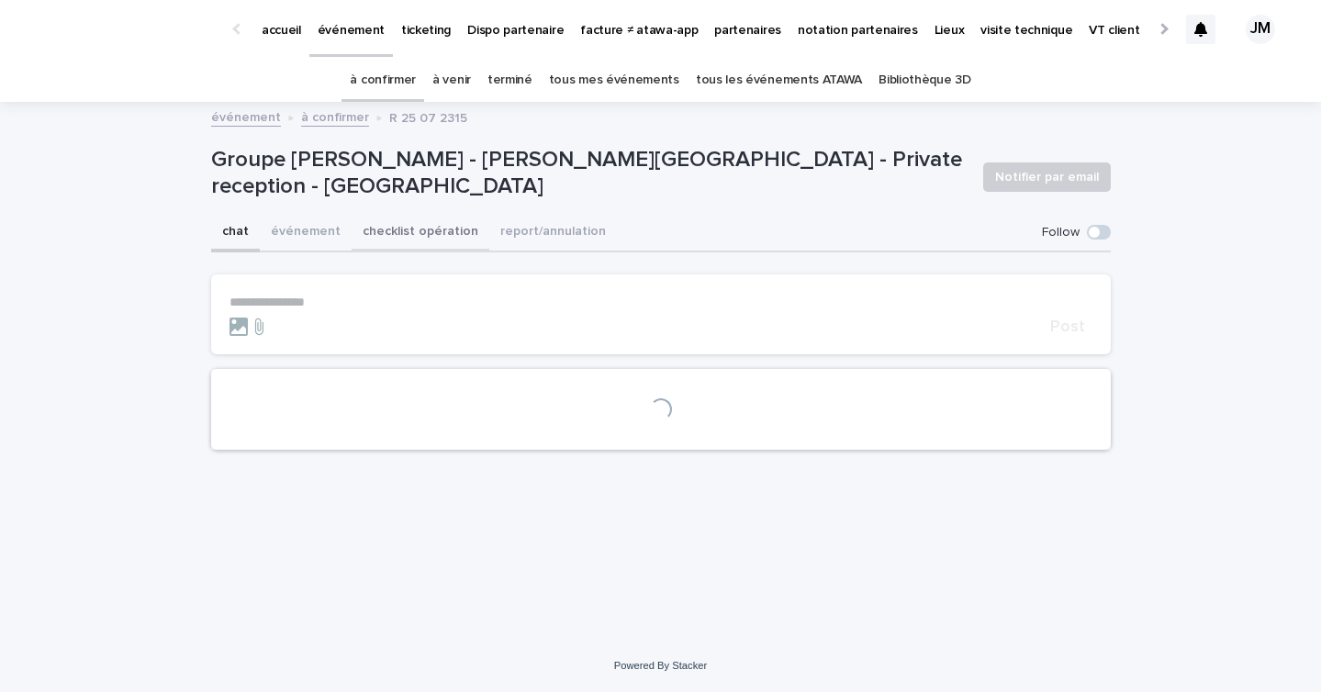
click at [430, 227] on button "checklist opération" at bounding box center [420, 233] width 138 height 39
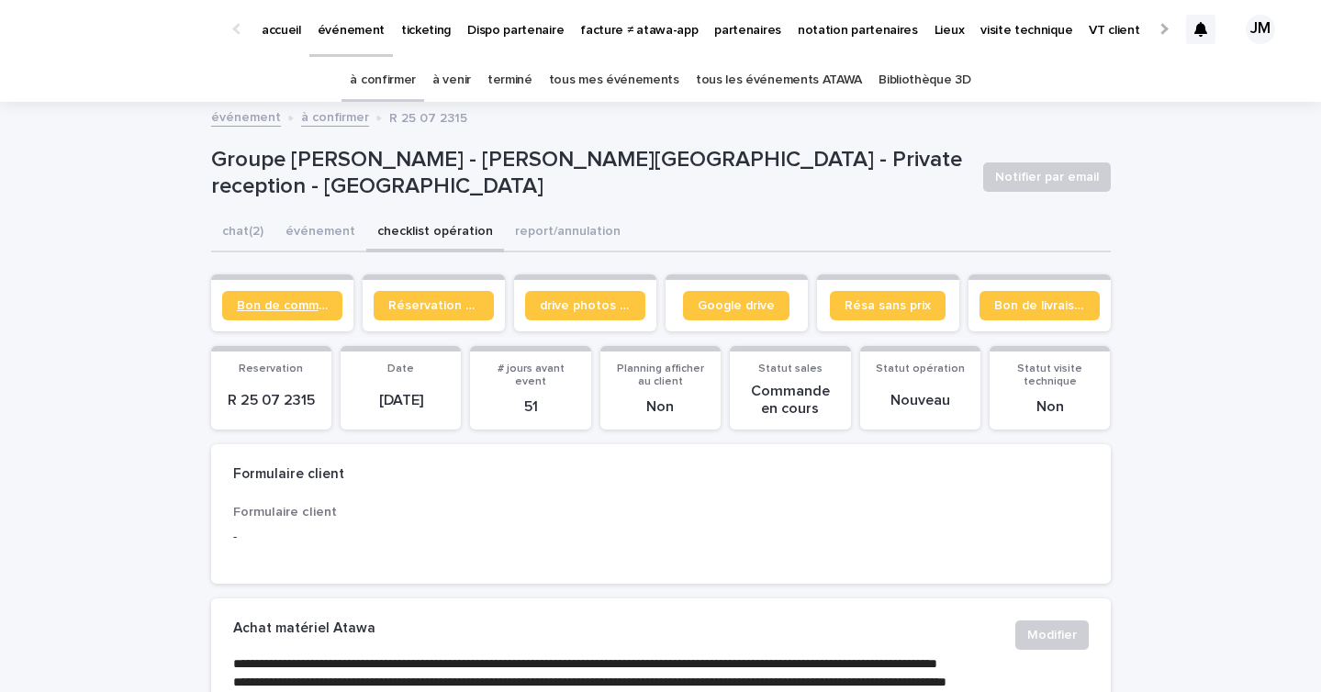
click at [275, 310] on span "Bon de commande" at bounding box center [282, 305] width 91 height 13
click at [566, 310] on span "drive photos coordinateur" at bounding box center [585, 305] width 91 height 13
click at [1191, 24] on div at bounding box center [1200, 29] width 29 height 29
click at [1207, 28] on div at bounding box center [1200, 29] width 29 height 29
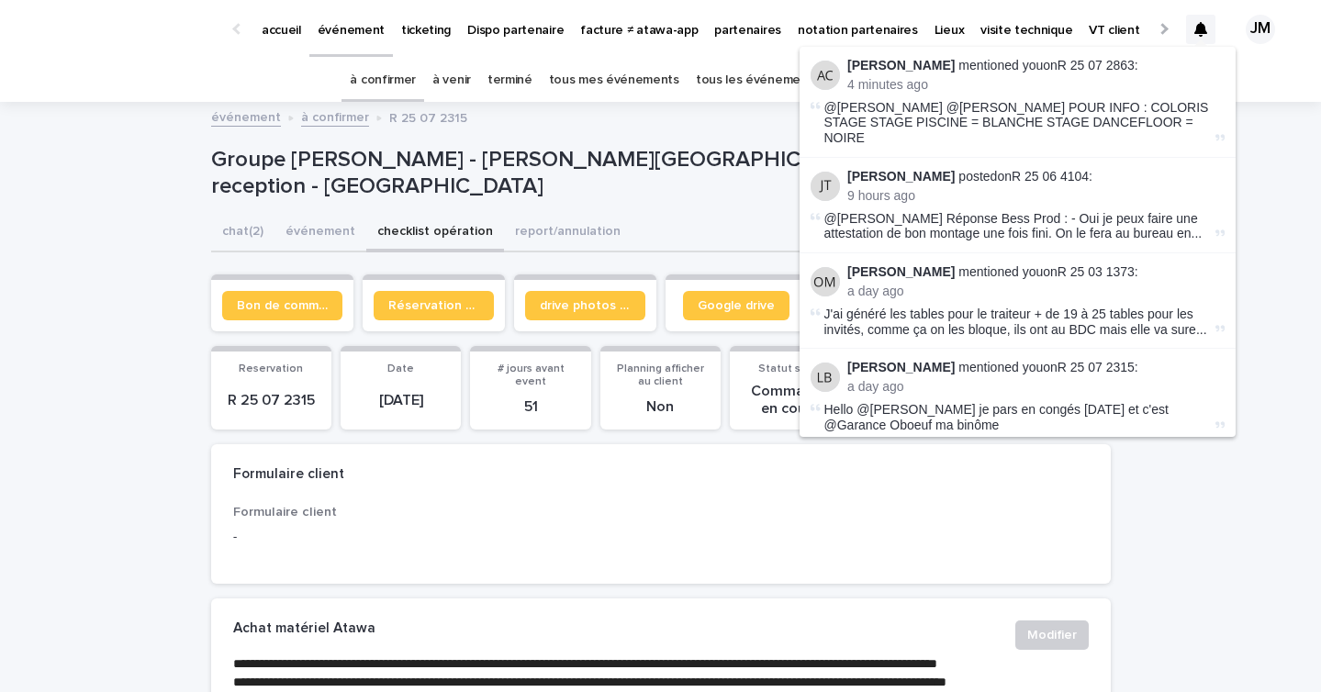
click at [1207, 28] on div at bounding box center [1200, 29] width 29 height 29
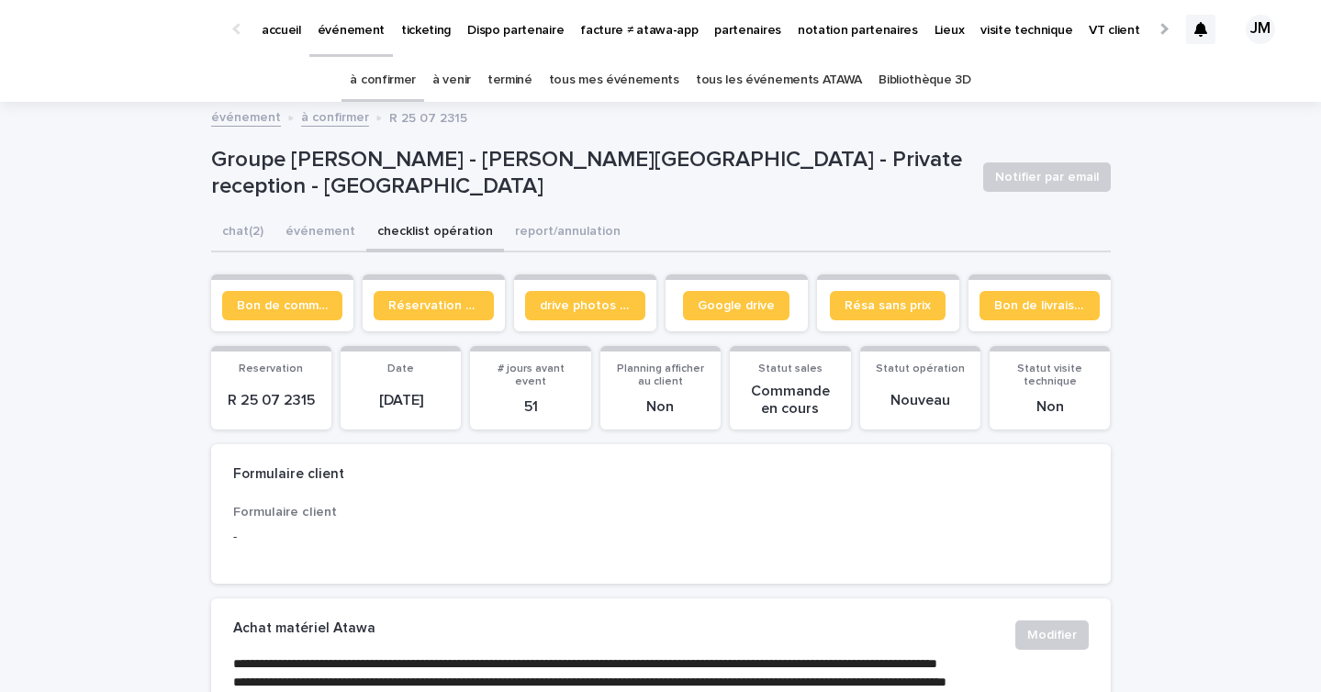
click at [715, 320] on section "Google drive" at bounding box center [736, 302] width 142 height 57
click at [718, 296] on link "Google drive" at bounding box center [736, 305] width 106 height 29
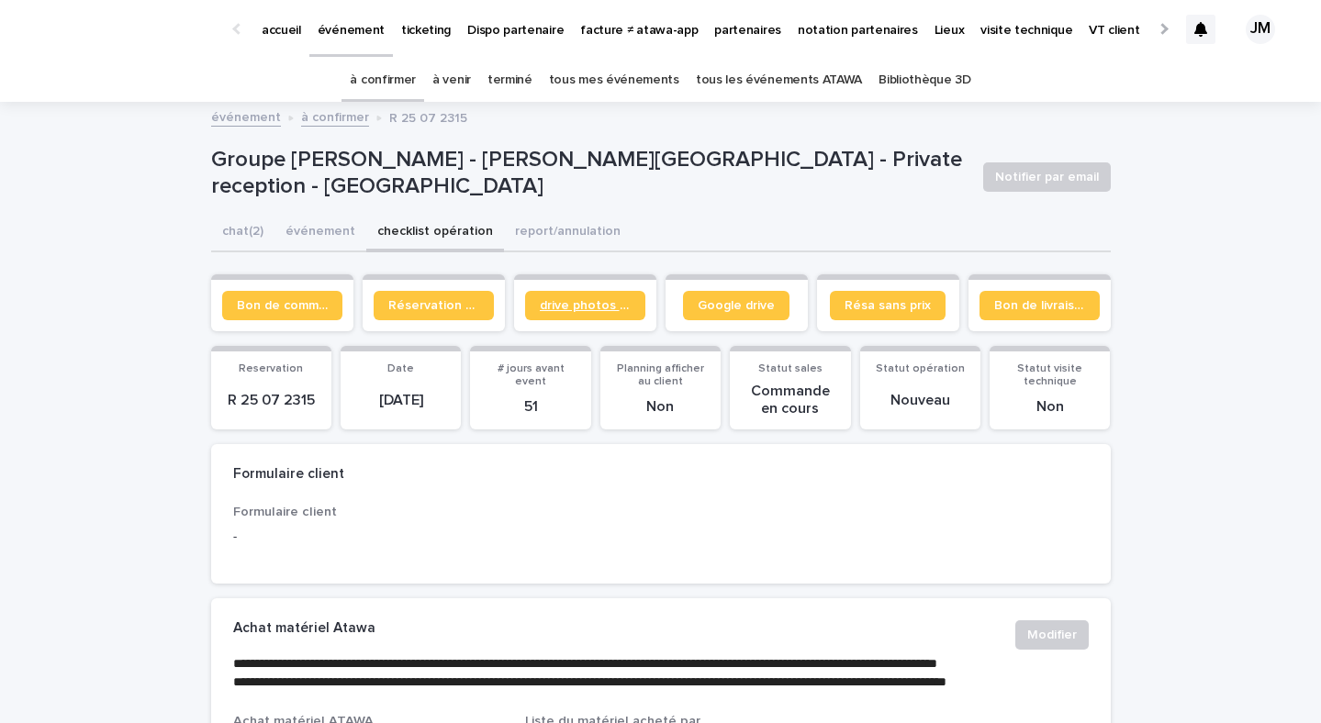
click at [610, 317] on link "drive photos coordinateur" at bounding box center [585, 305] width 120 height 29
click at [710, 314] on link "Google drive" at bounding box center [736, 305] width 106 height 29
click at [391, 81] on link "à confirmer" at bounding box center [383, 80] width 66 height 43
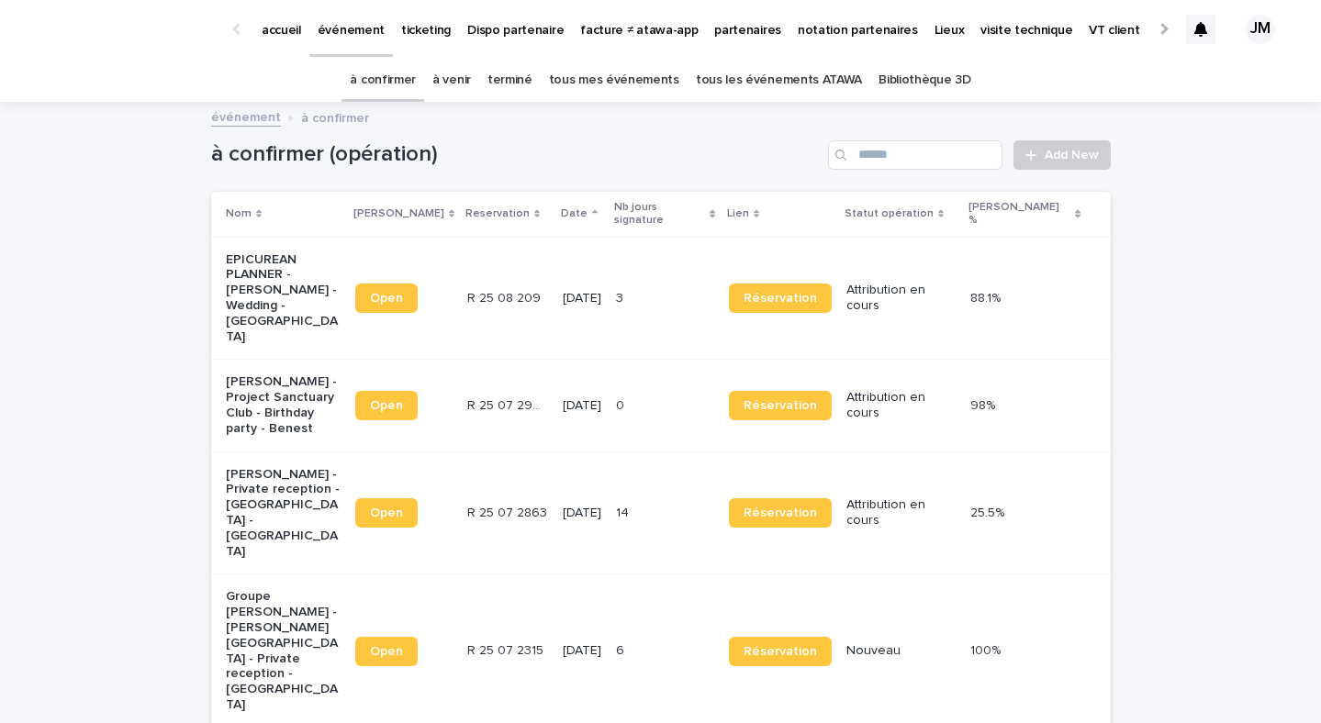
click at [632, 268] on td "3 3" at bounding box center [664, 298] width 113 height 123
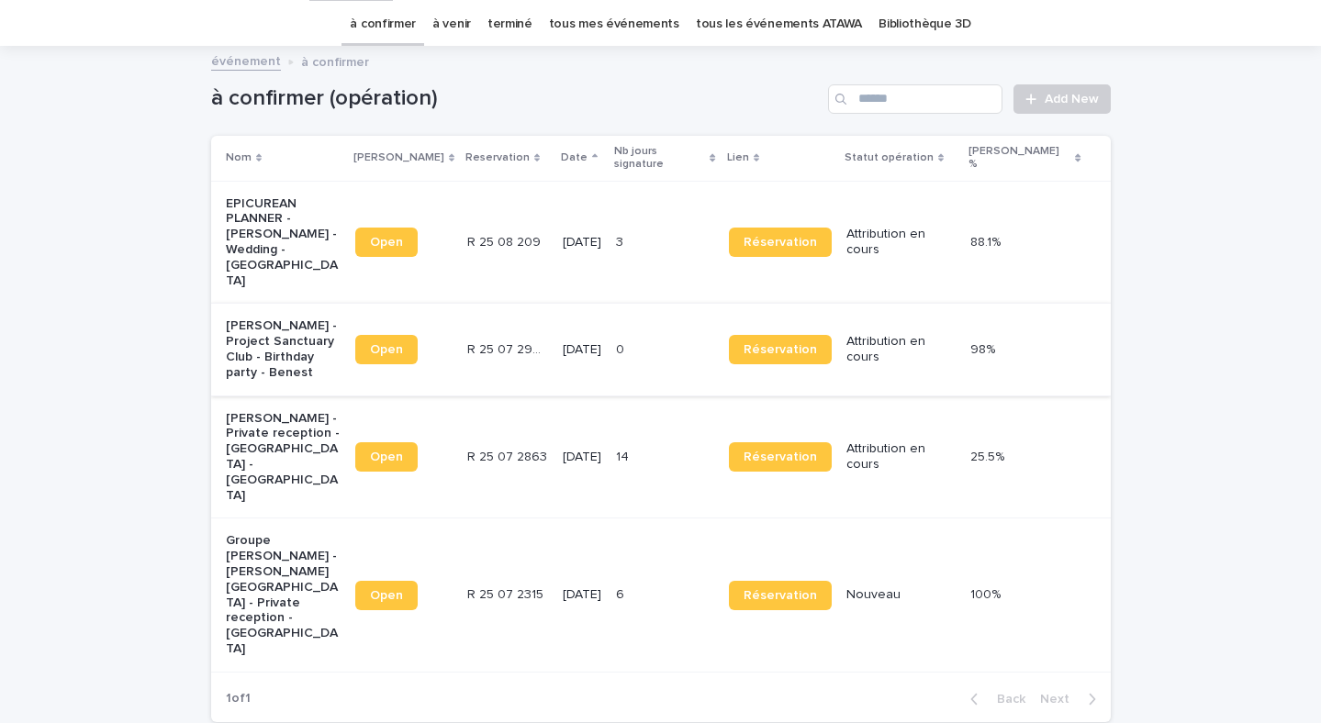
scroll to position [59, 0]
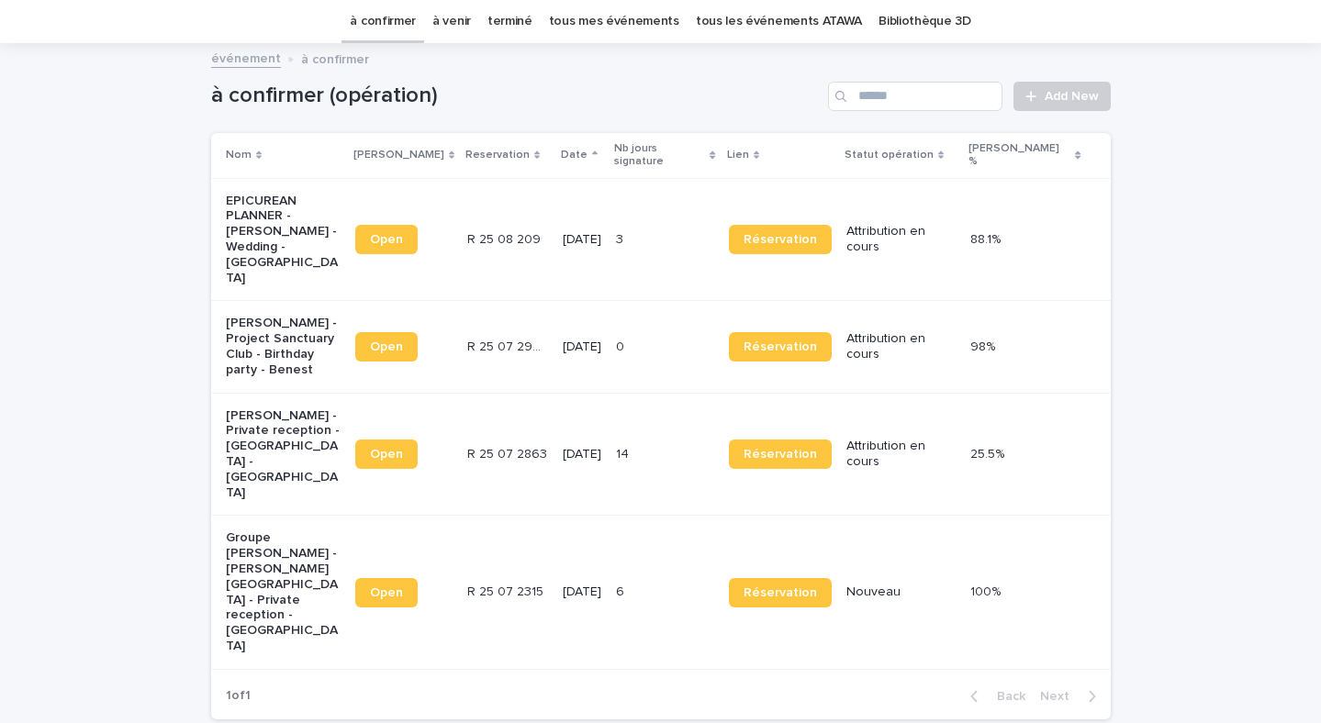
click at [544, 394] on td "R 25 07 2863 R 25 07 2863" at bounding box center [507, 454] width 95 height 123
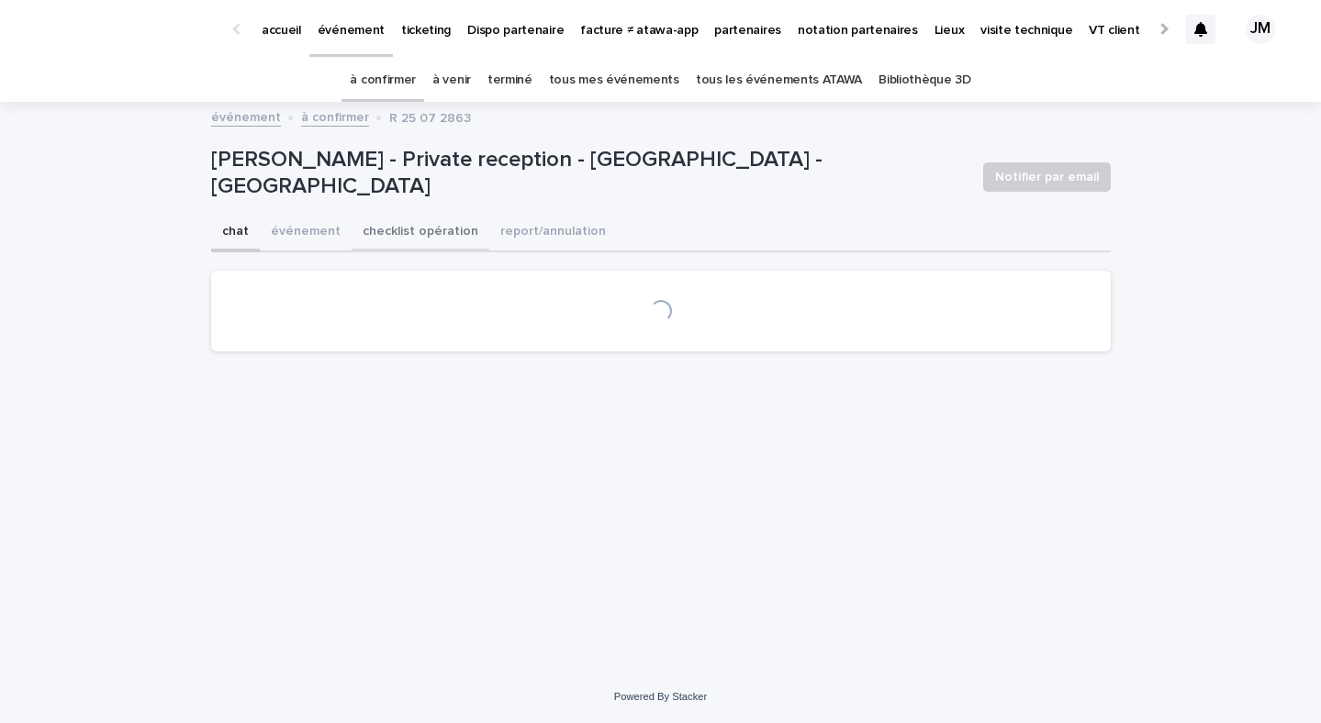
click at [436, 236] on button "checklist opération" at bounding box center [420, 233] width 138 height 39
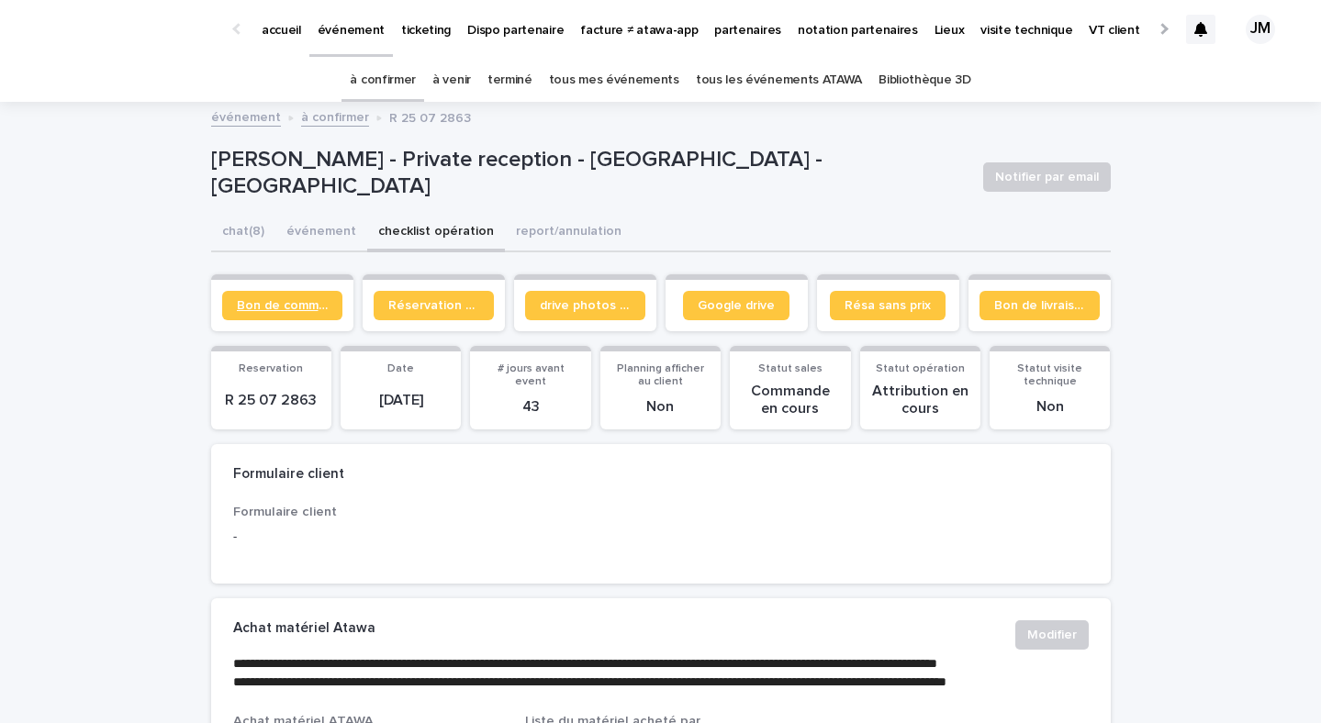
click at [261, 300] on span "Bon de commande" at bounding box center [282, 305] width 91 height 13
click at [775, 73] on link "tous les événements ATAWA" at bounding box center [779, 80] width 166 height 43
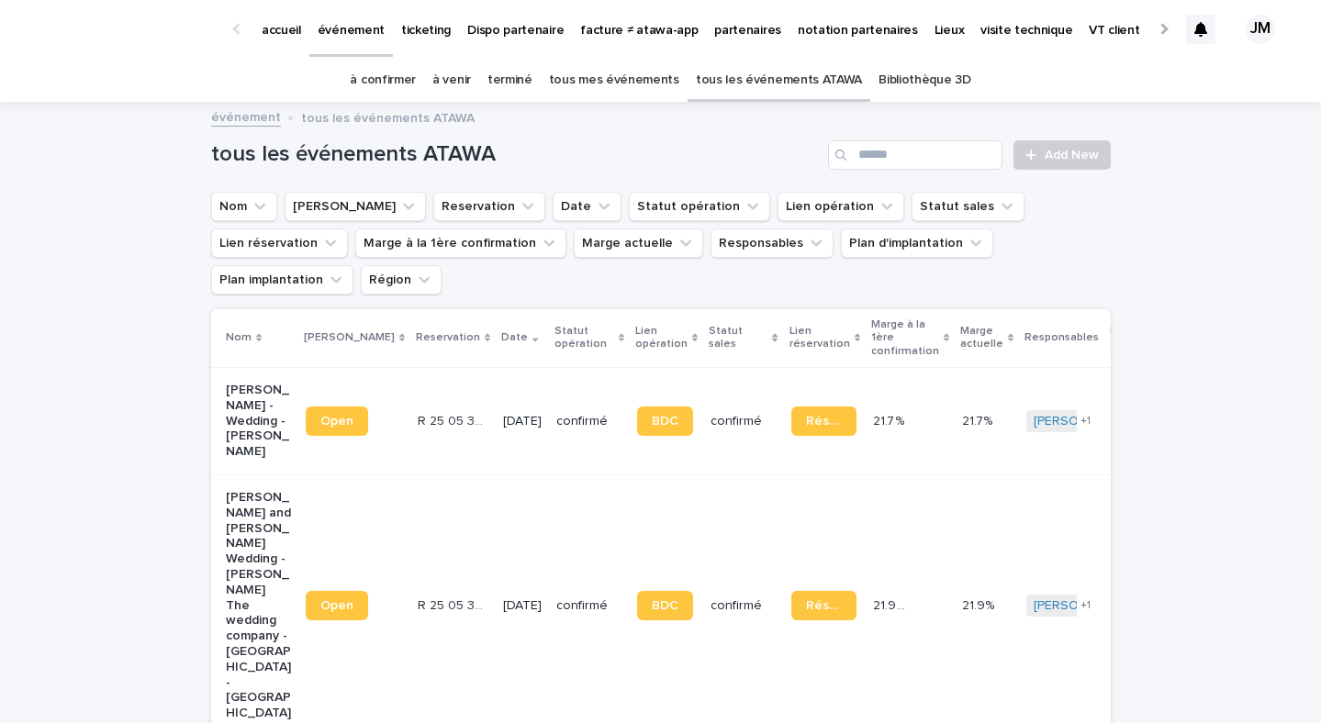
click at [366, 73] on link "à confirmer" at bounding box center [383, 80] width 66 height 43
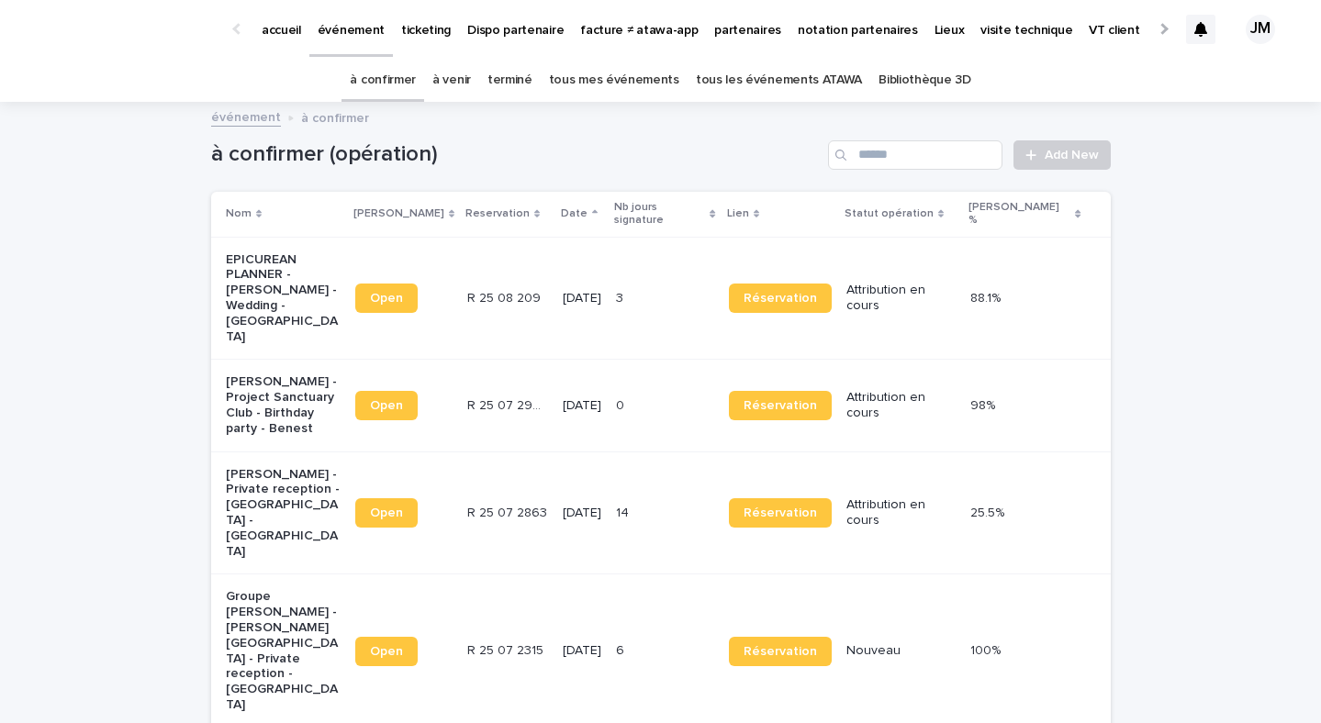
click at [647, 452] on td "14 14" at bounding box center [664, 513] width 113 height 123
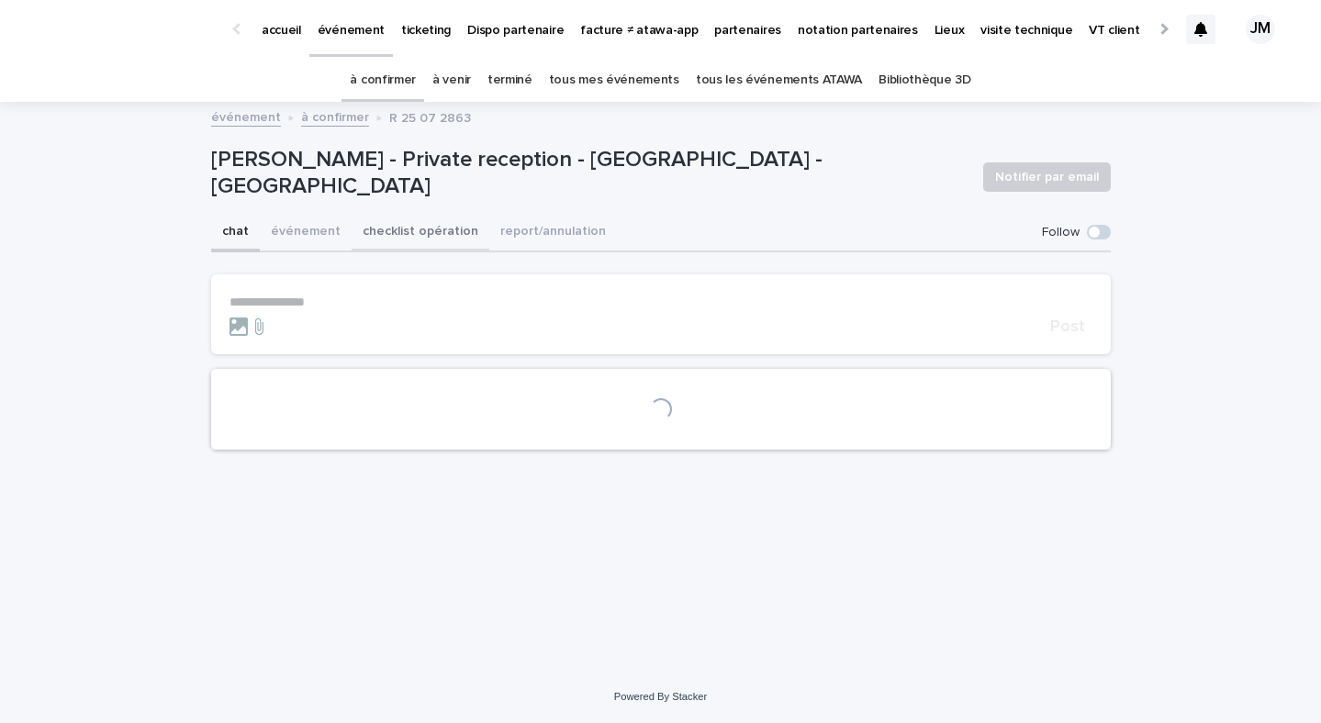
click at [435, 240] on button "checklist opération" at bounding box center [420, 233] width 138 height 39
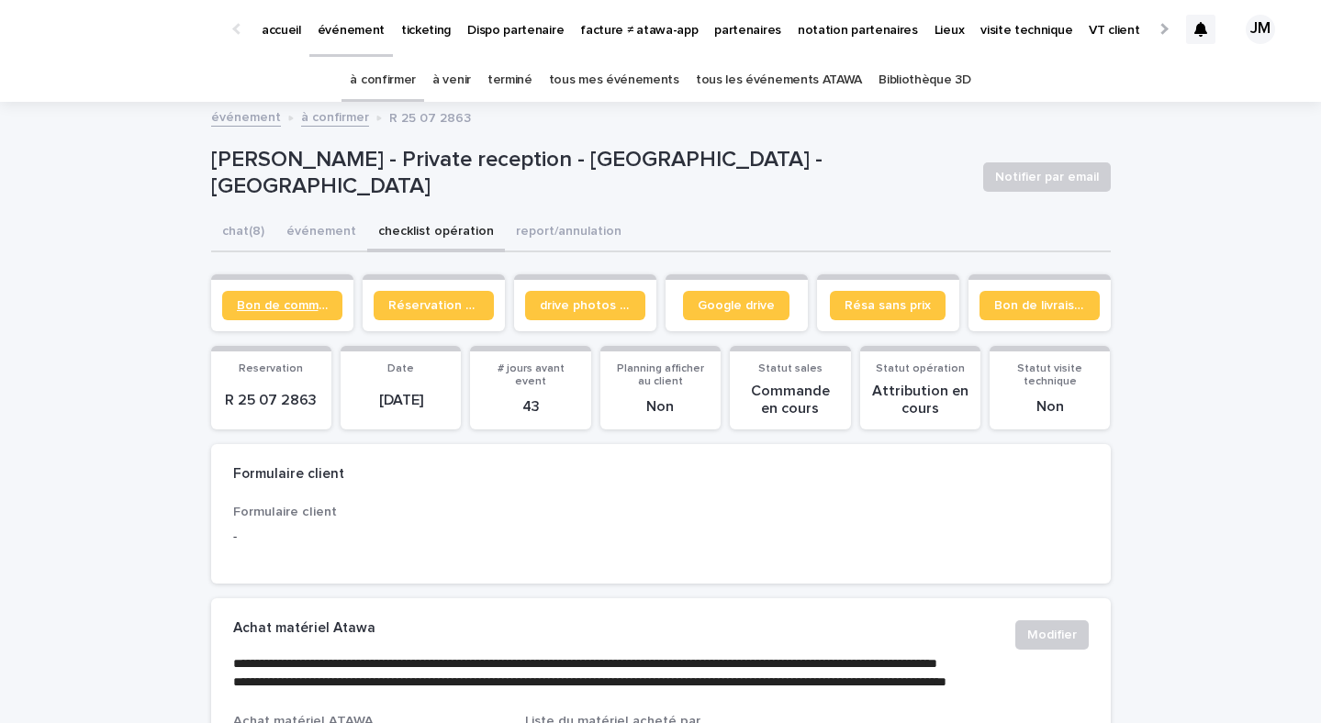
click at [298, 307] on span "Bon de commande" at bounding box center [282, 305] width 91 height 13
click at [238, 228] on button "chat (8)" at bounding box center [243, 233] width 64 height 39
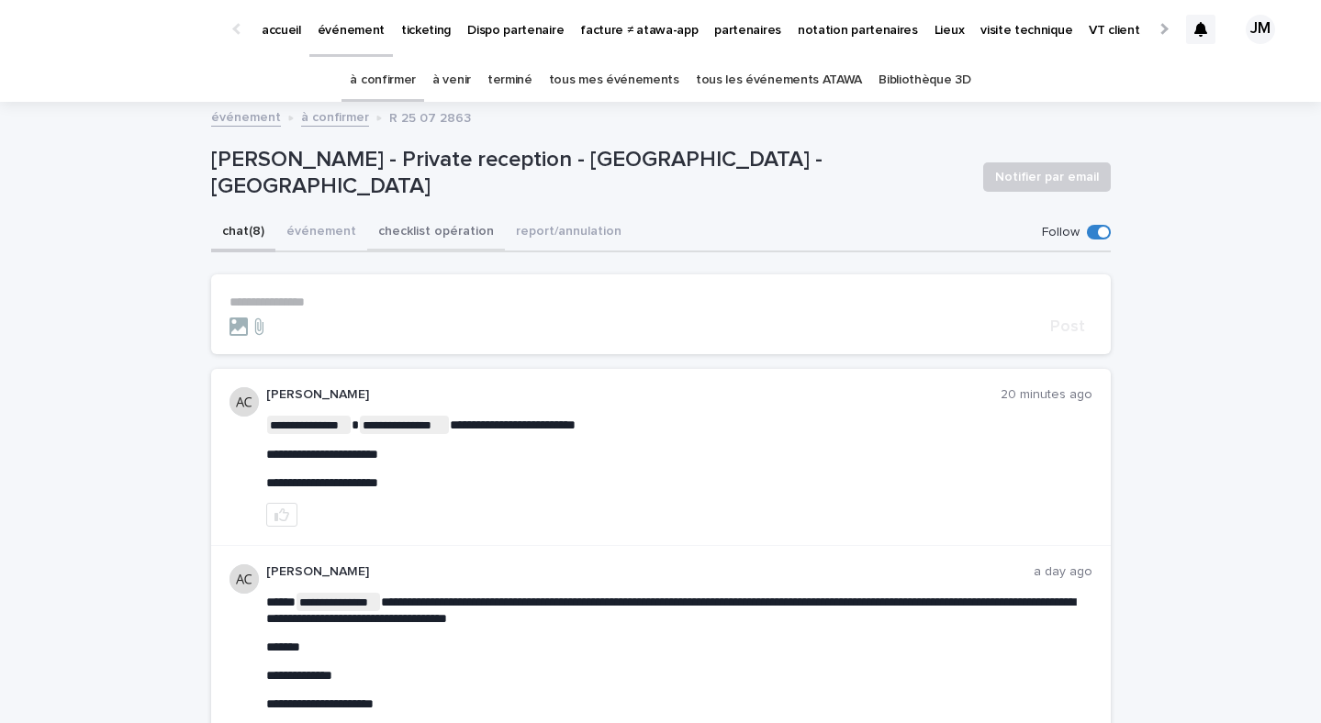
click at [407, 214] on button "checklist opération" at bounding box center [436, 233] width 138 height 39
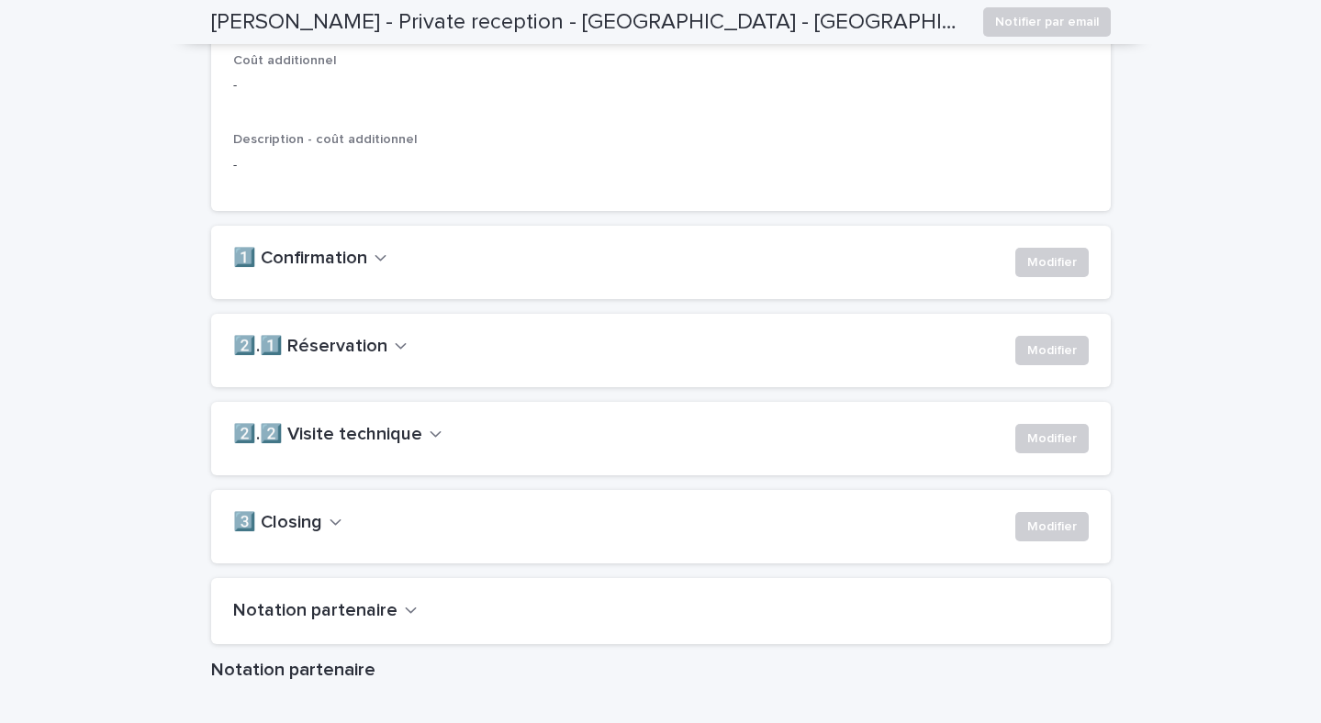
click at [316, 270] on h2 "1️⃣ Confirmation" at bounding box center [300, 259] width 134 height 22
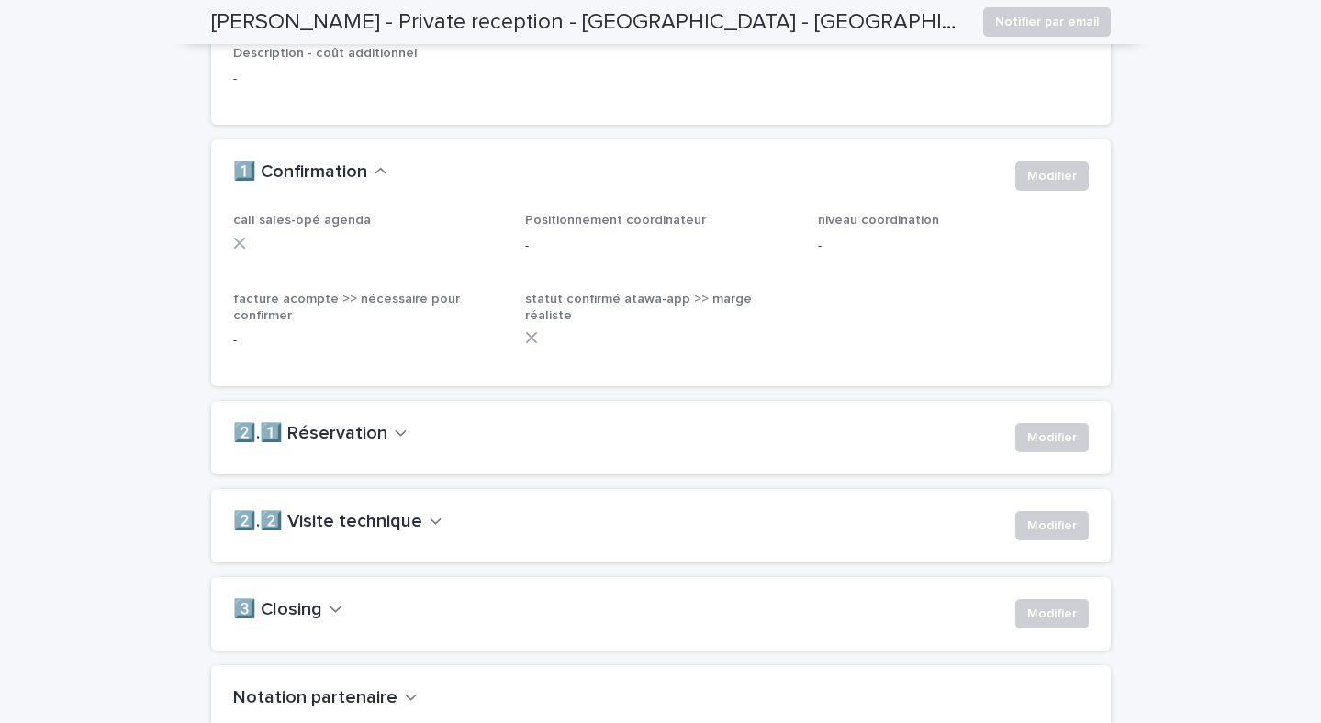
scroll to position [1266, 0]
click at [313, 451] on div "2️⃣.1️⃣ Réservation Modifier" at bounding box center [660, 438] width 899 height 73
click at [313, 446] on h2 "2️⃣.1️⃣ Réservation" at bounding box center [310, 435] width 154 height 22
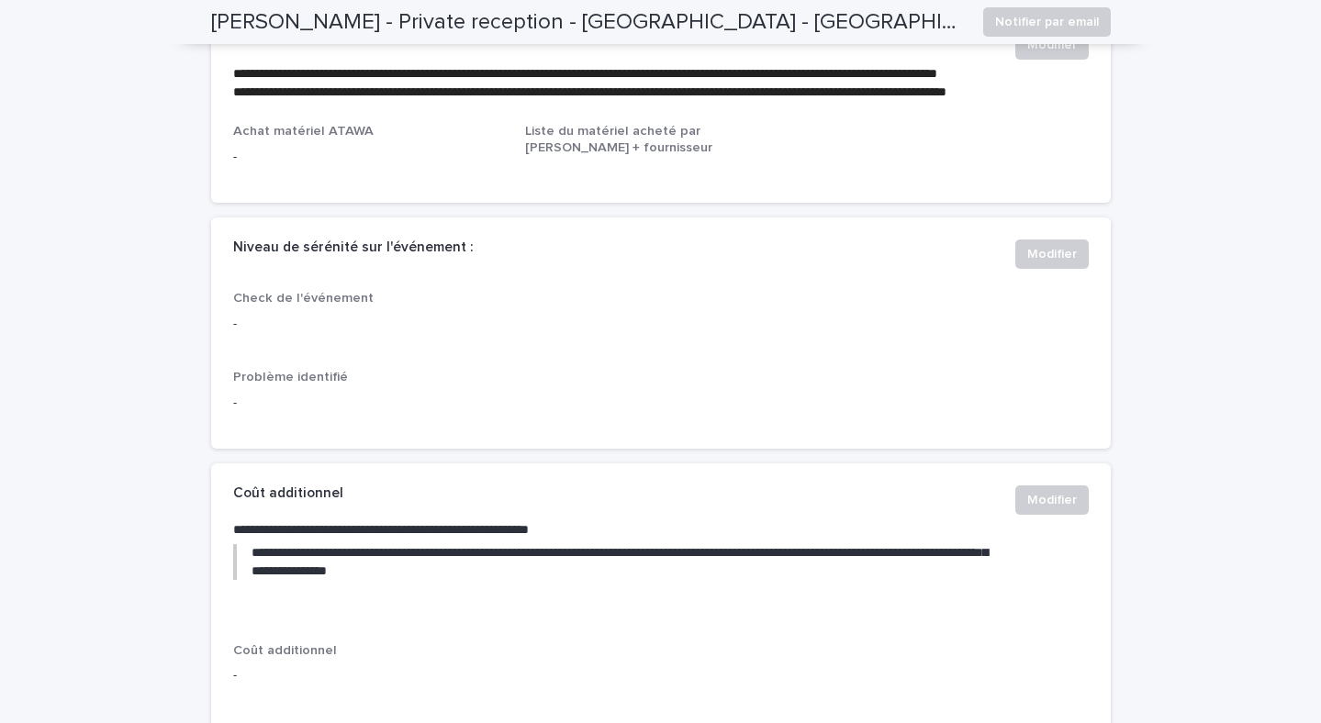
scroll to position [0, 0]
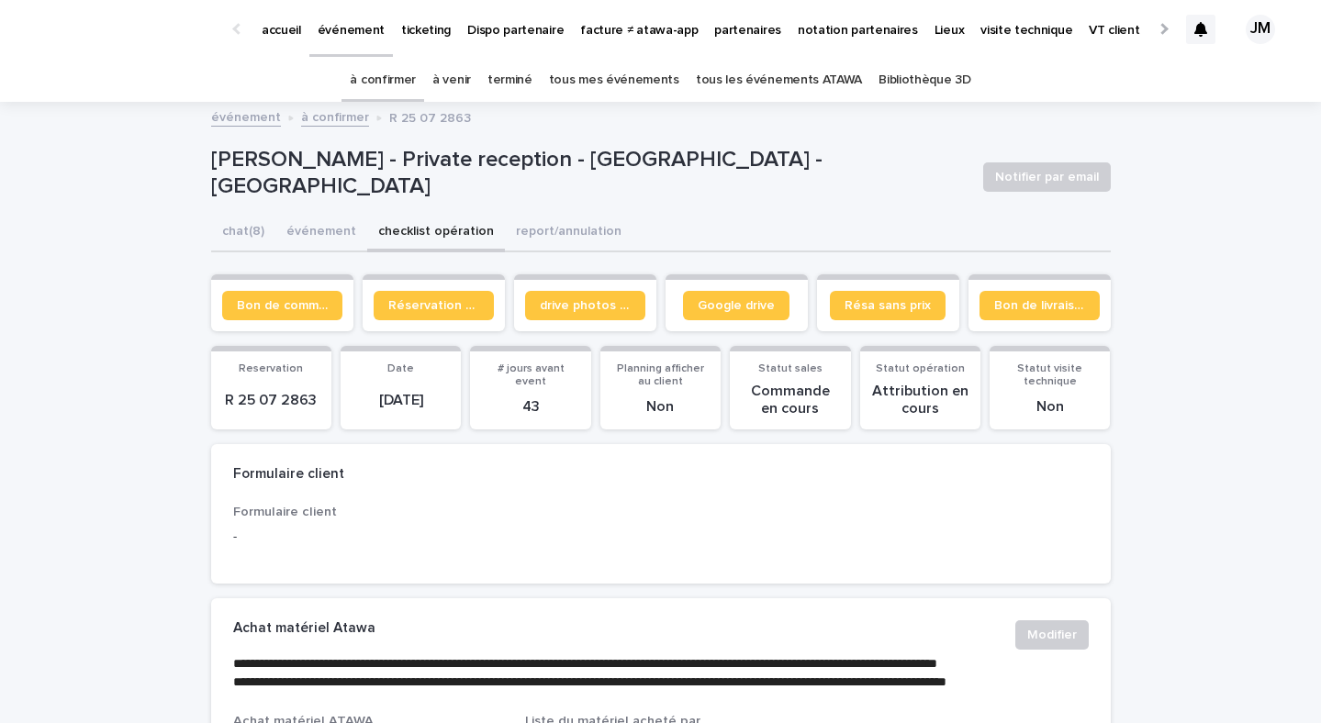
click at [394, 75] on link "à confirmer" at bounding box center [383, 80] width 66 height 43
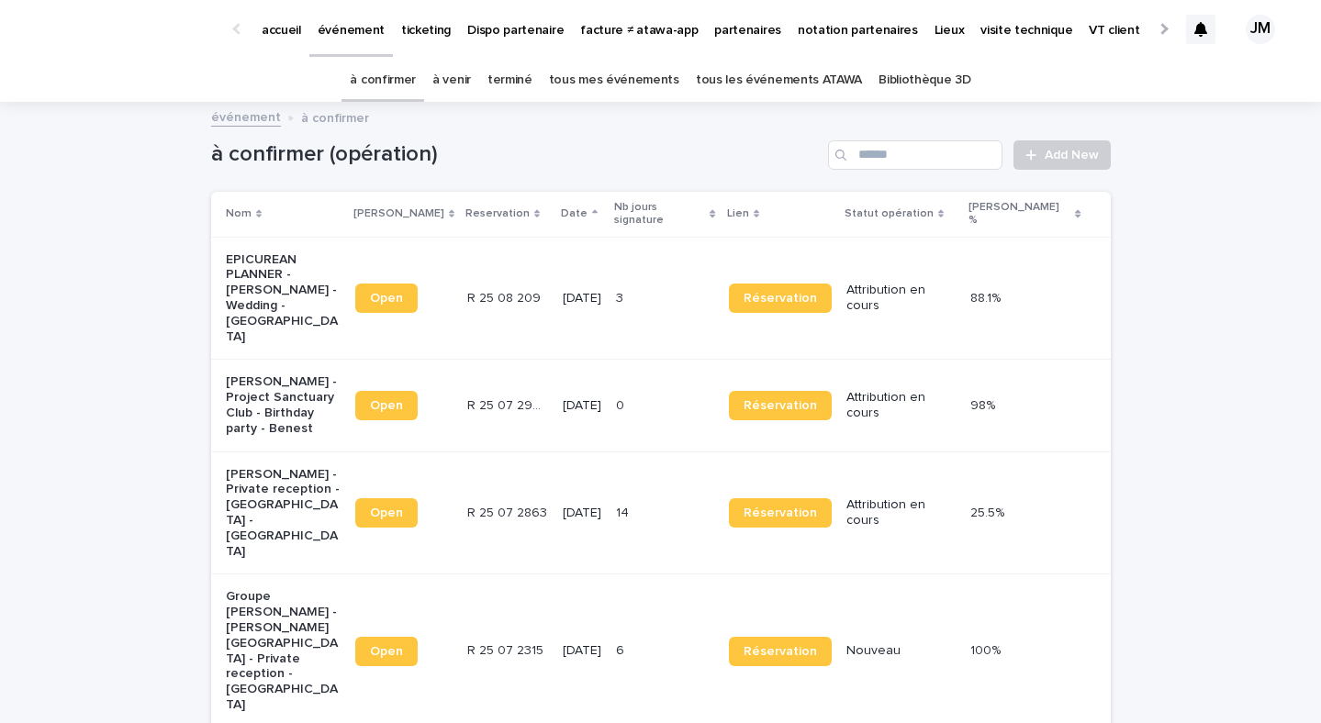
click at [608, 379] on td "24/9/2025" at bounding box center [581, 406] width 53 height 92
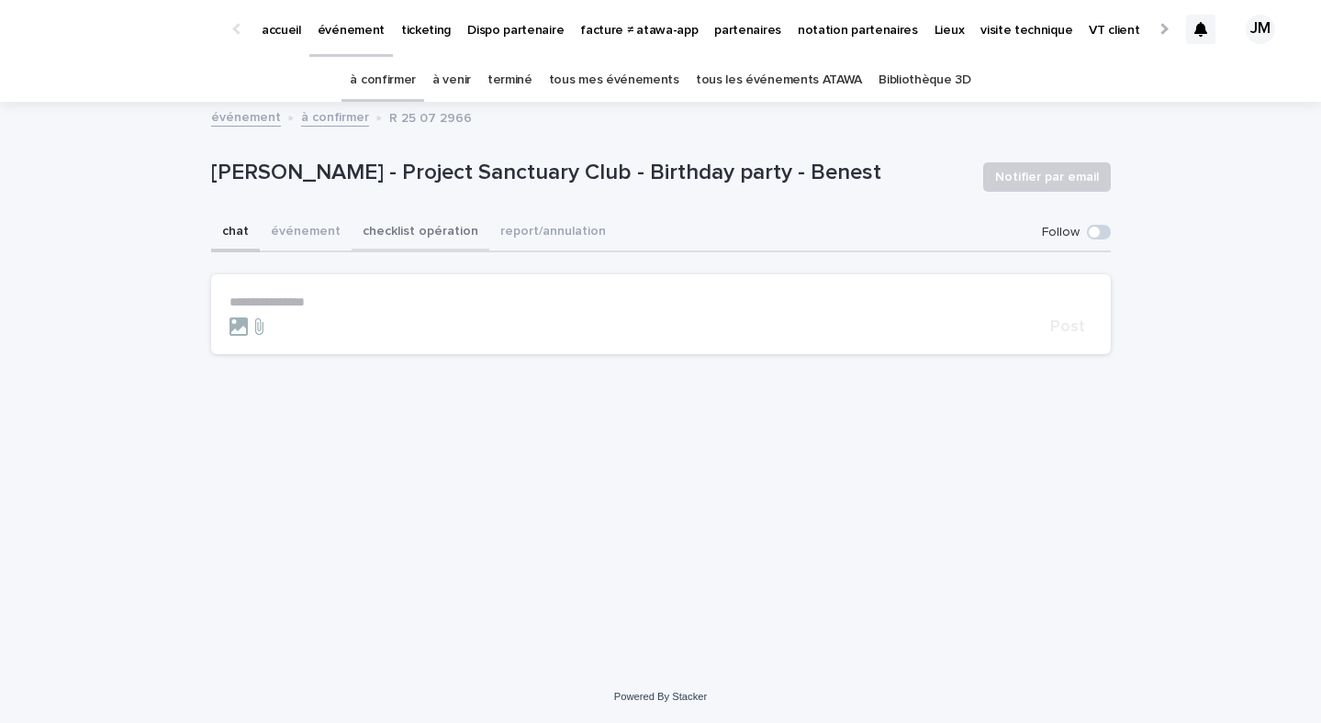
click at [394, 225] on button "checklist opération" at bounding box center [420, 233] width 138 height 39
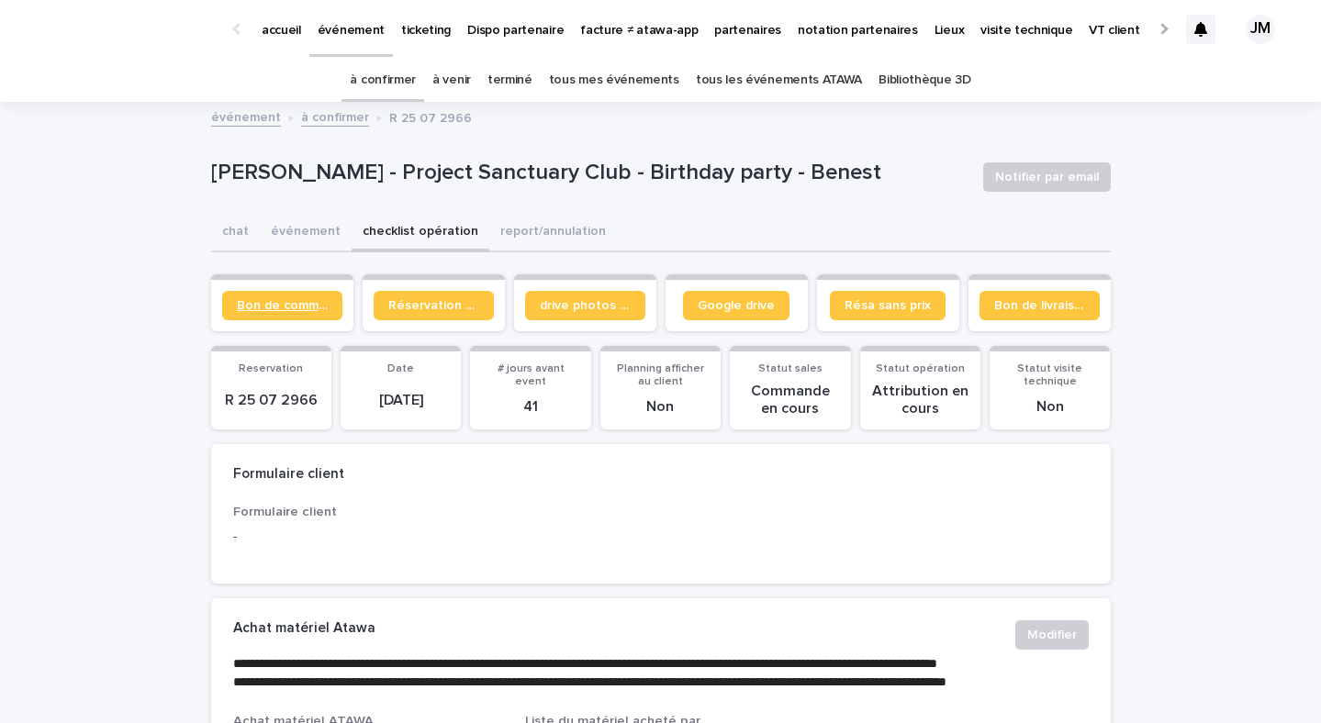
click at [274, 293] on link "Bon de commande" at bounding box center [282, 305] width 120 height 29
click at [774, 108] on div "événement à confirmer R 25 07 2966" at bounding box center [661, 119] width 918 height 26
click at [767, 93] on link "tous les événements ATAWA" at bounding box center [779, 80] width 166 height 43
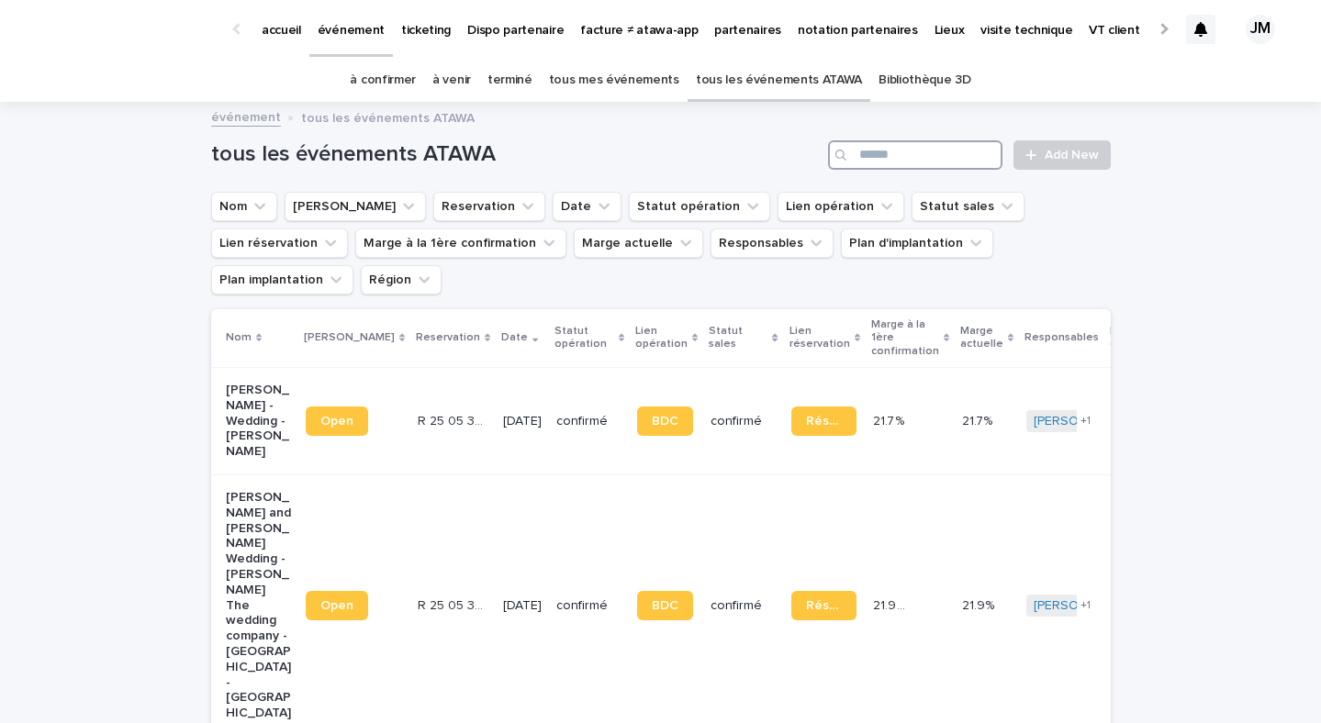
click at [876, 149] on input "Search" at bounding box center [915, 154] width 174 height 29
type input "*"
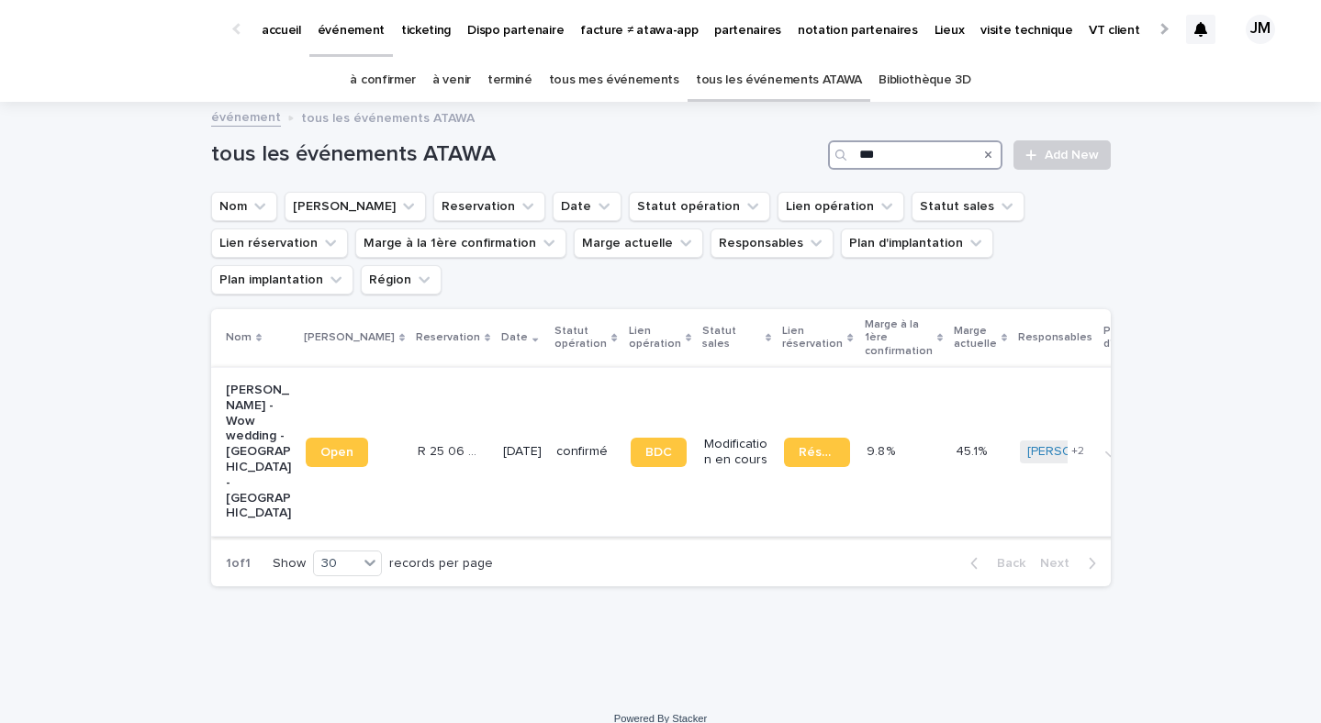
type input "***"
click at [786, 463] on td "Réservation" at bounding box center [817, 451] width 82 height 169
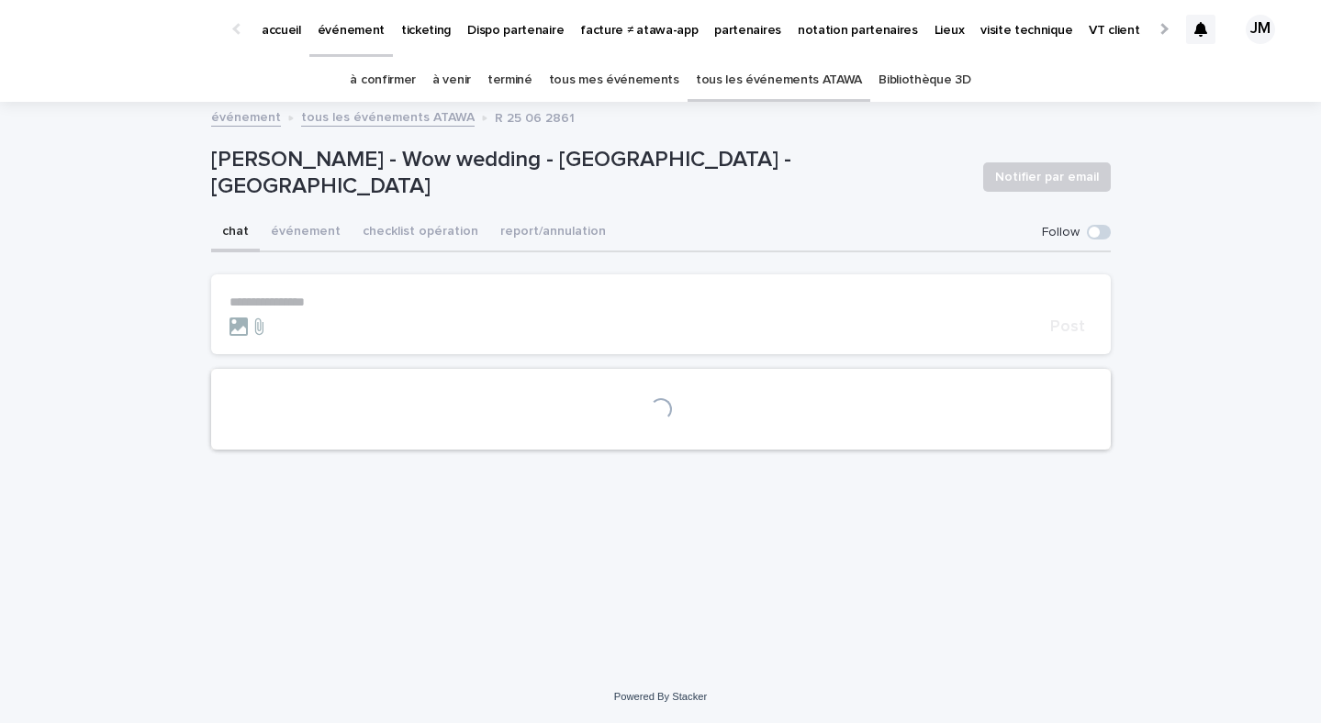
click at [419, 228] on button "checklist opération" at bounding box center [420, 233] width 138 height 39
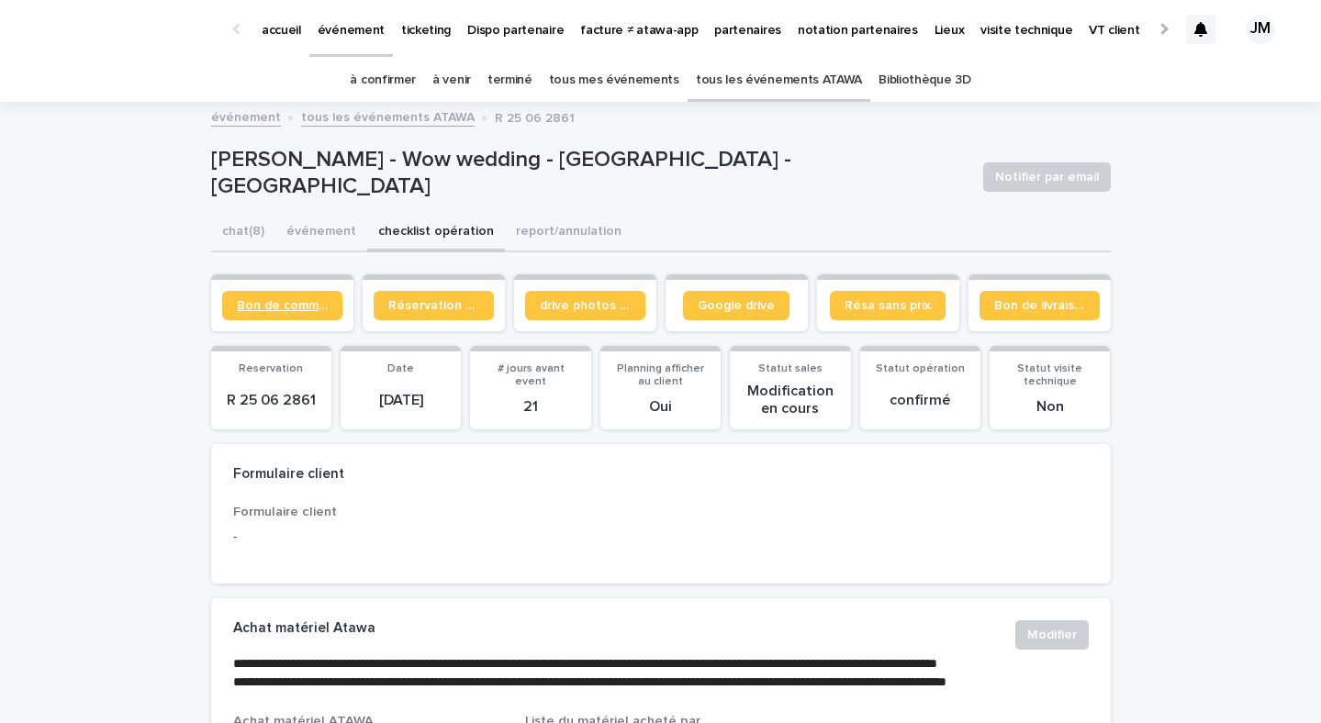
click at [331, 313] on link "Bon de commande" at bounding box center [282, 305] width 120 height 29
click at [1187, 33] on div at bounding box center [1200, 29] width 29 height 29
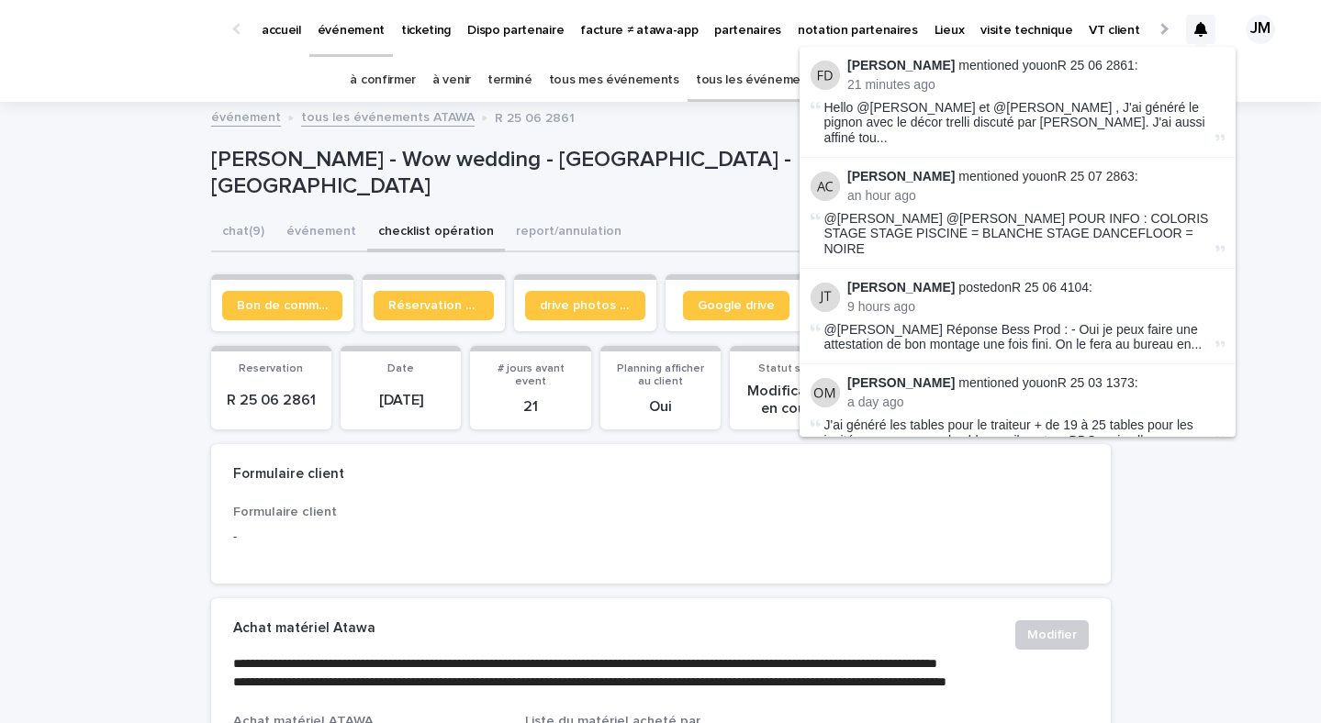
click at [558, 69] on link "tous mes événements" at bounding box center [614, 80] width 130 height 43
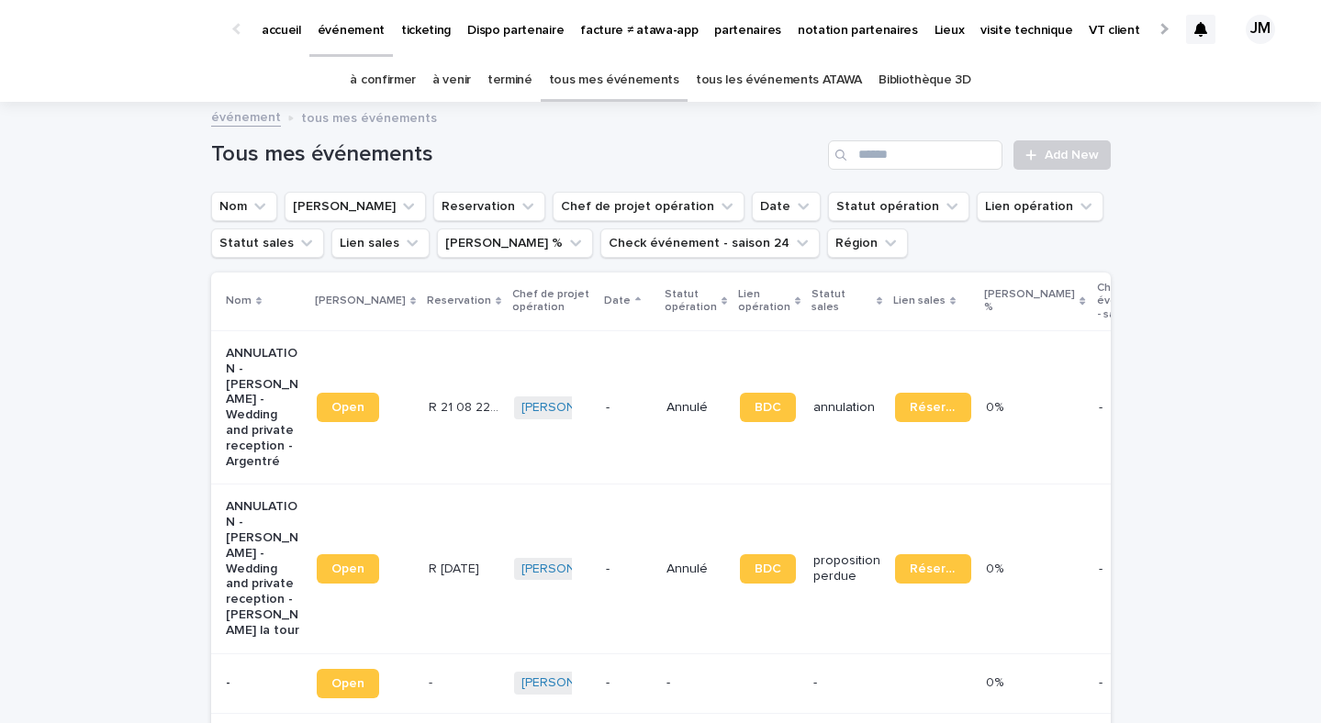
click at [386, 88] on link "à confirmer" at bounding box center [383, 80] width 66 height 43
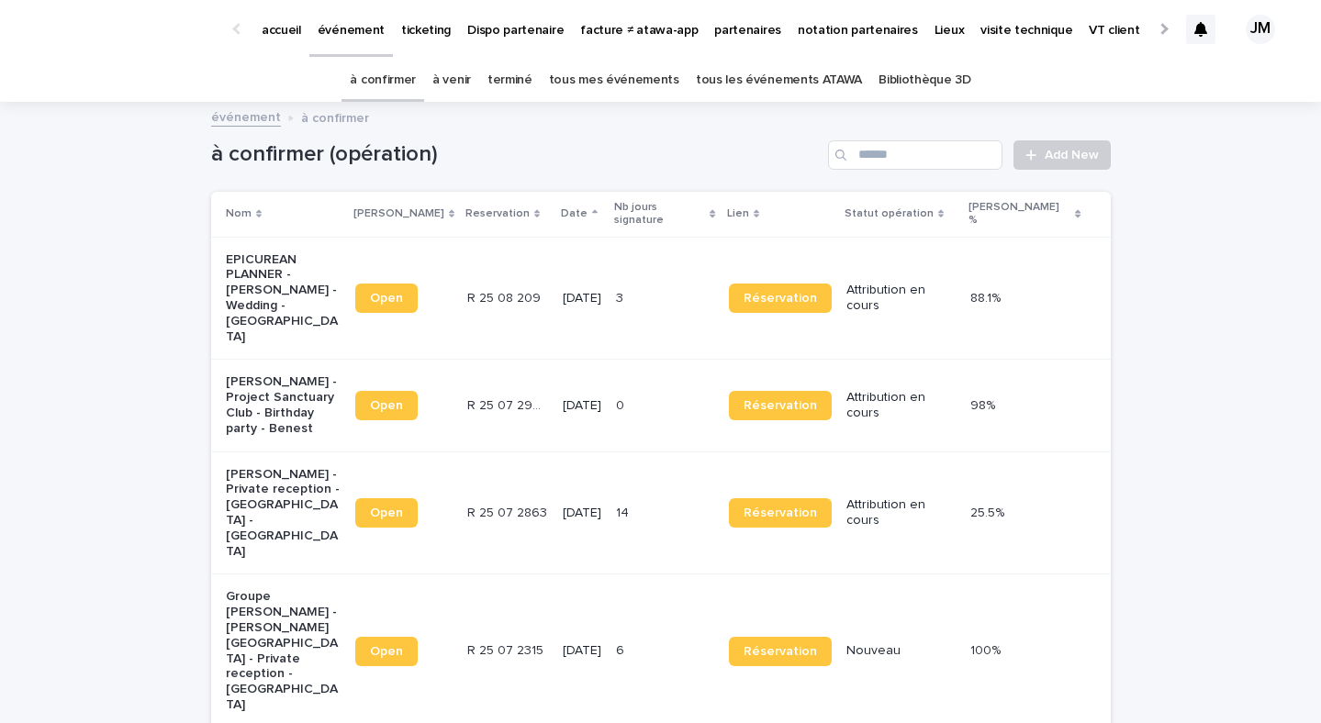
click at [541, 506] on p at bounding box center [507, 514] width 81 height 16
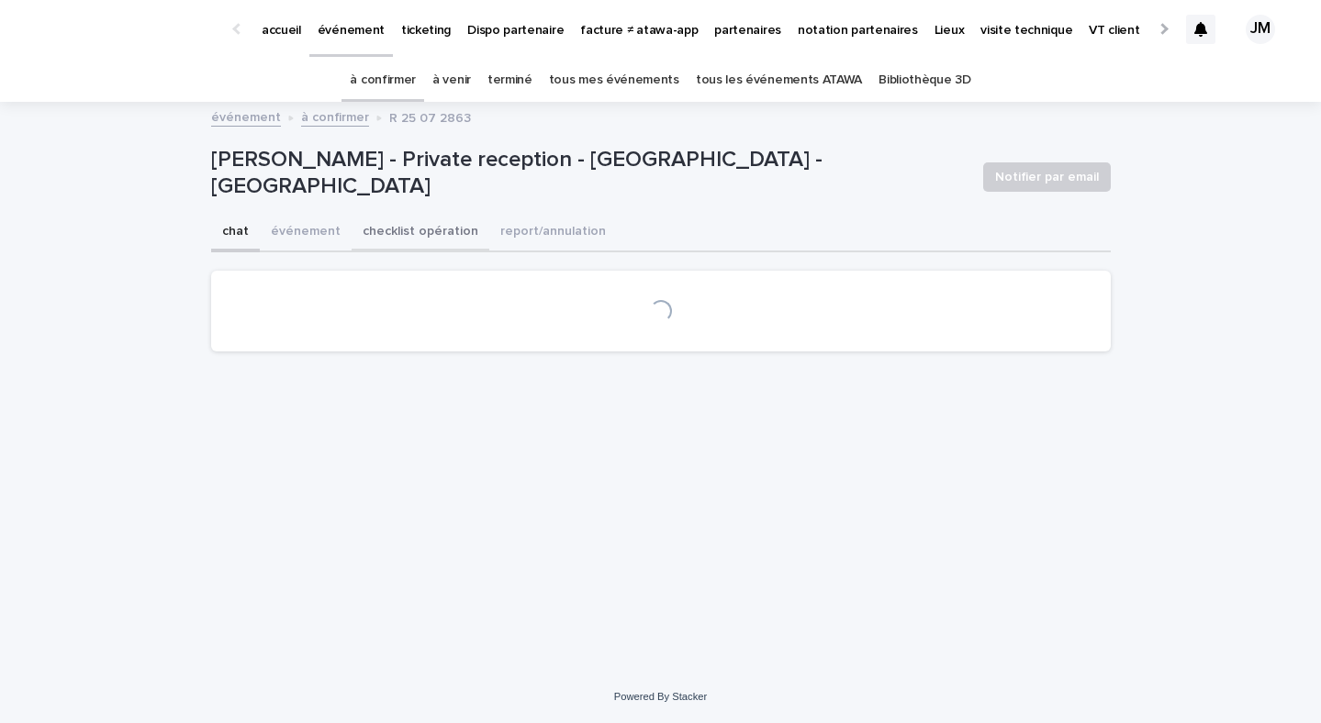
click at [466, 221] on button "checklist opération" at bounding box center [420, 233] width 138 height 39
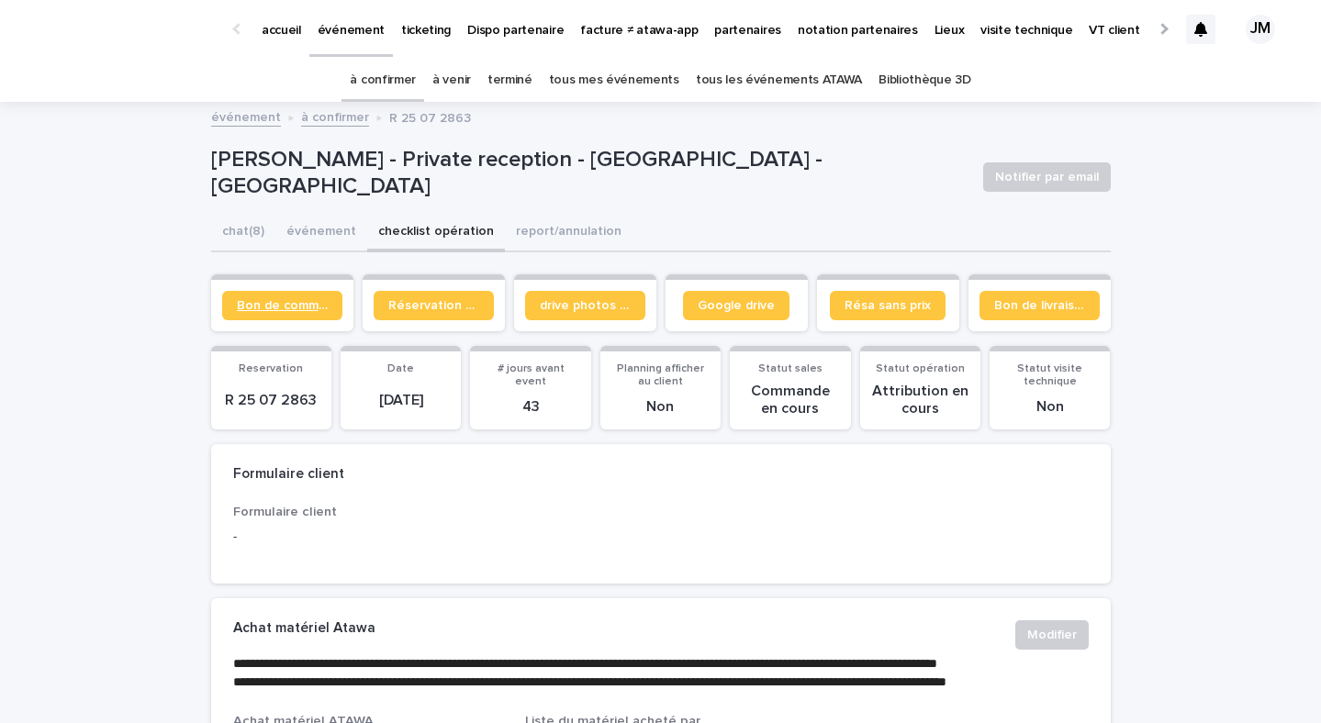
click at [249, 305] on span "Bon de commande" at bounding box center [282, 305] width 91 height 13
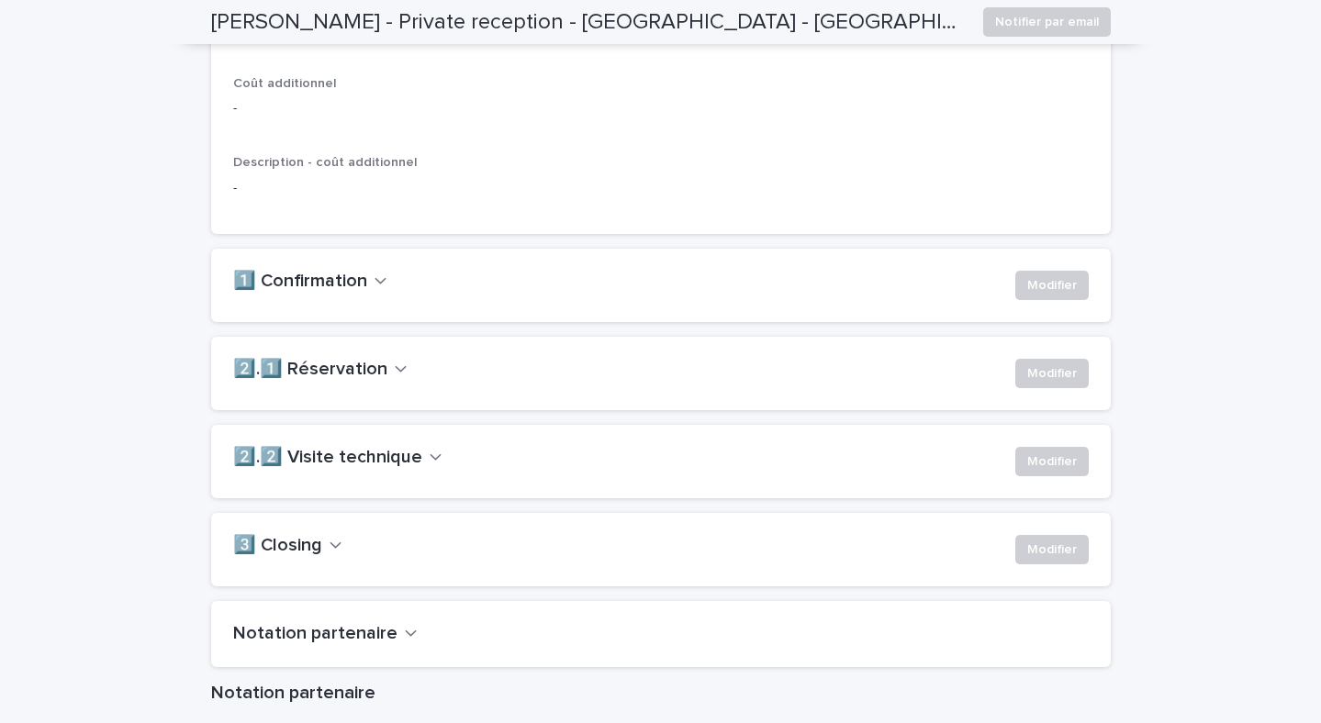
scroll to position [1167, 0]
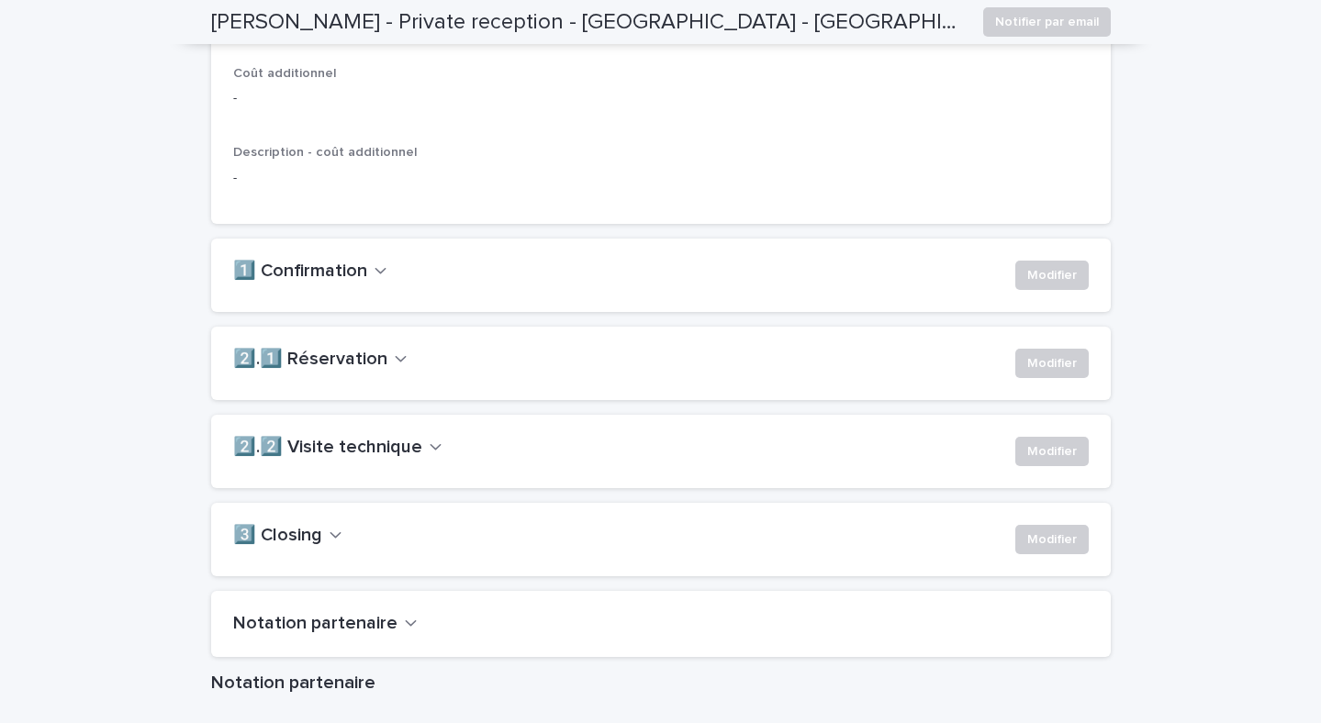
click at [386, 488] on div "2️⃣.2️⃣ Visite technique Modifier" at bounding box center [660, 451] width 899 height 73
click at [429, 455] on icon "button" at bounding box center [435, 447] width 13 height 17
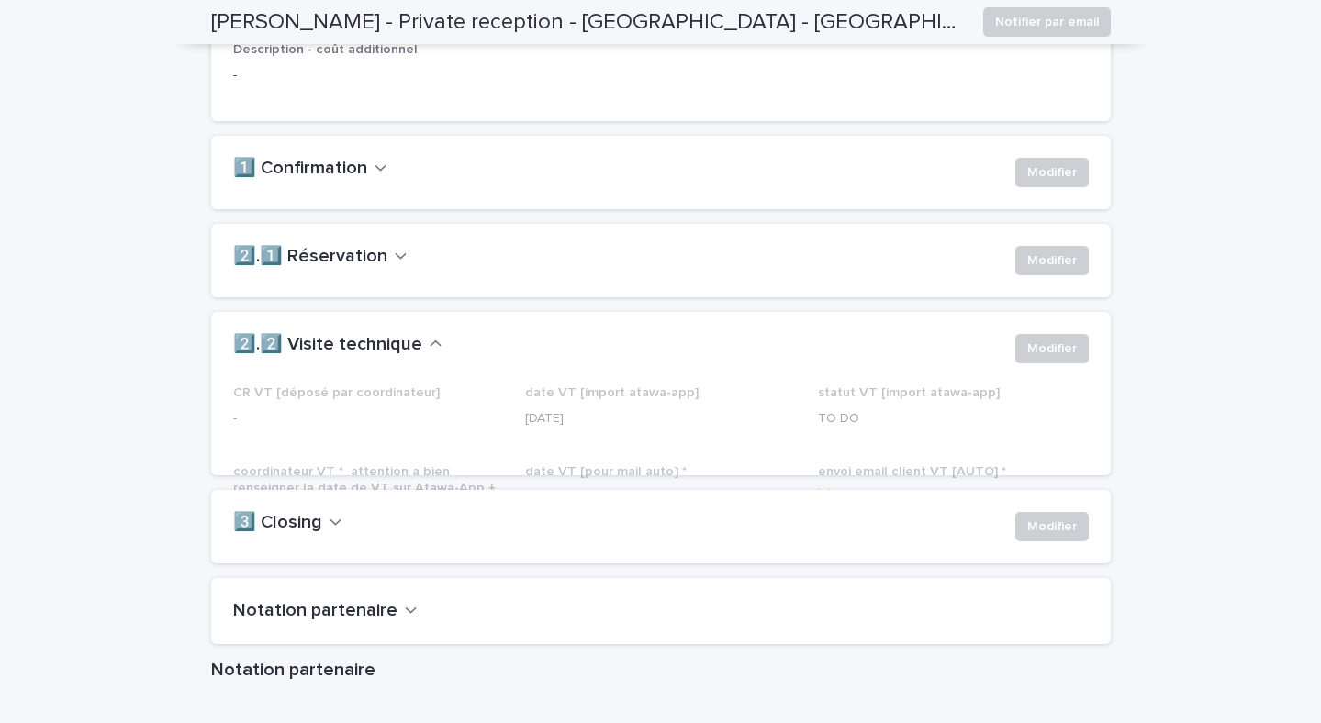
scroll to position [1270, 0]
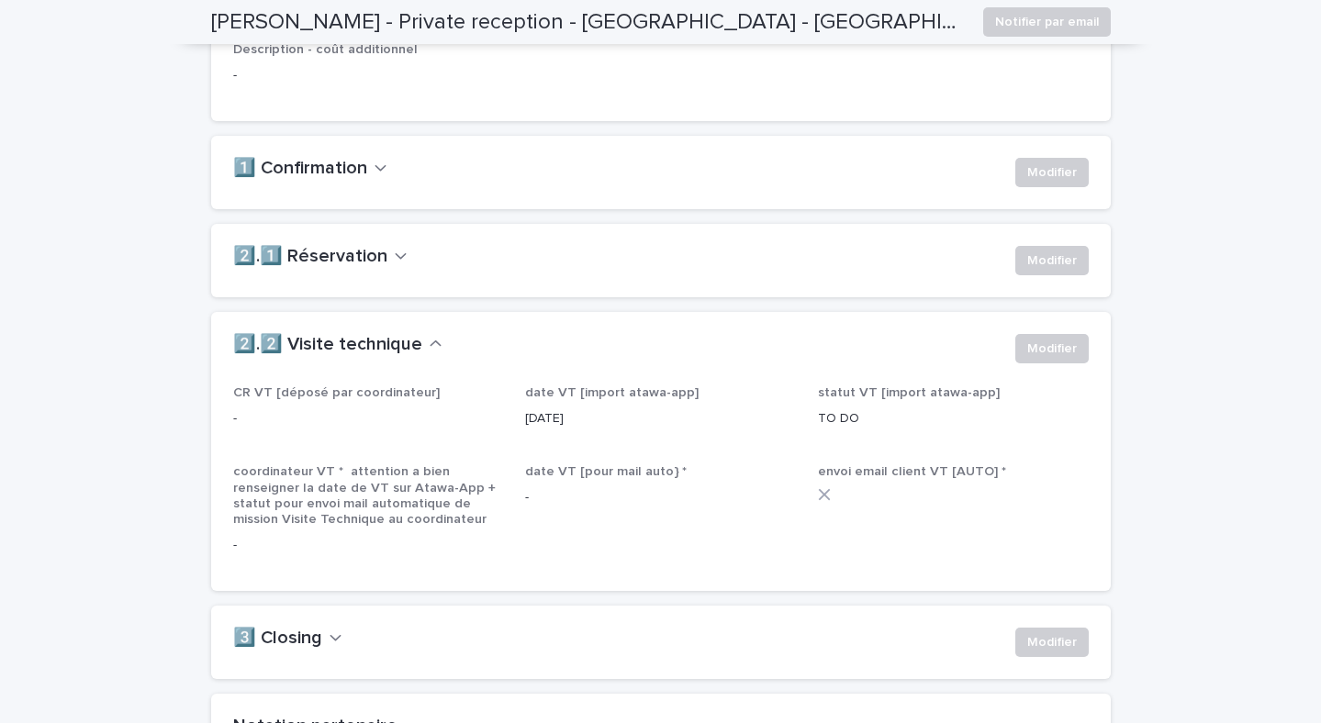
click at [365, 180] on button "1️⃣ Confirmation" at bounding box center [310, 169] width 154 height 22
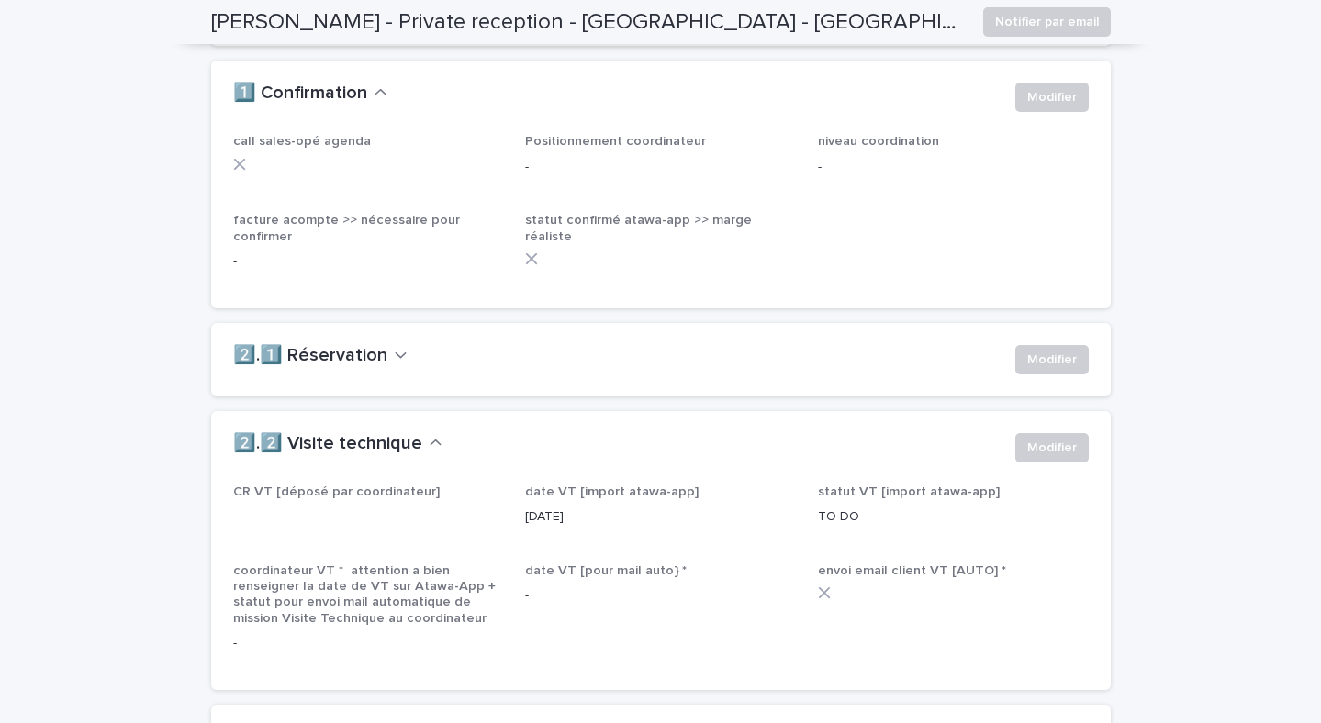
scroll to position [1356, 0]
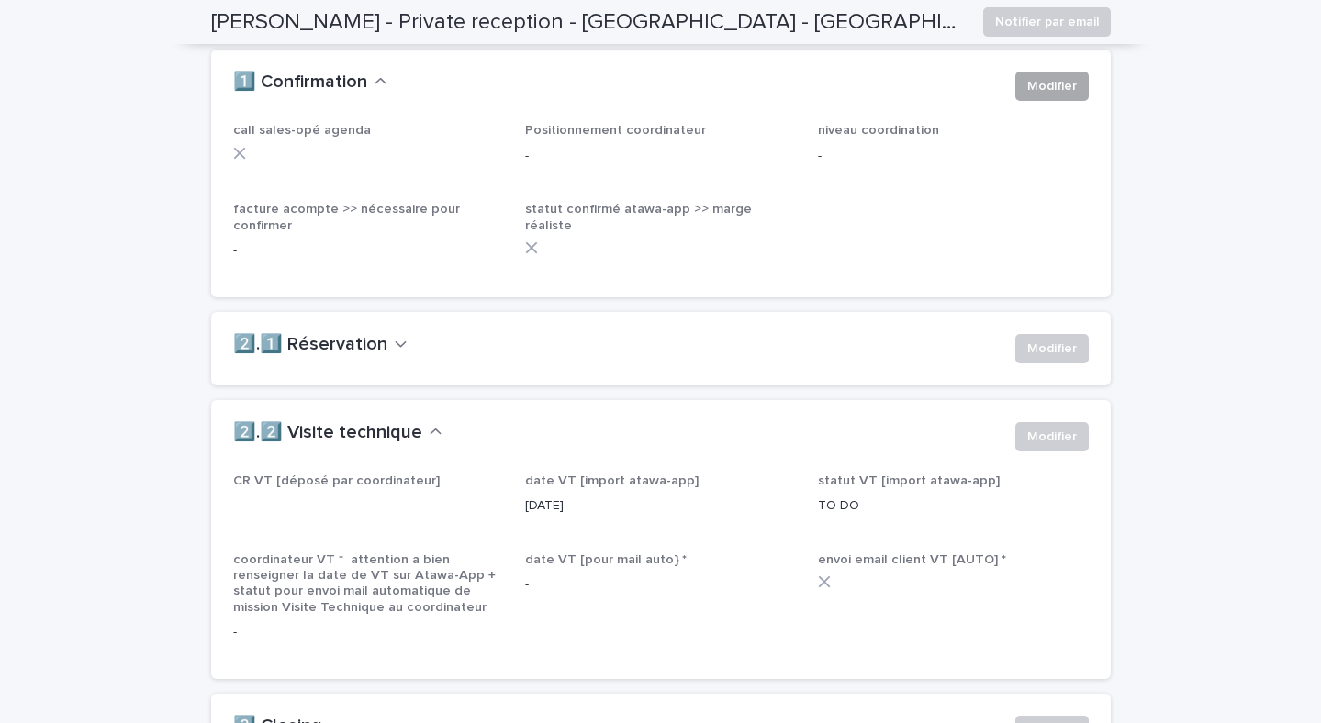
click at [1039, 101] on button "Modifier" at bounding box center [1051, 86] width 73 height 29
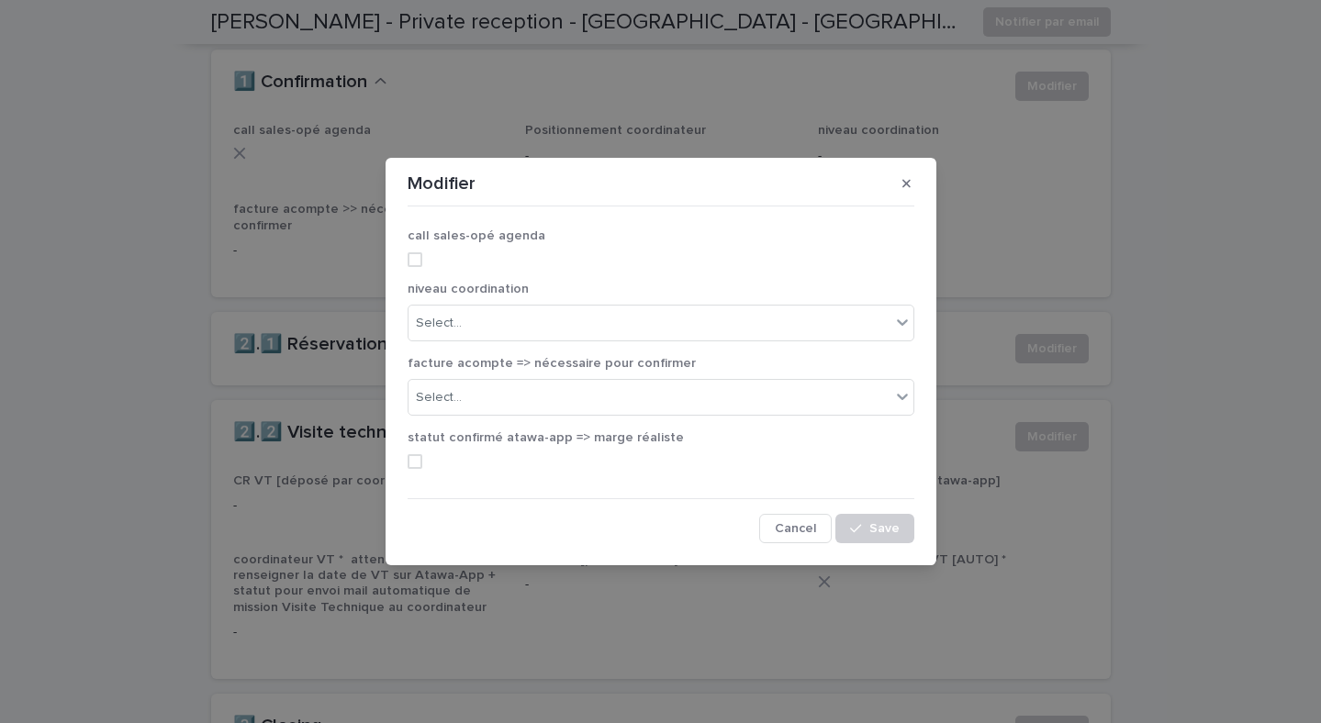
click at [413, 261] on span at bounding box center [414, 259] width 15 height 15
click at [457, 330] on div "Select..." at bounding box center [439, 323] width 46 height 19
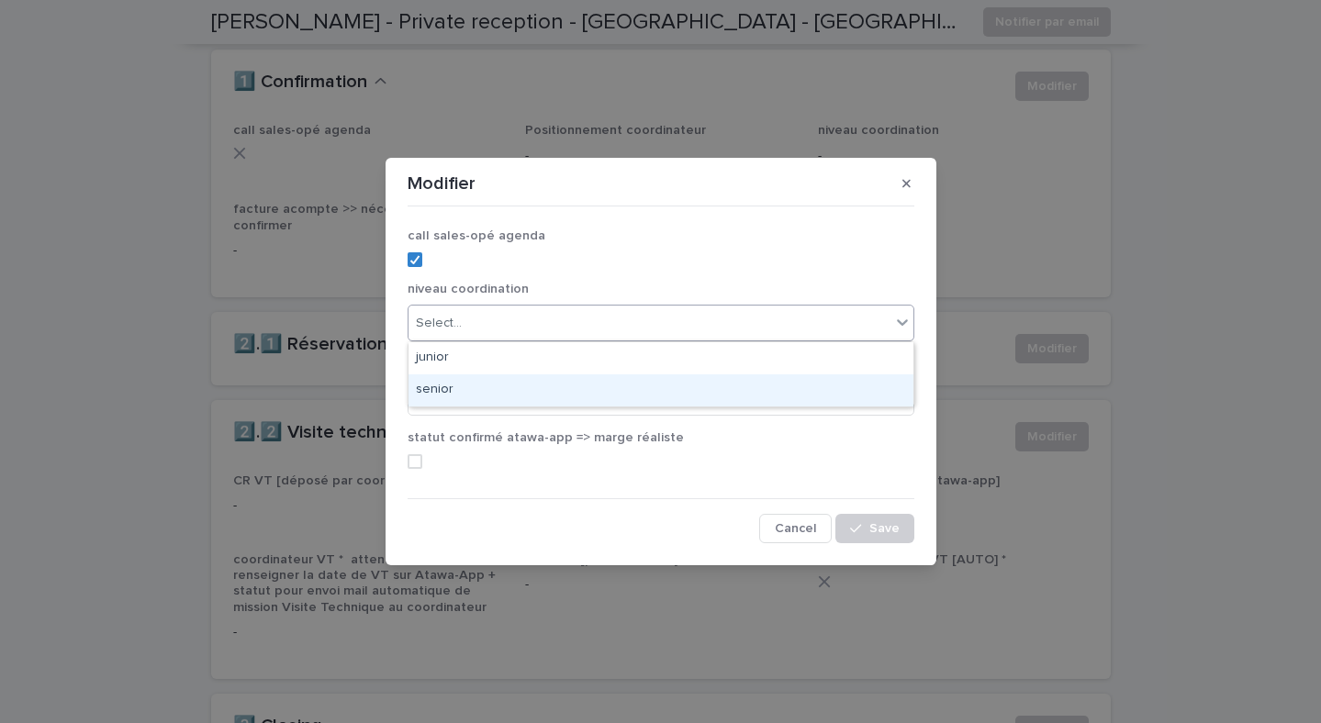
click at [452, 384] on div "senior" at bounding box center [660, 390] width 505 height 32
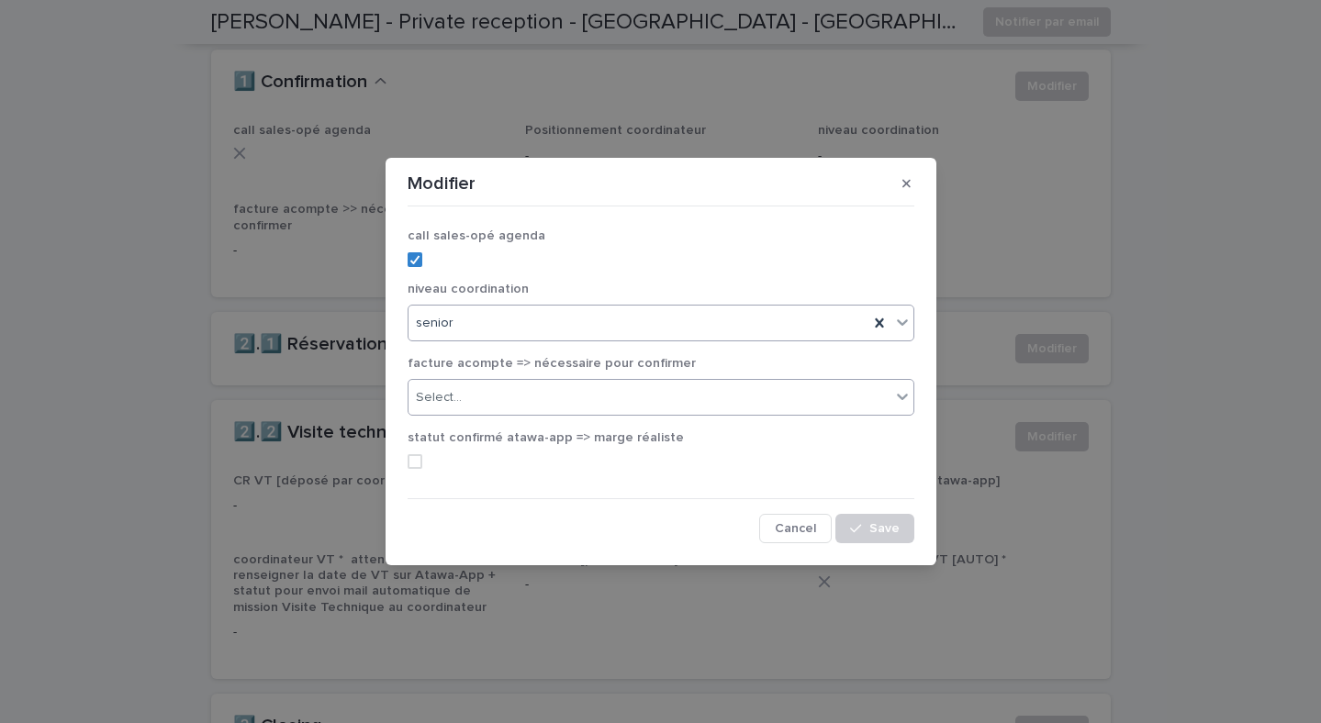
click at [452, 383] on div "Select..." at bounding box center [649, 398] width 482 height 30
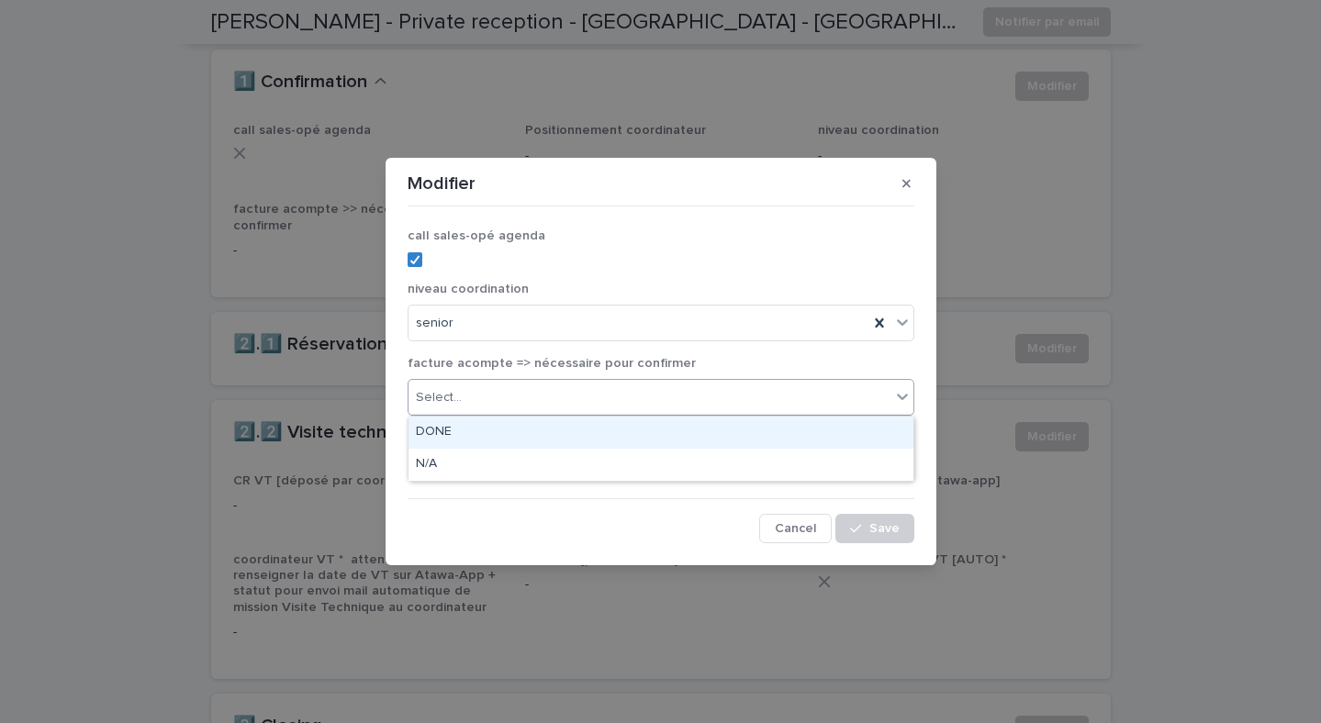
click at [454, 423] on div "DONE" at bounding box center [660, 433] width 505 height 32
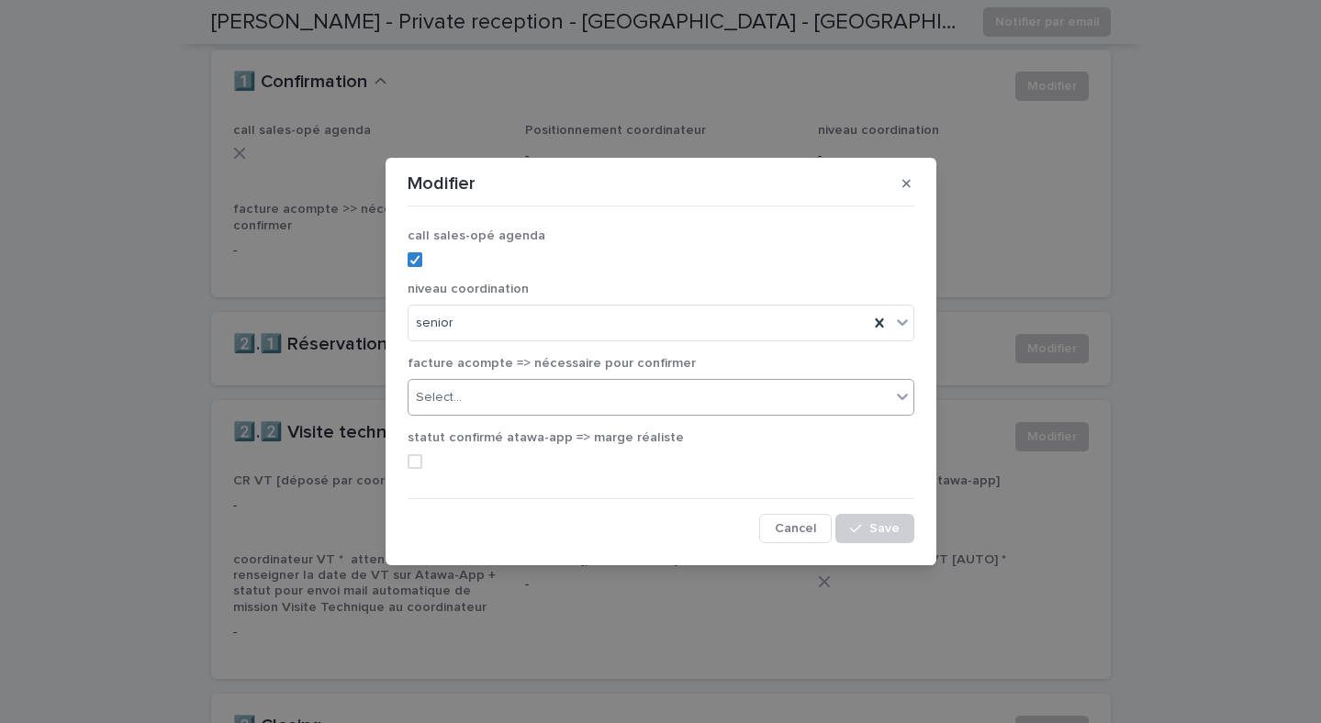
click at [418, 462] on span at bounding box center [414, 461] width 15 height 15
click at [890, 537] on button "Save" at bounding box center [874, 528] width 78 height 29
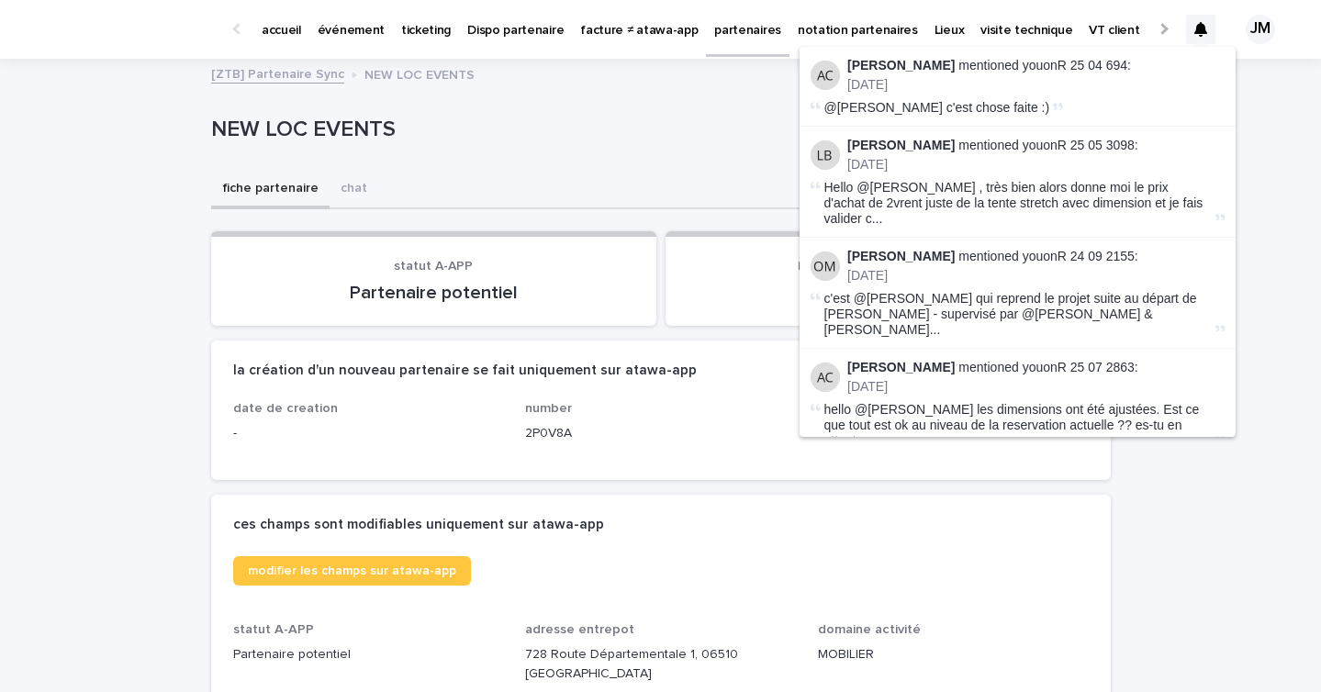
click at [450, 173] on div "fiche partenaire chat" at bounding box center [660, 190] width 899 height 39
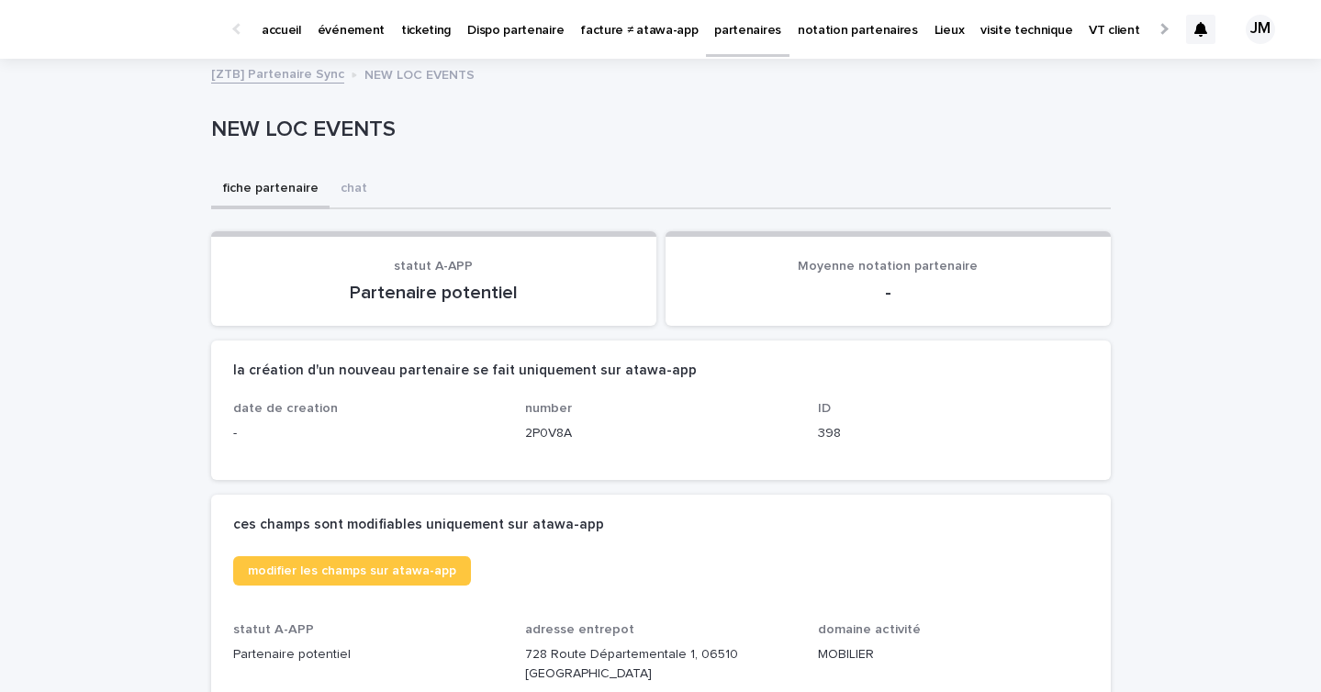
click at [329, 27] on p "événement" at bounding box center [351, 19] width 67 height 39
